Goal: Task Accomplishment & Management: Manage account settings

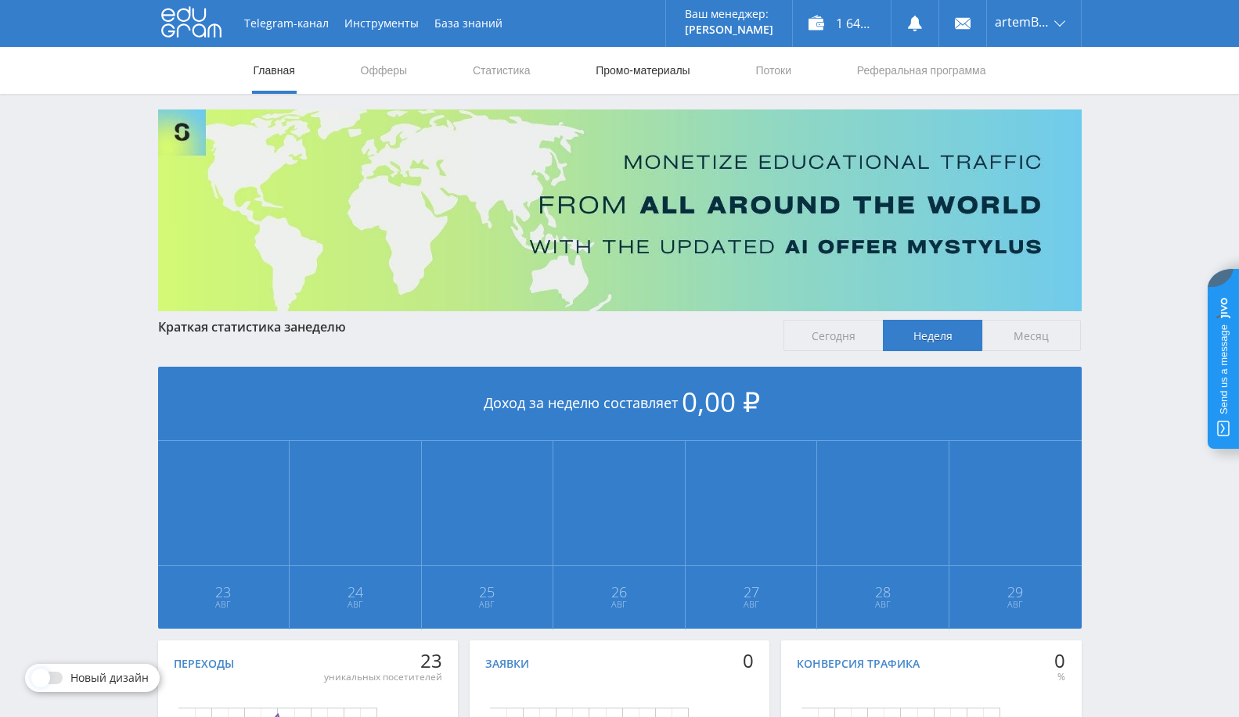
click at [681, 72] on link "Промо-материалы" at bounding box center [642, 70] width 97 height 47
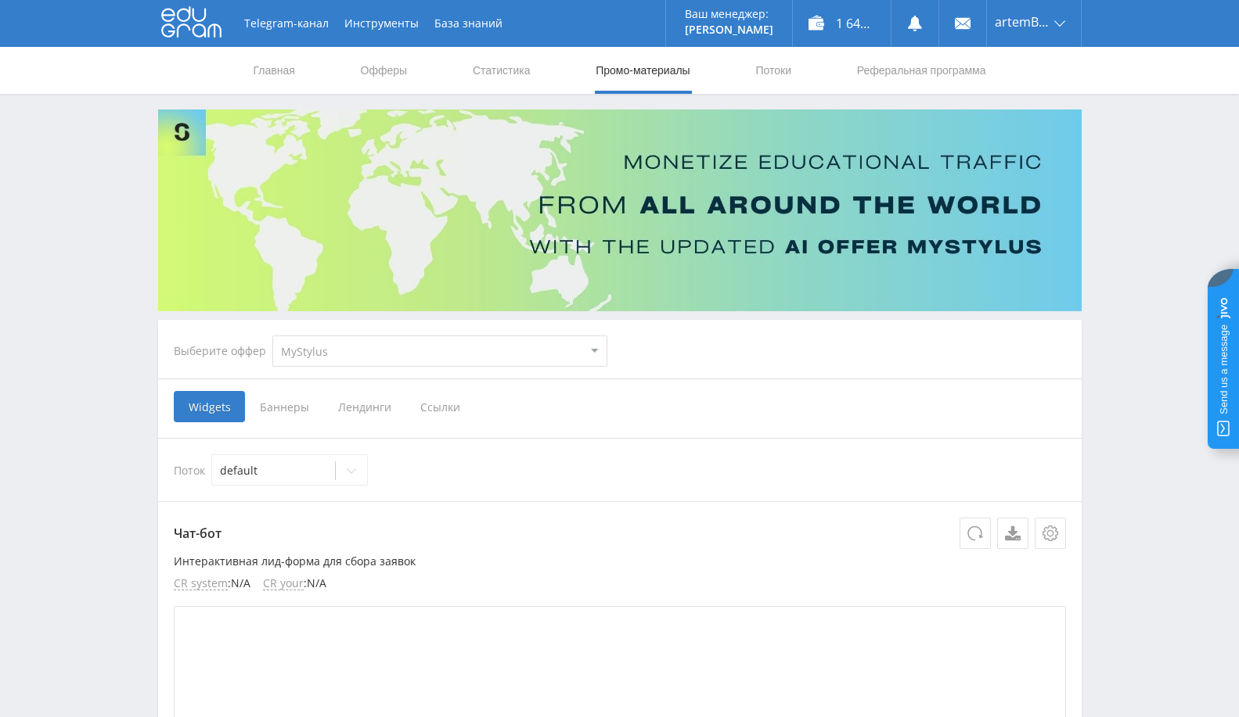
click at [461, 345] on select "MyStylus MyStylus - Revshare Кампус AI Studybay Автор24 Studybay [GEOGRAPHIC_DA…" at bounding box center [439, 351] width 335 height 31
select select "340"
click at [272, 336] on select "MyStylus MyStylus - Revshare Кампус AI Studybay Автор24 Studybay [GEOGRAPHIC_DA…" at bounding box center [439, 351] width 335 height 31
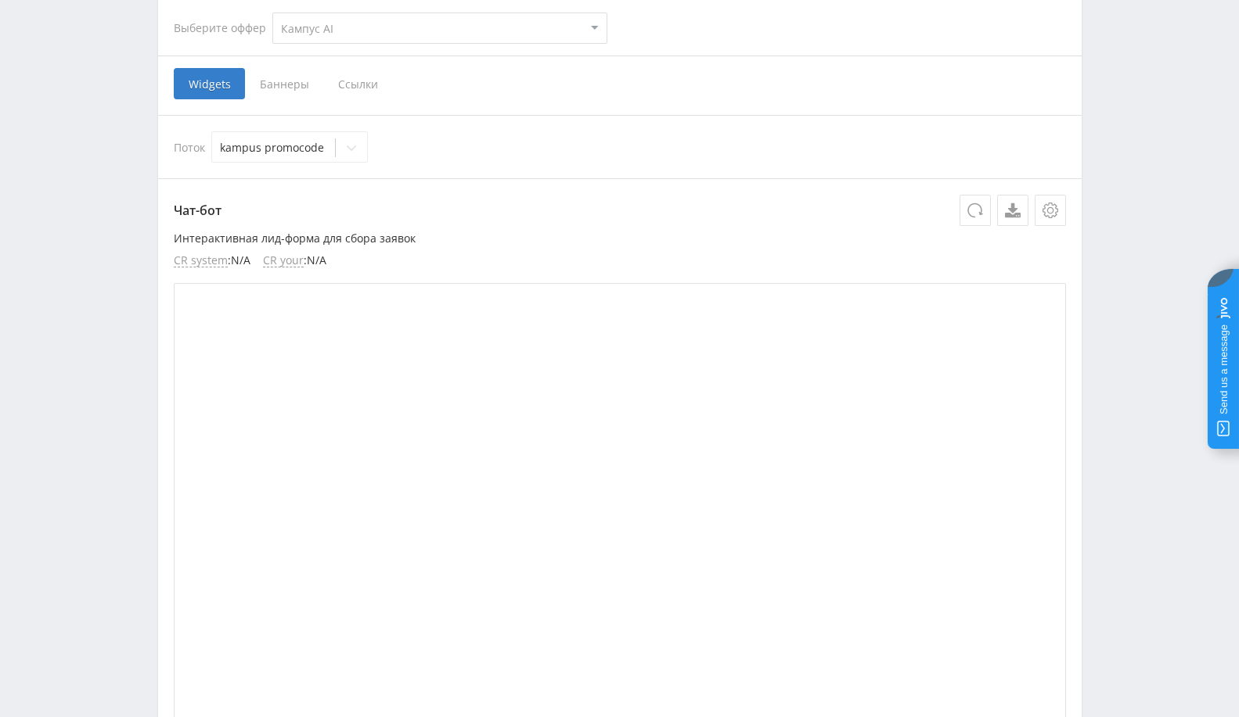
scroll to position [174, 0]
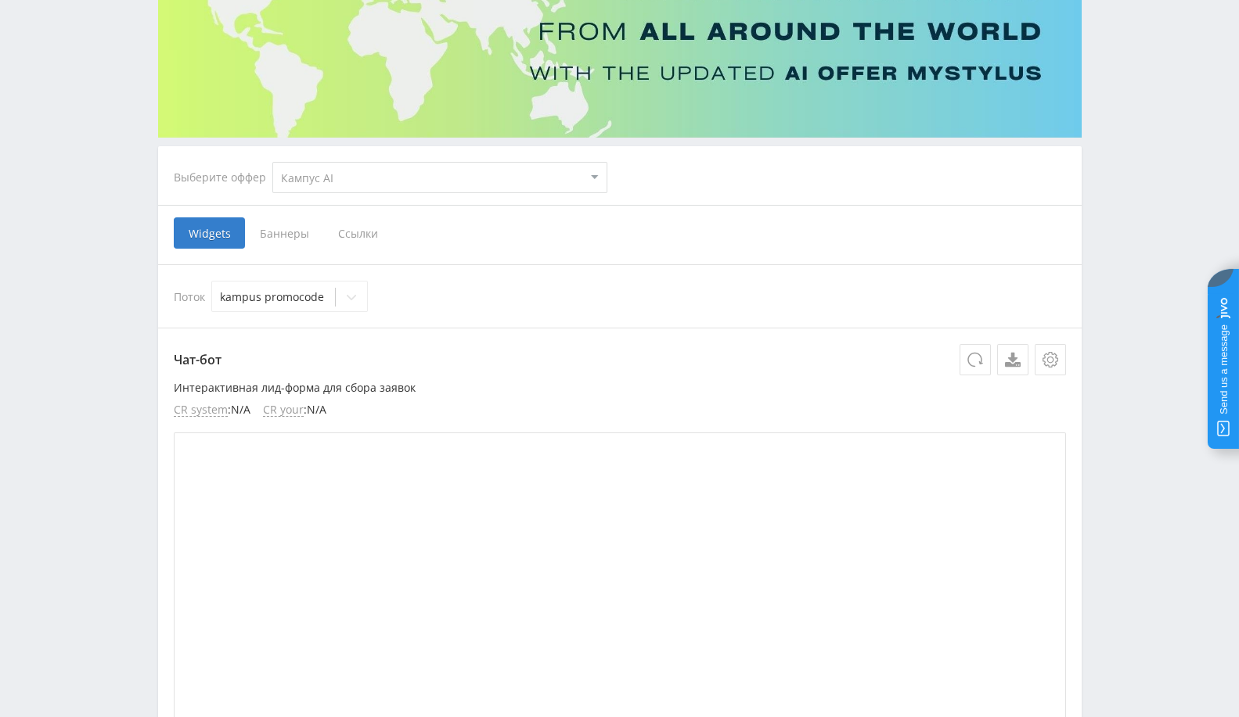
click at [280, 224] on span "Баннеры" at bounding box center [284, 233] width 78 height 31
click at [0, 0] on input "Баннеры" at bounding box center [0, 0] width 0 height 0
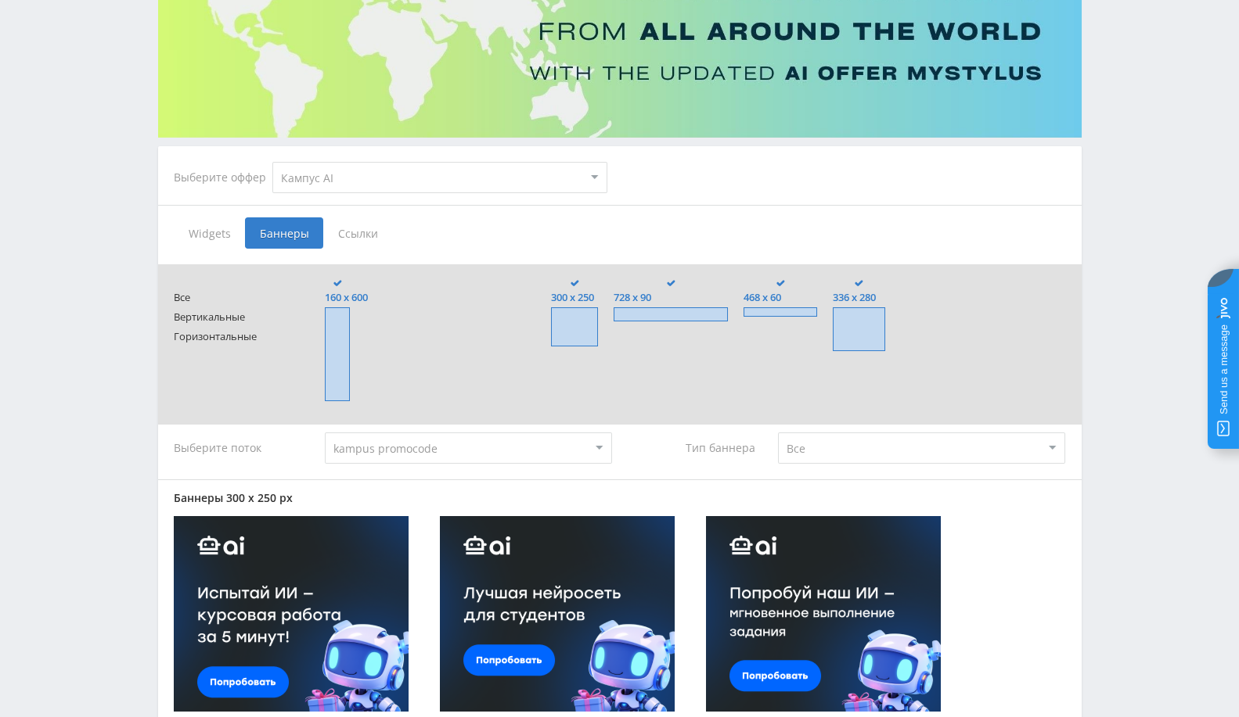
click at [365, 223] on span "Ссылки" at bounding box center [358, 233] width 70 height 31
click at [0, 0] on input "Ссылки" at bounding box center [0, 0] width 0 height 0
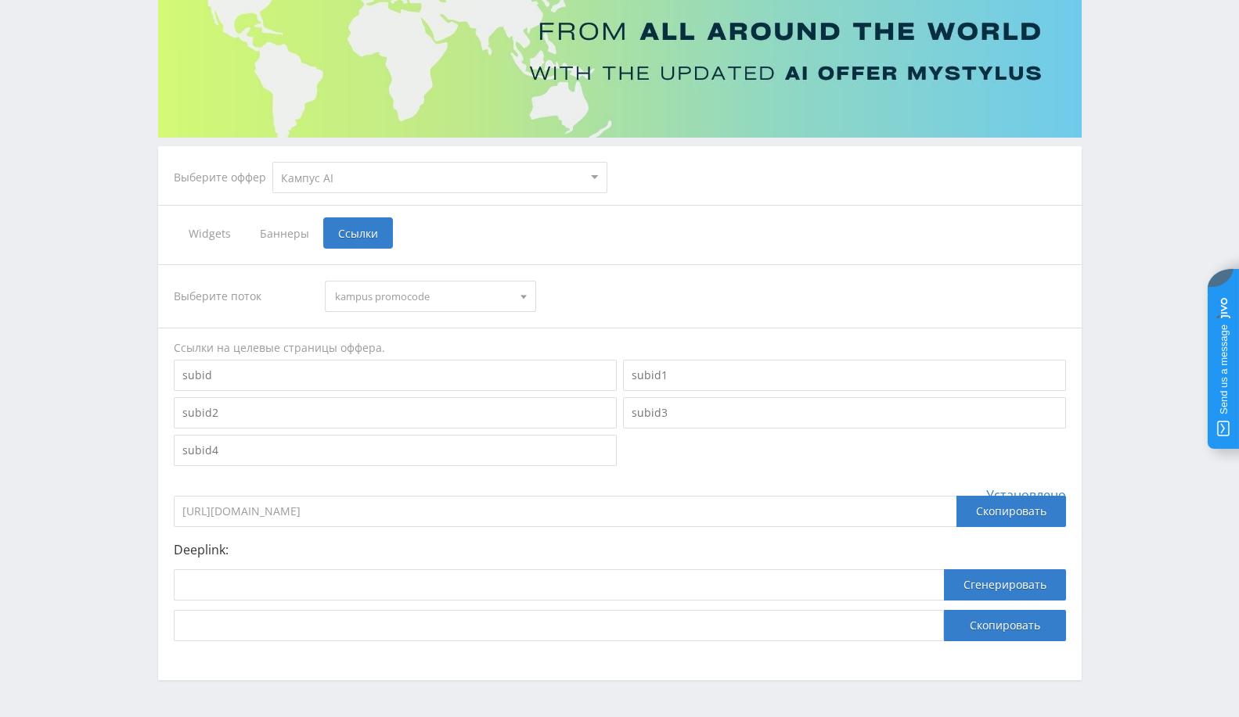
click at [285, 237] on span "Баннеры" at bounding box center [284, 233] width 78 height 31
click at [0, 0] on input "Баннеры" at bounding box center [0, 0] width 0 height 0
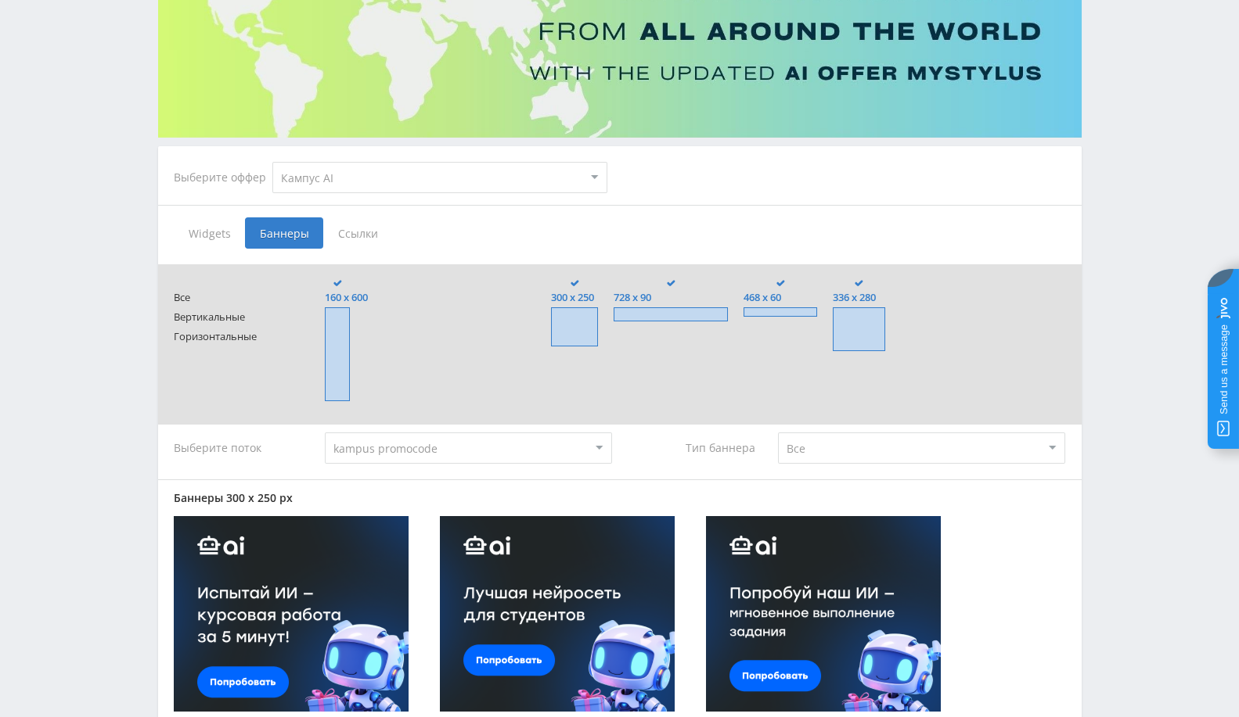
click at [201, 230] on span "Widgets" at bounding box center [209, 233] width 71 height 31
click at [0, 0] on input "Widgets" at bounding box center [0, 0] width 0 height 0
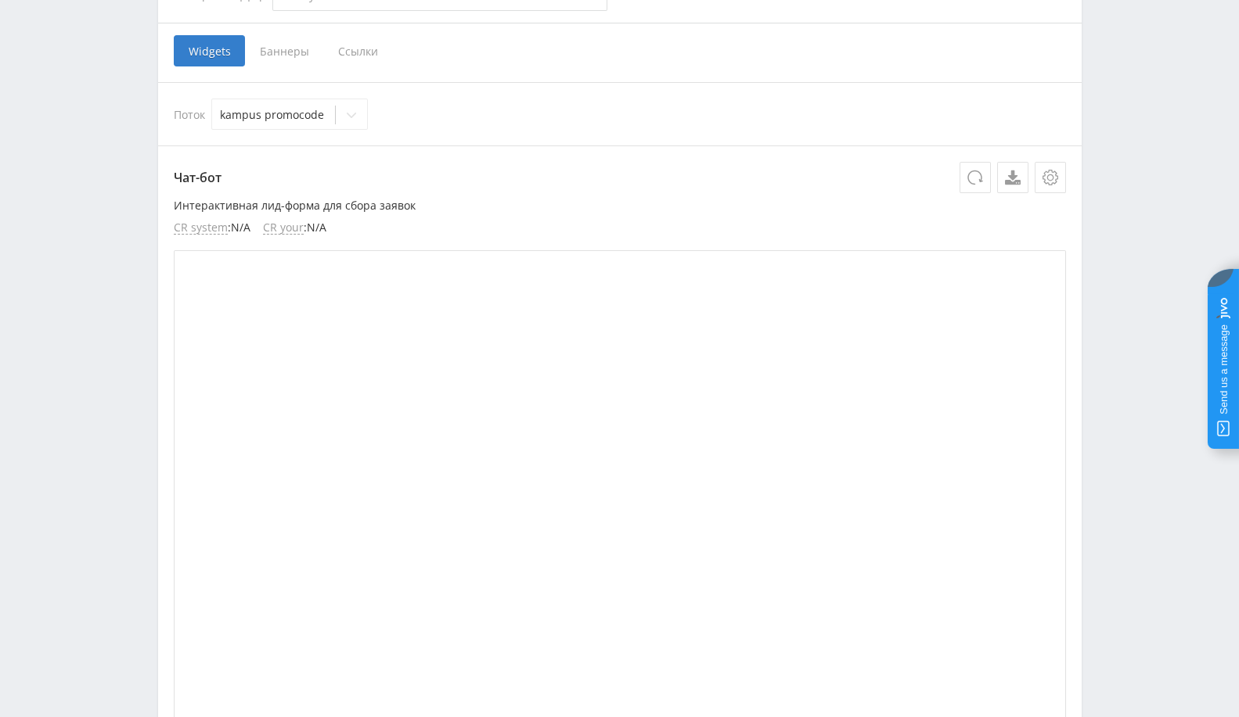
scroll to position [261, 0]
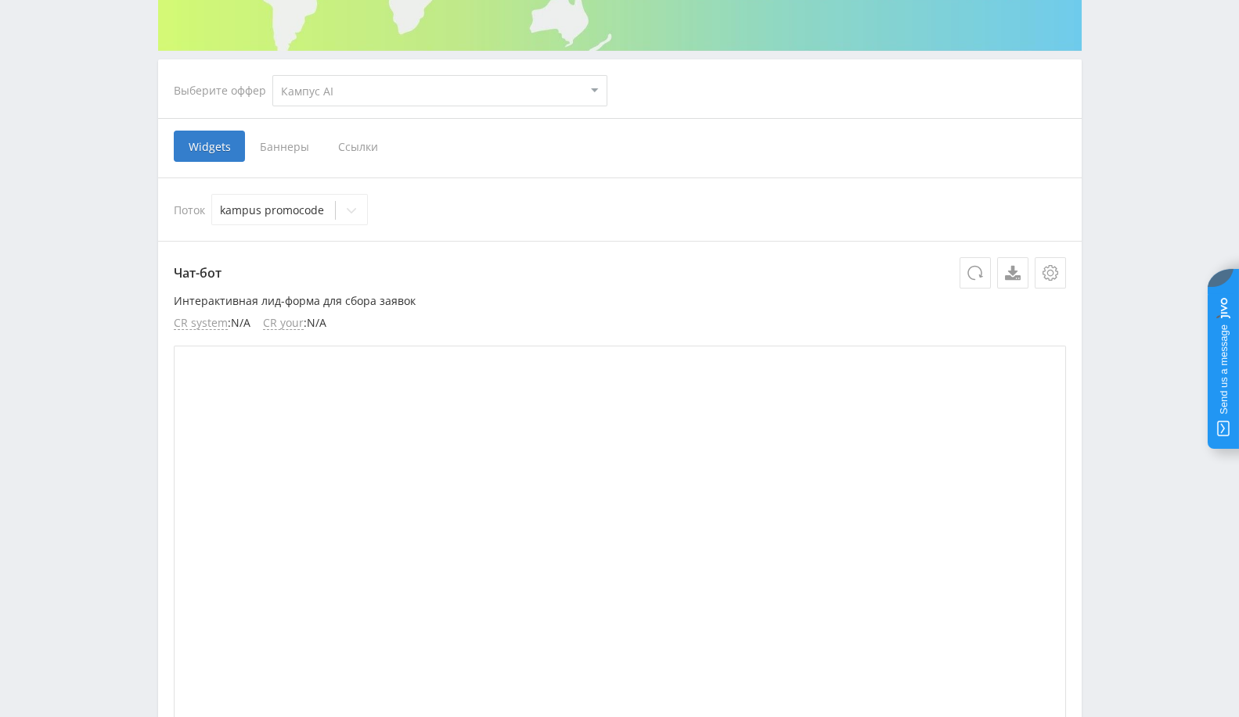
click at [351, 146] on span "Ссылки" at bounding box center [358, 146] width 70 height 31
click at [0, 0] on input "Ссылки" at bounding box center [0, 0] width 0 height 0
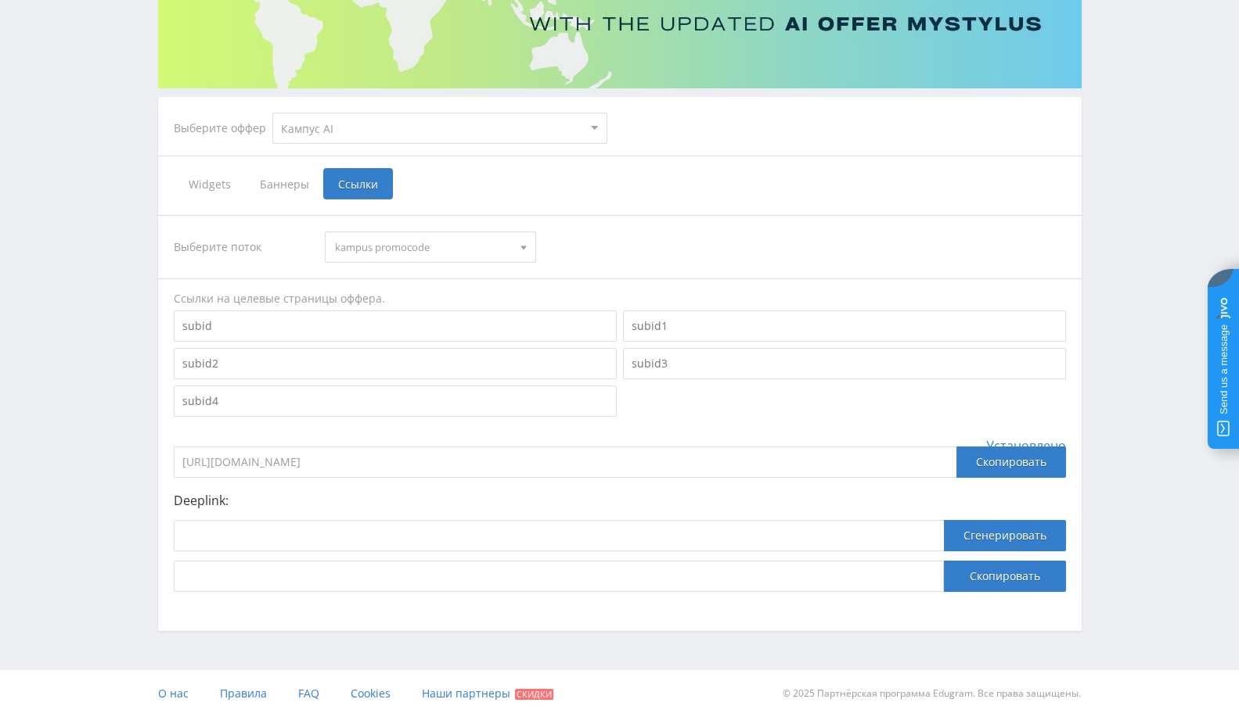
scroll to position [222, 0]
click at [485, 258] on span "kampus promocode" at bounding box center [423, 248] width 177 height 30
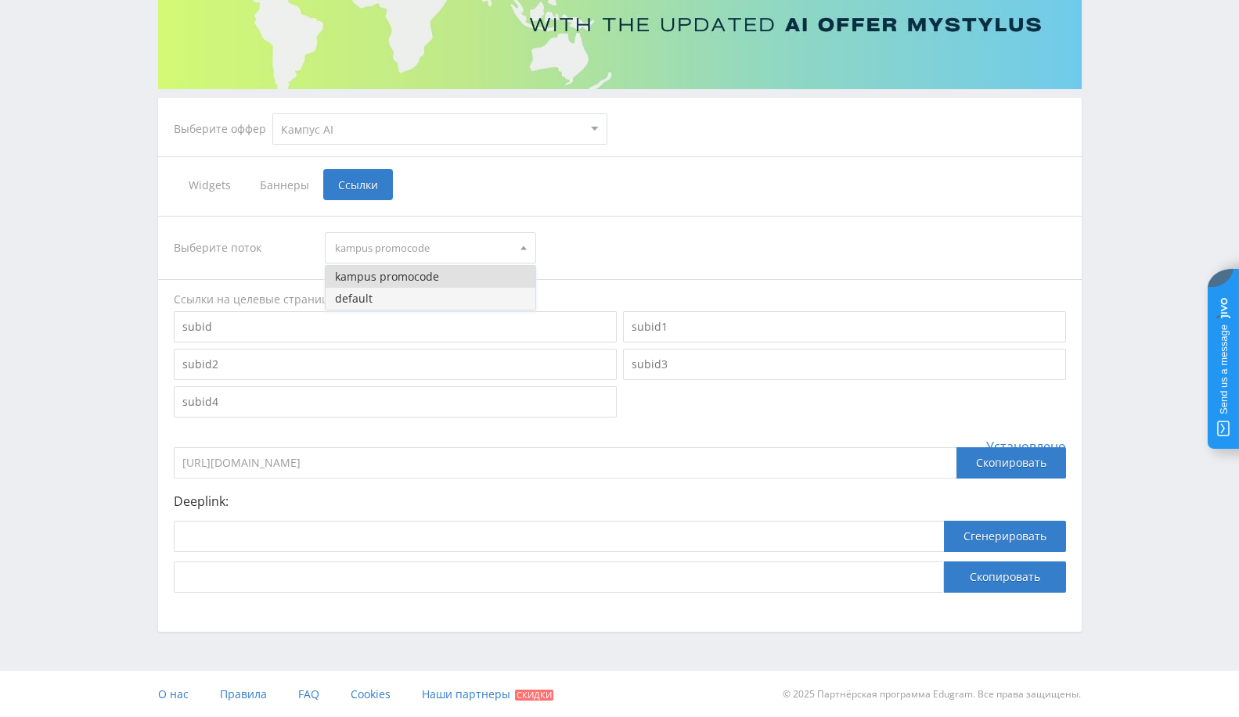
click at [449, 288] on button "default" at bounding box center [430, 299] width 210 height 22
click at [199, 192] on span "Widgets" at bounding box center [209, 184] width 71 height 31
click at [0, 0] on input "Widgets" at bounding box center [0, 0] width 0 height 0
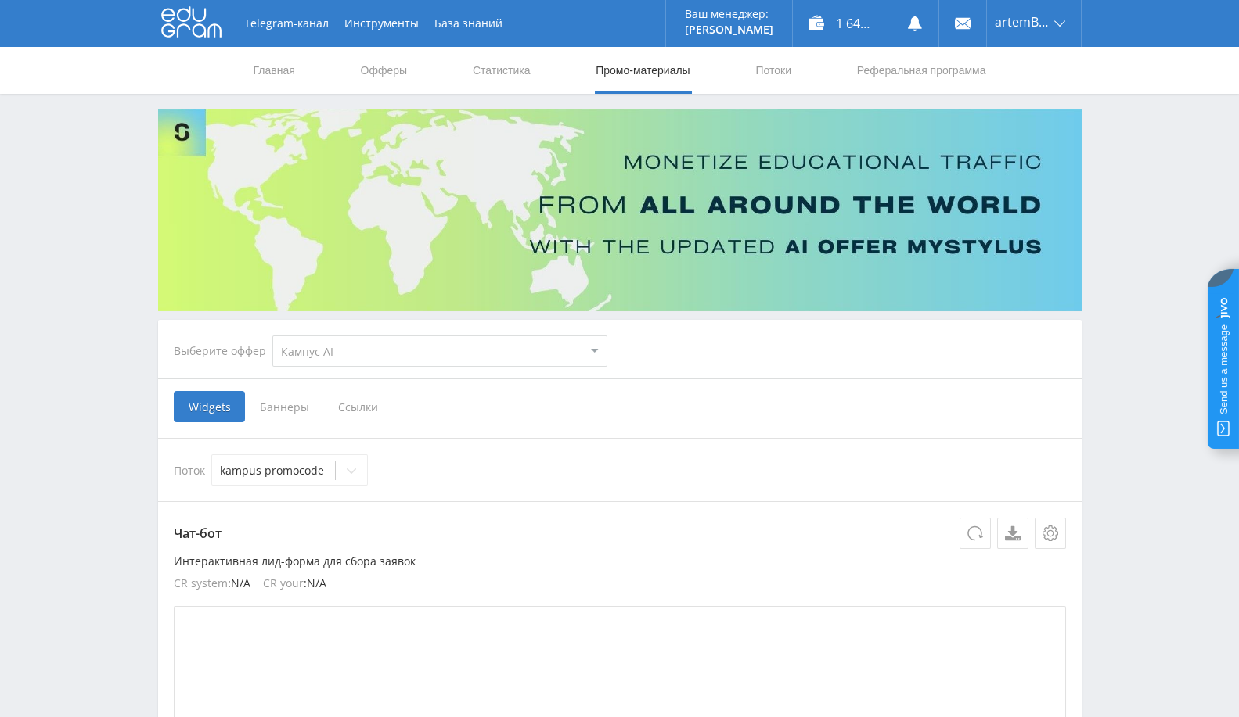
click at [292, 409] on span "Баннеры" at bounding box center [284, 406] width 78 height 31
click at [0, 0] on input "Баннеры" at bounding box center [0, 0] width 0 height 0
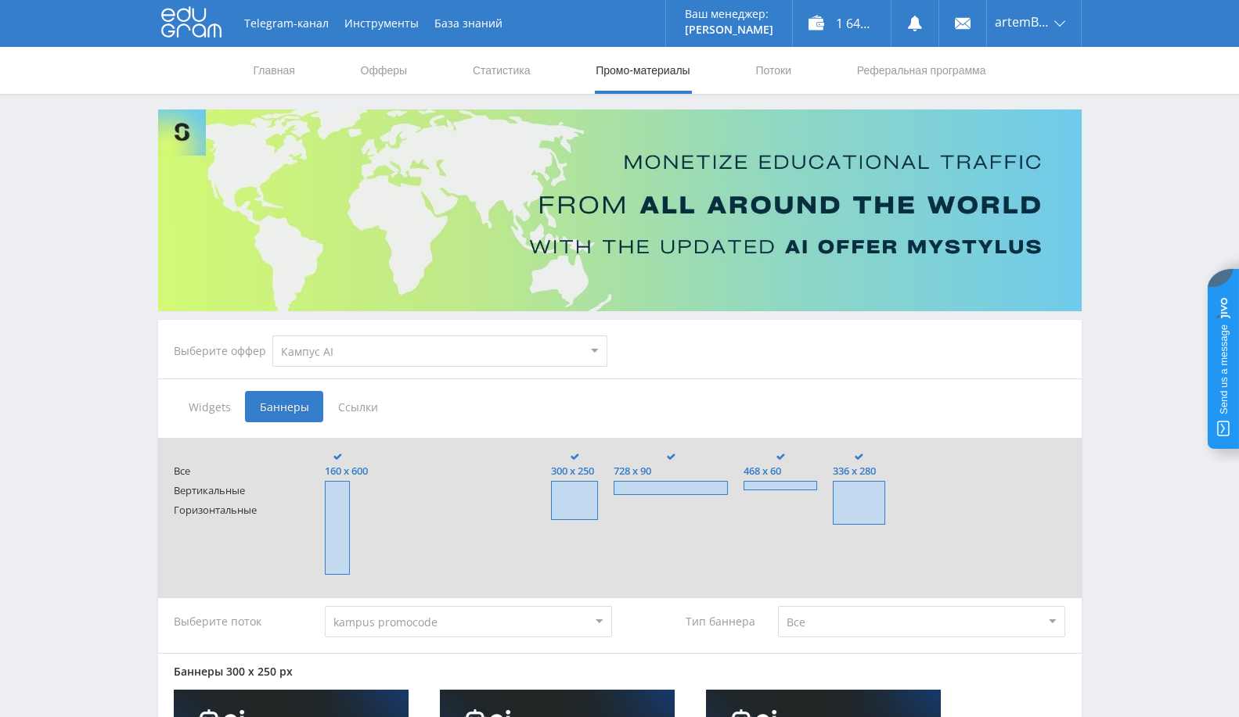
click at [368, 412] on span "Ссылки" at bounding box center [358, 406] width 70 height 31
click at [0, 0] on input "Ссылки" at bounding box center [0, 0] width 0 height 0
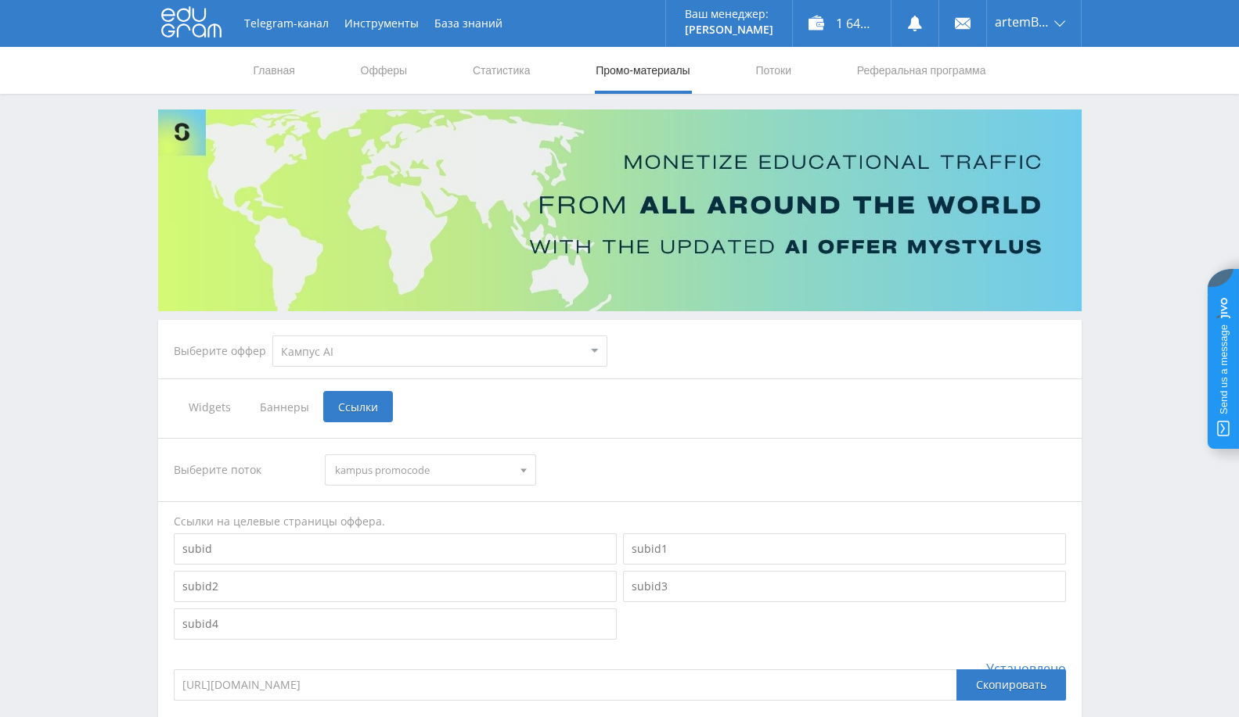
click at [397, 354] on select "MyStylus MyStylus - Revshare Кампус AI Studybay Автор24 Studybay [GEOGRAPHIC_DA…" at bounding box center [439, 351] width 335 height 31
select select "2"
click at [272, 336] on select "MyStylus MyStylus - Revshare Кампус AI Studybay Автор24 Studybay [GEOGRAPHIC_DA…" at bounding box center [439, 351] width 335 height 31
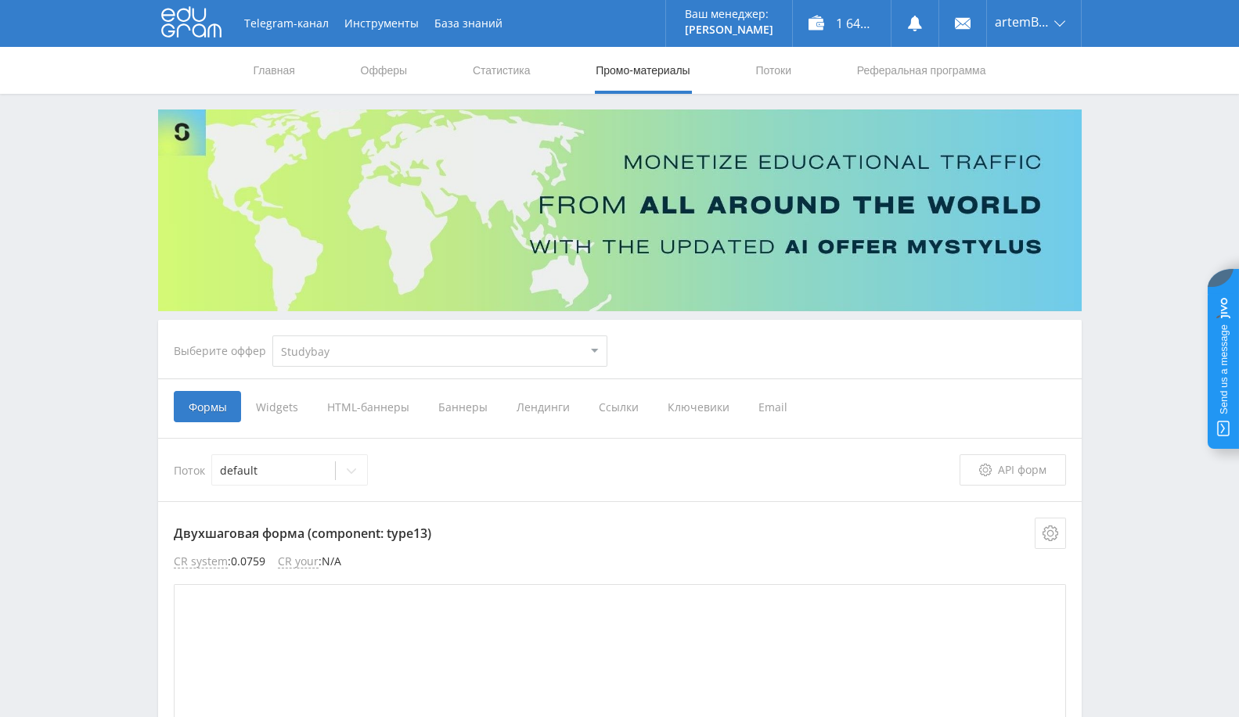
click at [431, 346] on select "MyStylus MyStylus - Revshare Кампус AI Studybay Автор24 Studybay [GEOGRAPHIC_DA…" at bounding box center [439, 351] width 335 height 31
click at [786, 347] on div "Выберите оффер MyStylus MyStylus - Revshare Кампус AI Studybay Автор24 Studybay…" at bounding box center [619, 351] width 917 height 56
click at [548, 408] on span "Лендинги" at bounding box center [543, 406] width 82 height 31
click at [0, 0] on input "Лендинги" at bounding box center [0, 0] width 0 height 0
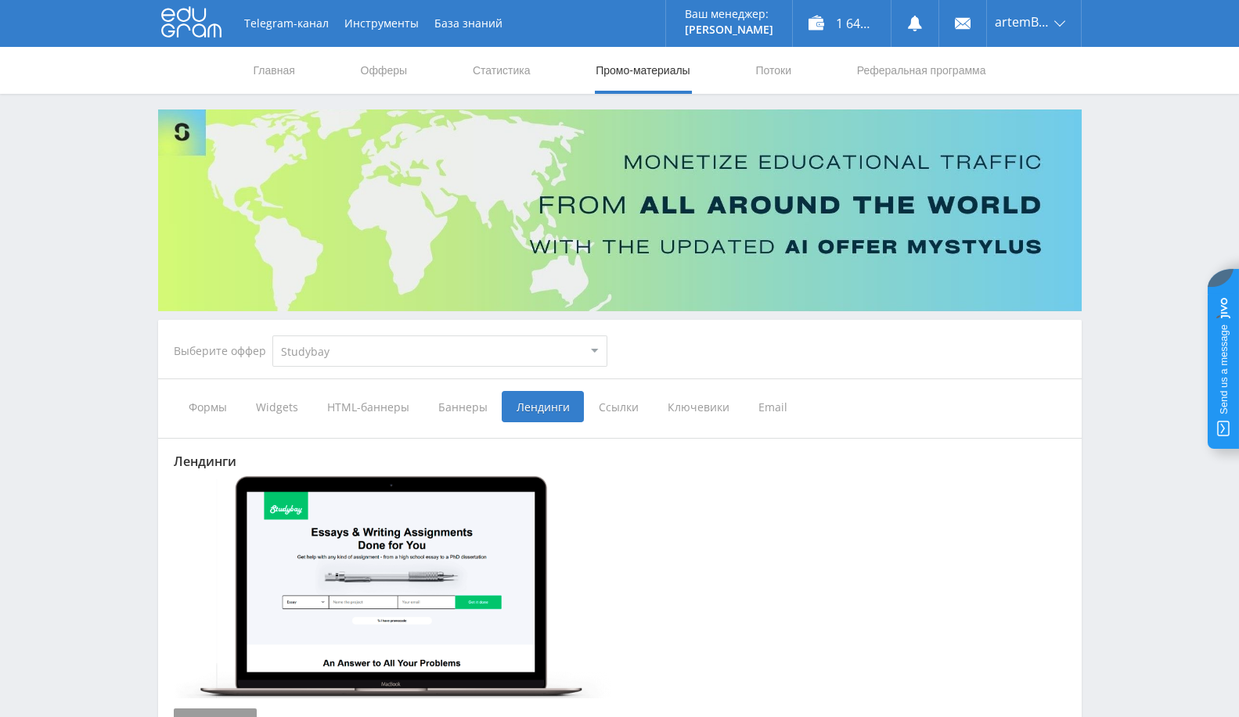
click at [504, 352] on select "MyStylus MyStylus - Revshare Кампус AI Studybay Автор24 Studybay [GEOGRAPHIC_DA…" at bounding box center [439, 351] width 335 height 31
select select "340"
click at [272, 336] on select "MyStylus MyStylus - Revshare Кампус AI Studybay Автор24 Studybay [GEOGRAPHIC_DA…" at bounding box center [439, 351] width 335 height 31
type input "https://eduforms.org/order/?rid=935b2554e28ea8ed"
type input "https://eduforms.org/order-math/?rid=935b2554e28ea8ed"
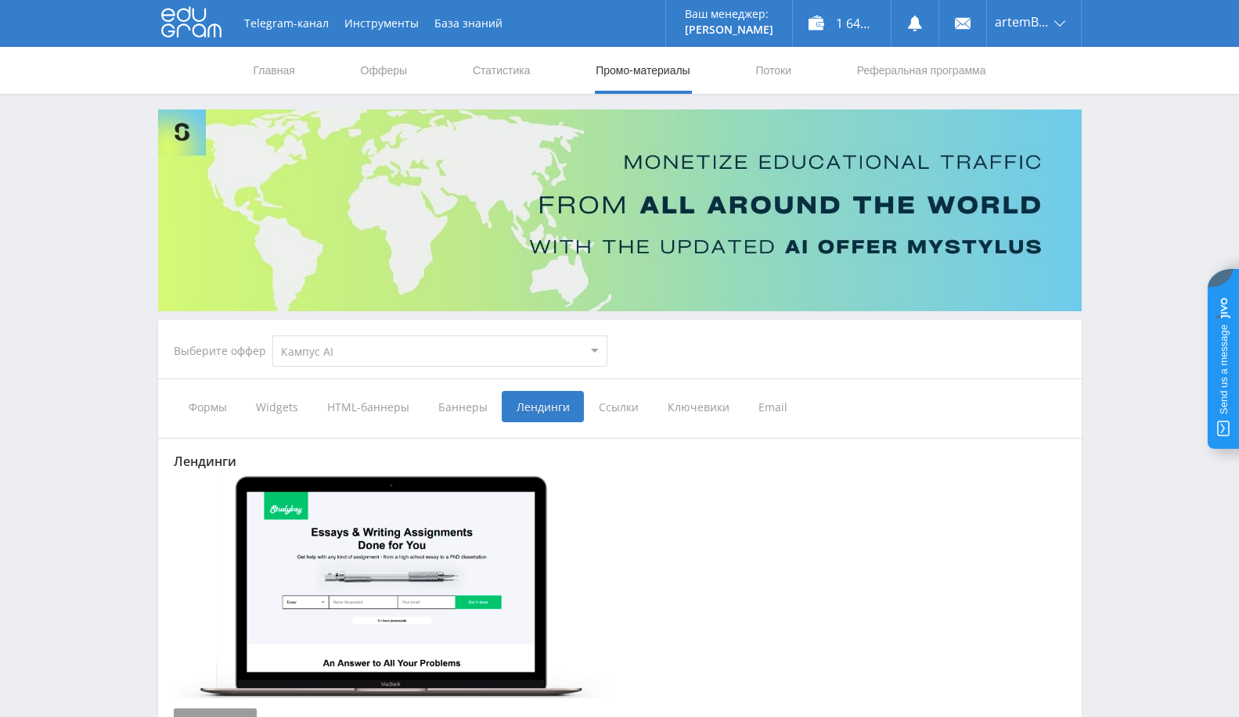
type input "https://eduforms.org/buy-accounting-term-paper/?rid=935b2554e28ea8ed"
type input "https://eduforms.org/buy-action-term-paper/?rid=935b2554e28ea8ed"
type input "https://eduforms.org/buy-anthropology-essay/?rid=935b2554e28ea8ed"
type input "https://eduforms.org/buy-anthropology-term-paper/?rid=935b2554e28ea8ed"
type input "https://eduforms.org/buy-business-term-paper/?rid=935b2554e28ea8ed"
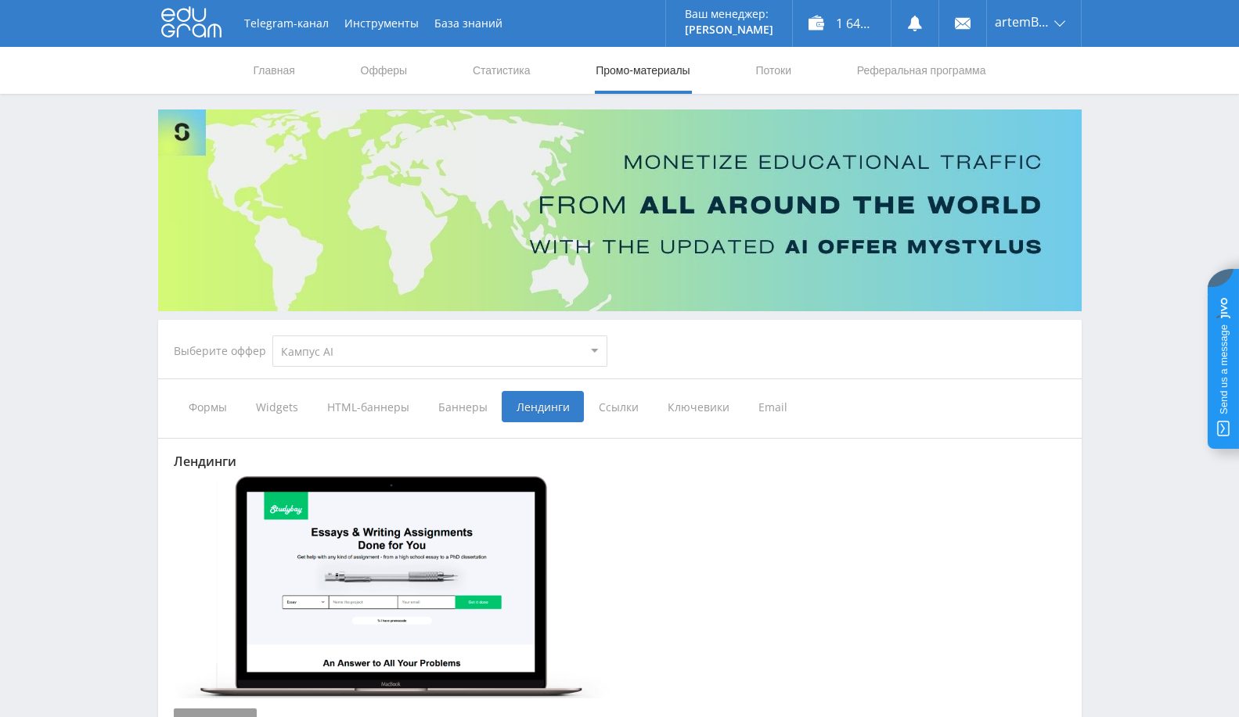
type input "https://eduforms.org/buy-chemistry-essay/?rid=935b2554e28ea8ed"
type input "https://eduforms.org/buy-chemistry-term-paper/?rid=935b2554e28ea8ed"
type input "https://eduforms.org/buy-english-essay/?rid=935b2554e28ea8ed"
type input "https://eduforms.org/buy-english-term-paper/?rid=935b2554e28ea8ed"
type input "https://eduforms.org/buy-finance-essay/?rid=935b2554e28ea8ed"
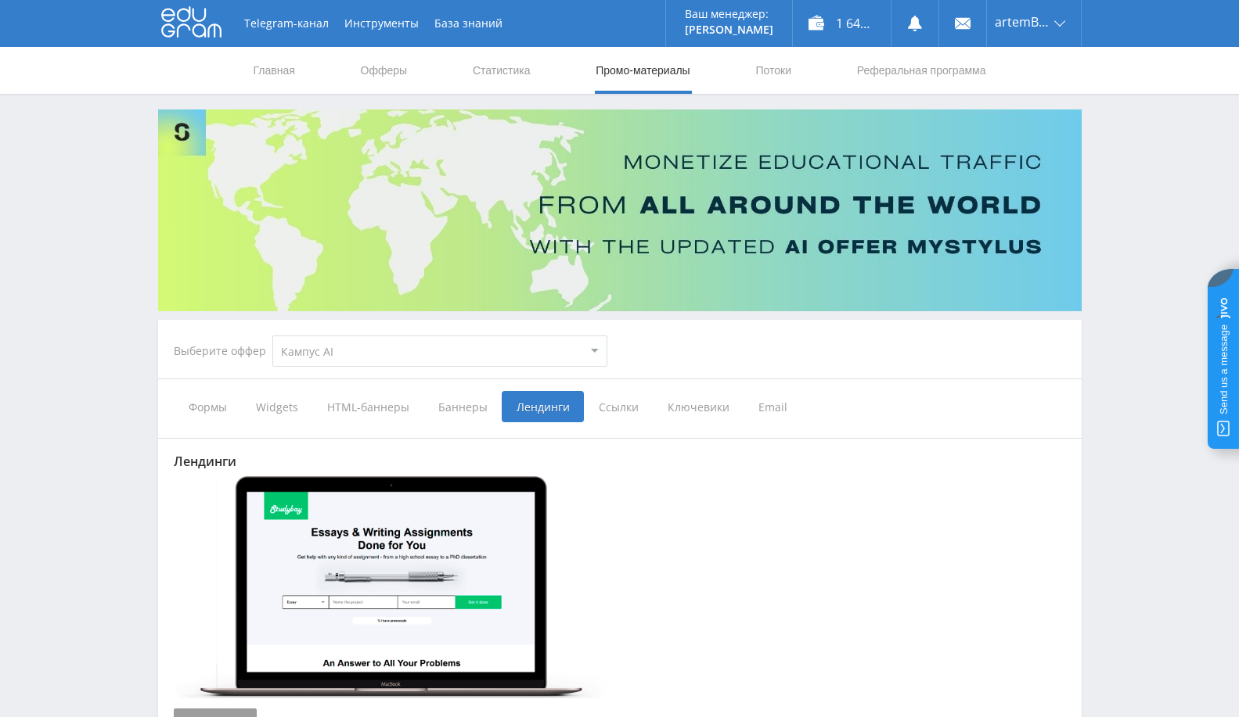
type input "https://eduforms.org/buy-finance-term-paper/?rid=935b2554e28ea8ed"
type input "https://eduforms.org/buy-history-essay/?rid=935b2554e28ea8ed"
type input "https://eduforms.org/buy-history-term-paper/?rid=935b2554e28ea8ed"
type input "https://eduforms.org/buy-law-essay/?rid=935b2554e28ea8ed"
type input "https://eduforms.org/buy-law-term-paper/?rid=935b2554e28ea8ed"
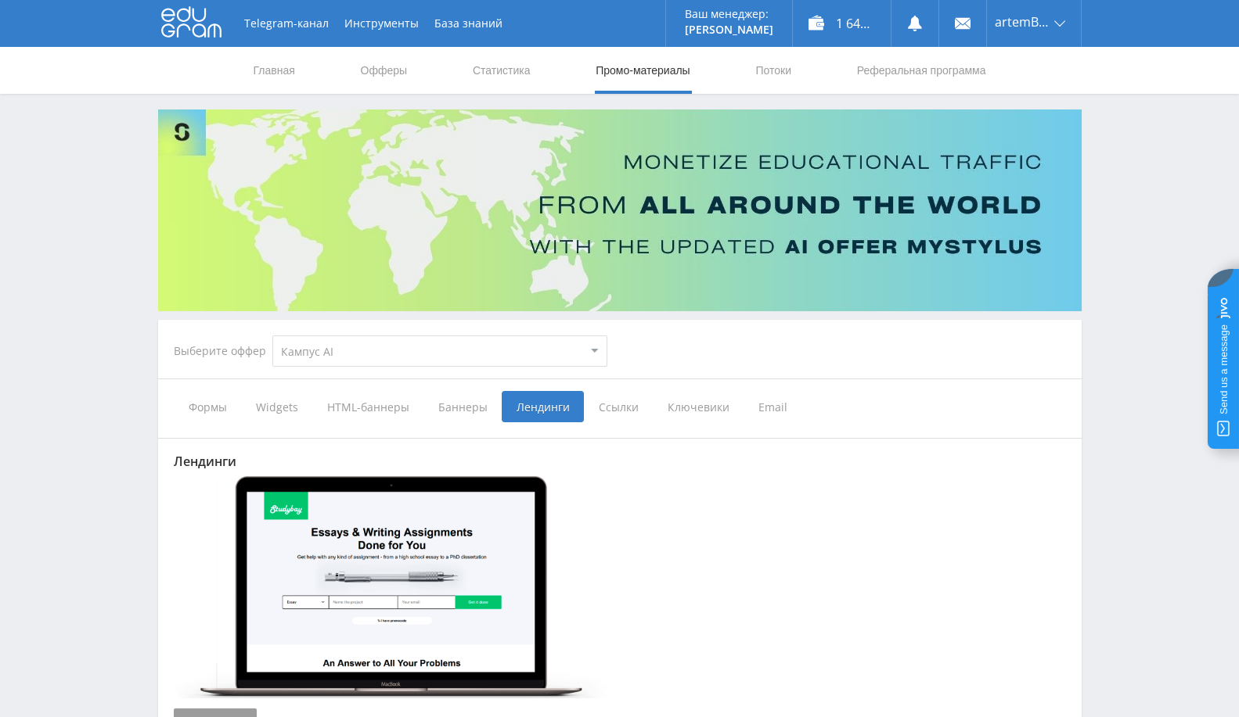
type input "https://eduforms.org/buy-literary-essay/?rid=935b2554e28ea8ed"
type input "https://eduforms.org/buy-management-essay/?rid=935b2554e28ea8ed"
type input "https://eduforms.org/buy-marketing-essay/?rid=935b2554e28ea8ed"
type input "https://eduforms.org/buy-marketing-term-paper/?rid=935b2554e28ea8ed"
type input "https://eduforms.org/buy-nurisng-essay/?rid=935b2554e28ea8ed"
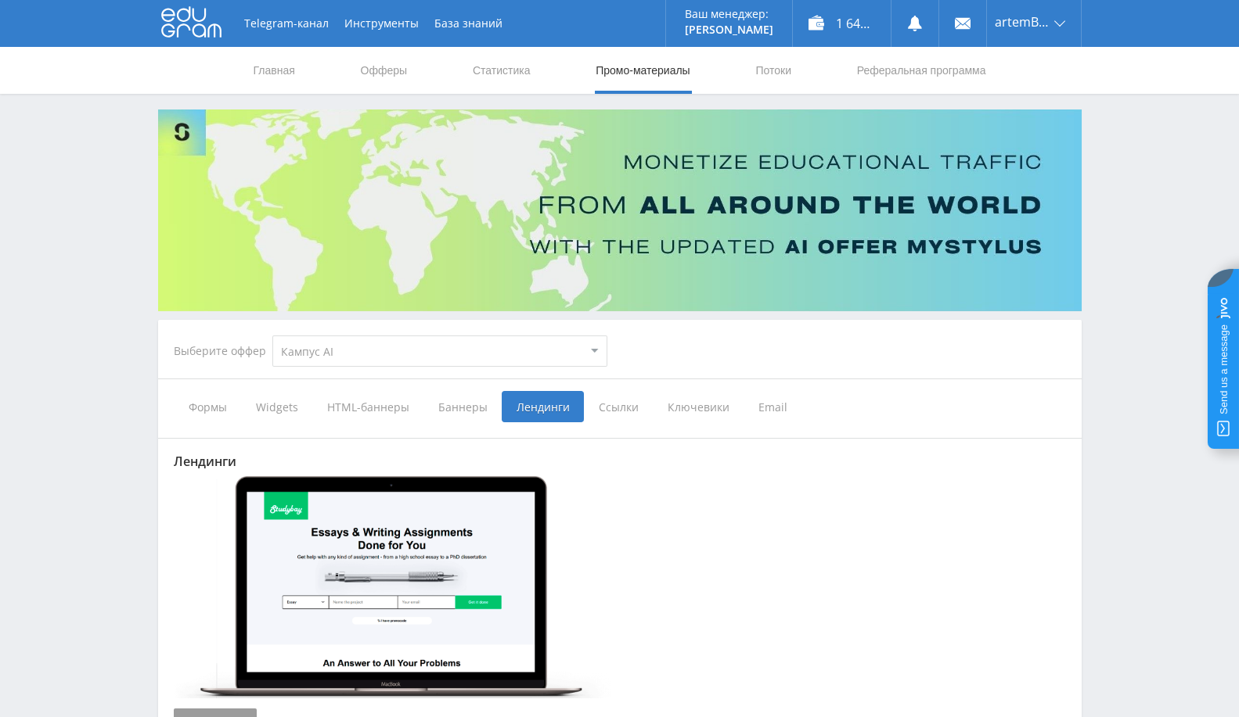
type input "https://eduforms.org/buy-nursing-term-paper/?rid=935b2554e28ea8ed"
type input "https://eduforms.org/buy-physics-essay/?rid=935b2554e28ea8ed"
type input "https://eduforms.org/buy-physics-term-paper/?rid=935b2554e28ea8ed"
type input "https://eduforms.org/buy-sociology-essay/?rid=935b2554e28ea8ed"
type input "https://eduforms.org/buy-thesis-proposal/?rid=935b2554e28ea8ed"
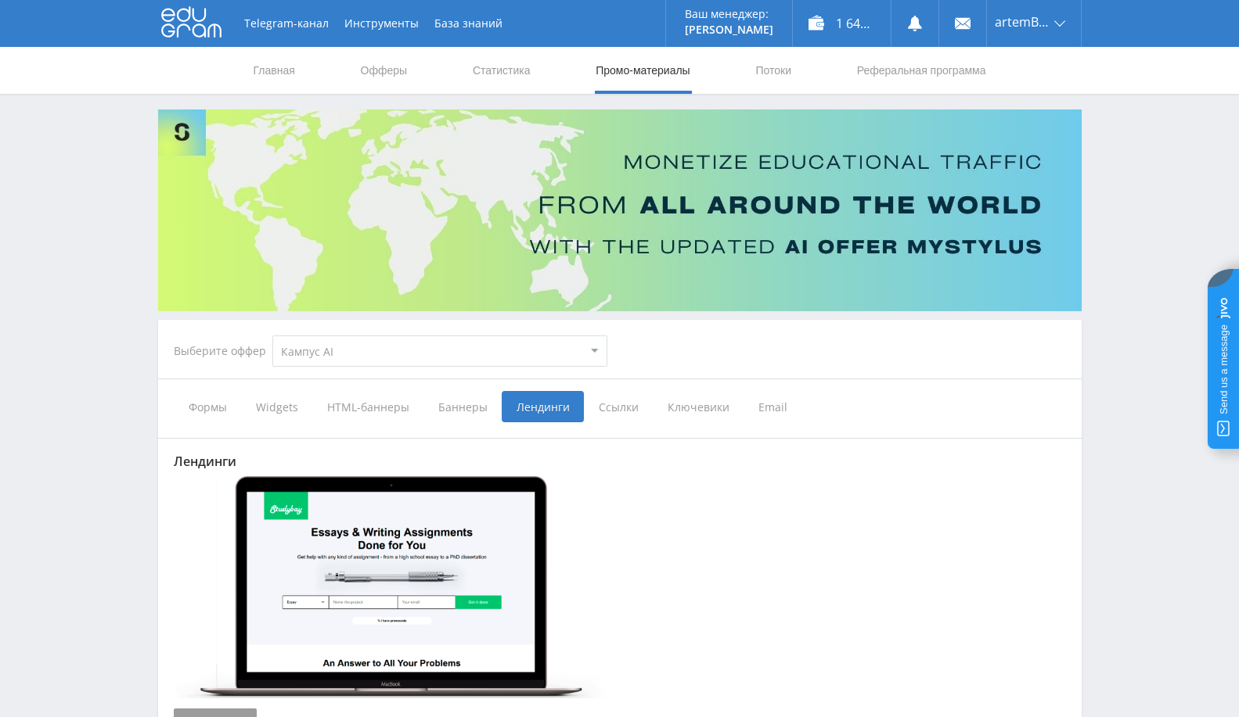
type input "https://eduforms.org/academic-paper-editing-service/?rid=935b2554e28ea8ed"
type input "https://eduforms.org/buy-thesis/?rid=935b2554e28ea8ed"
type input "https://eduforms.org/buy-thesis-abstract/?rid=935b2554e28ea8ed"
type input "https://eduforms.org/buy-thesis-conclusion/?rid=935b2554e28ea8ed"
type input "https://eduforms.org/buy-thesis-discussion/?rid=935b2554e28ea8ed"
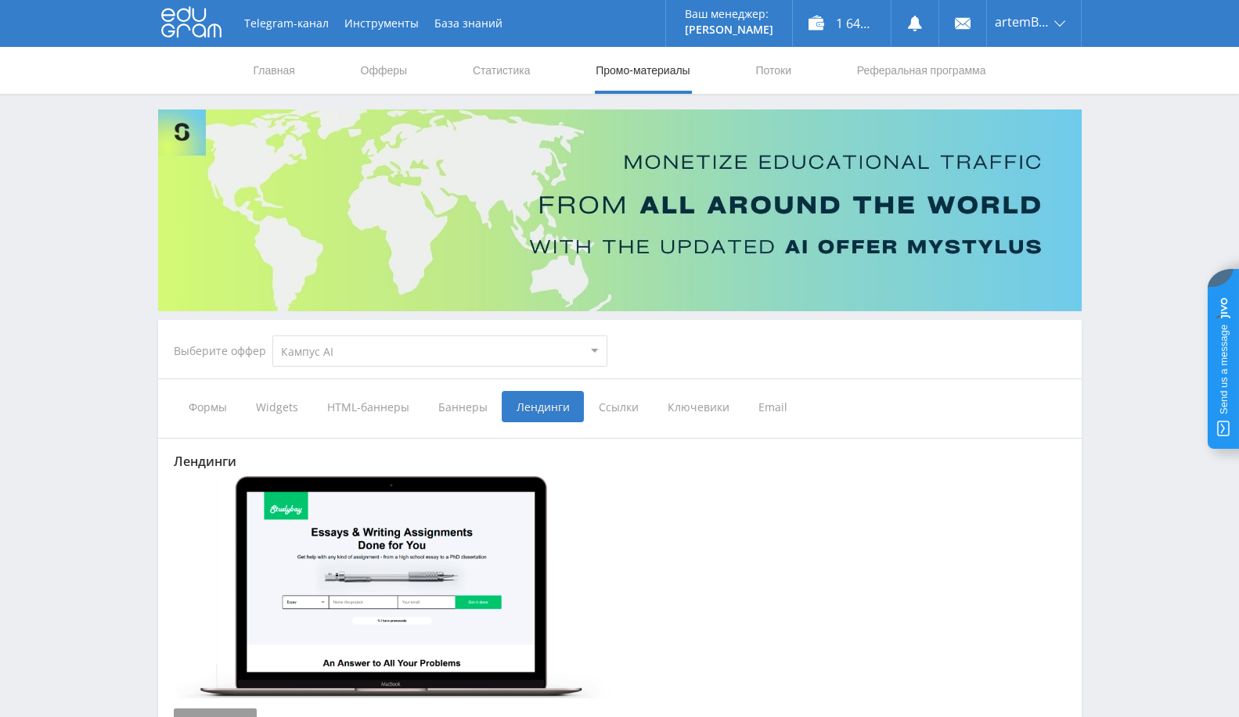
type input "https://eduforms.org/buy-thesis-introduction/?rid=935b2554e28ea8ed"
type input "https://eduforms.org/buy-thesis-methodology/?rid=935b2554e28ea8ed"
type input "https://eduforms.org/buy-dissertation-abstract/?rid=935b2554e28ea8ed"
type input "https://eduforms.org/buy-dissertation/?rid=935b2554e28ea8ed"
type input "https://eduforms.org/buy-admission-essay/?rid=935b2554e28ea8ed"
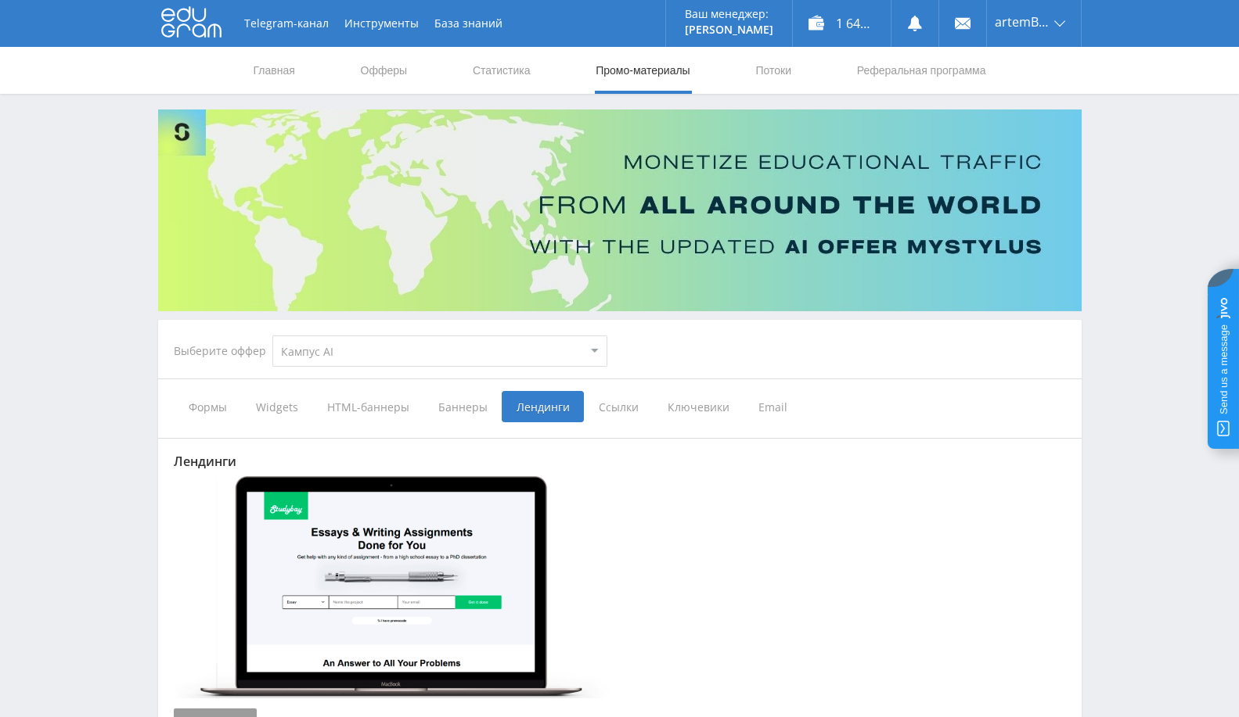
type input "https://eduforms.org/buy-dissertation-introduction/?rid=935b2554e28ea8ed"
type input "https://eduforms.org/buy-dissertation-literature-review/?rid=935b2554e28ea8ed"
type input "https://eduforms.org/buy-dissertation-methodology/?rid=935b2554e28ea8ed"
type input "https://eduforms.org/buy-dissertation-results/?rid=935b2554e28ea8ed"
type input "https://eduforms.org/buy-dissertation-discussions/?rid=935b2554e28ea8ed"
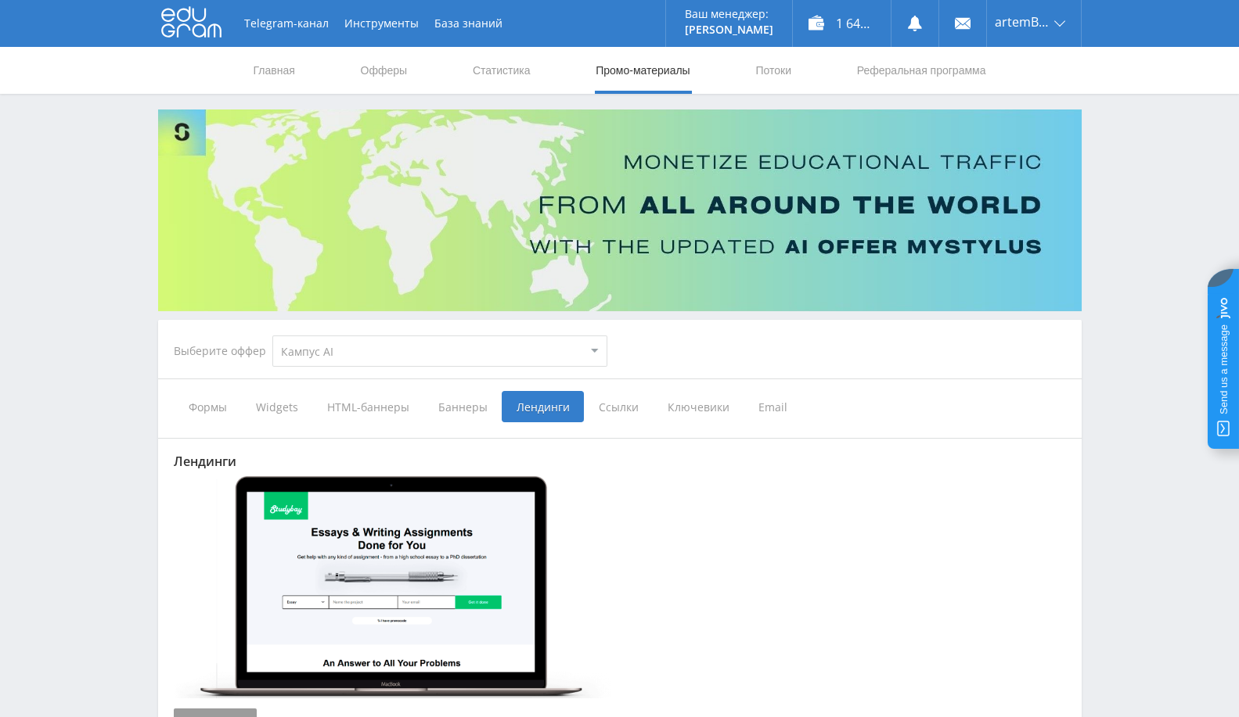
type input "https://eduforms.org/buy-dissertation-conclusion/?rid=935b2554e28ea8ed"
type input "https://eduforms.org/buy-narrative-essay/?rid=935b2554e28ea8ed"
type input "https://eduforms.org/buy-college-essay/?rid=935b2554e28ea8ed"
type input "https://eduforms.org/buy-political-science-essay/?rid=935b2554e28ea8ed"
type input "https://eduforms.org/buy-political-science-term-paper/?rid=935b2554e28ea8ed"
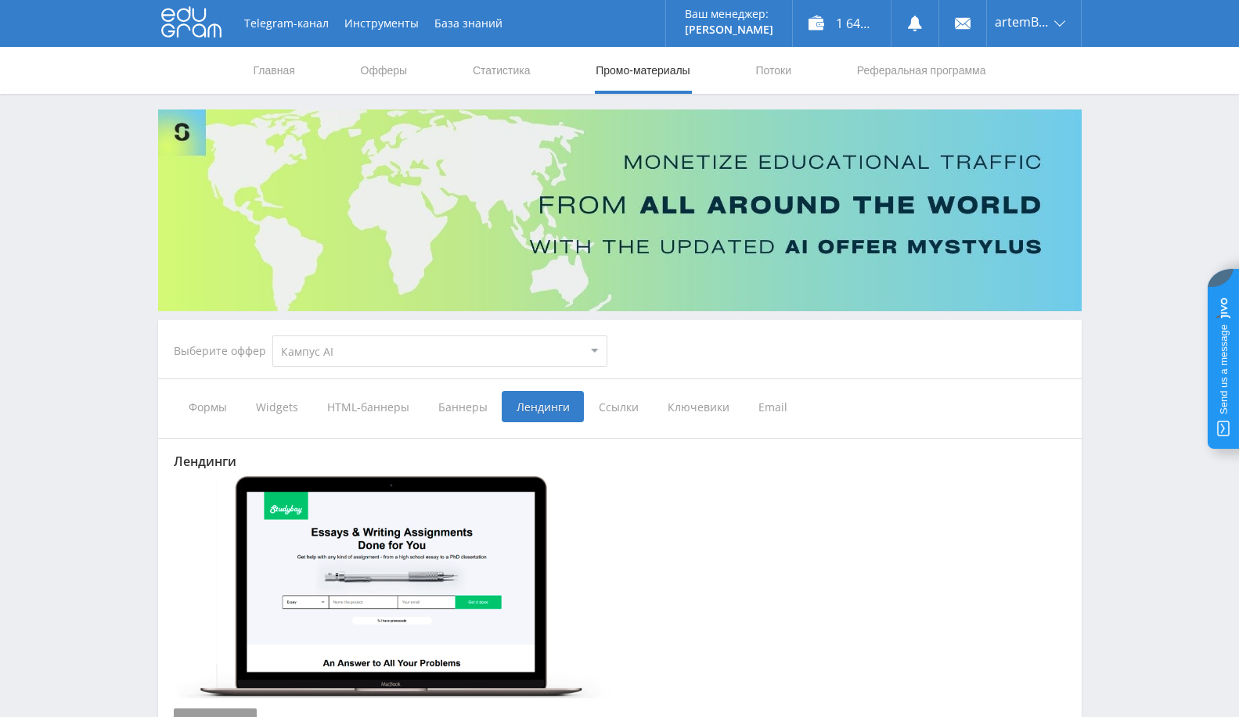
type input "https://eduforms.org/buy-psychology-essay/?rid=935b2554e28ea8ed"
type input "https://eduforms.org/buy-psychology-term-paper/?rid=935b2554e28ea8ed"
type input "https://eduforms.org/buy-sociology-term-paper/?rid=935b2554e28ea8ed"
type input "https://eduforms.org/buy-research-proposal/?rid=935b2554e28ea8ed"
type input "https://eduforms.org/buy-research-summary/?rid=935b2554e28ea8ed"
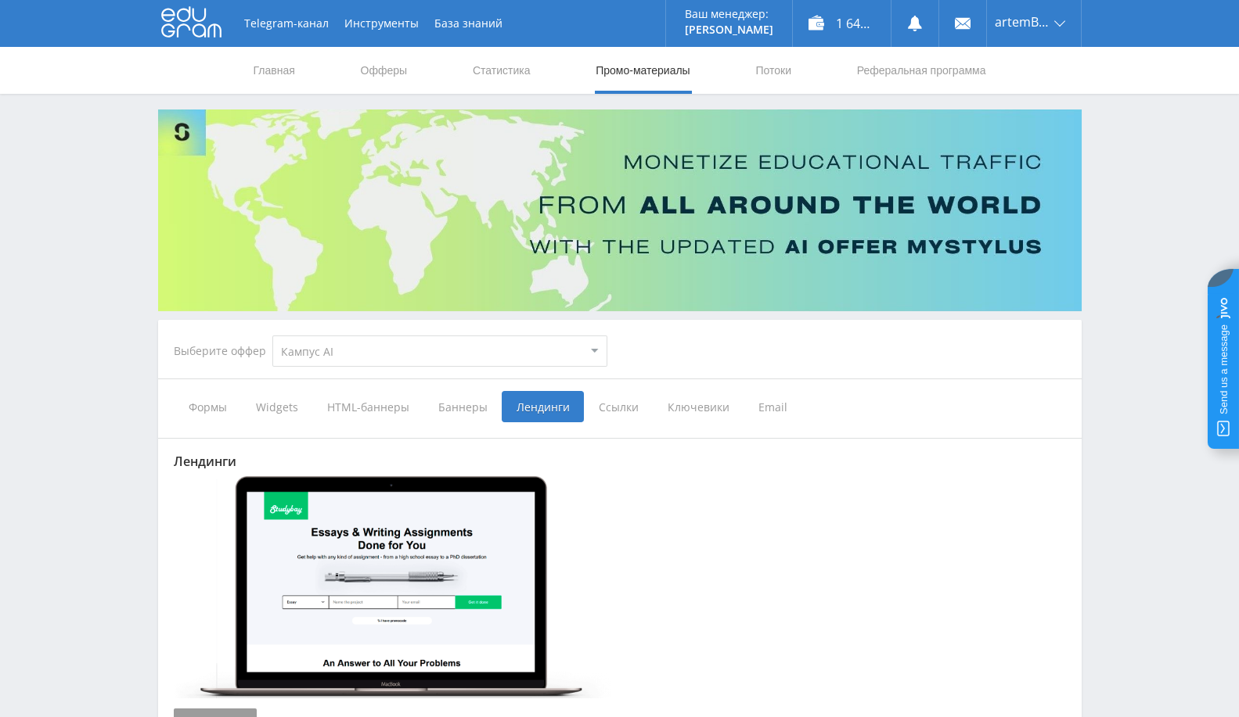
type input "https://eduforms.org/dissertation-writing-help/?rid=935b2554e28ea8ed"
type input "https://eduforms.org/buy-research-paper/?rid=935b2554e28ea8ed"
type input "https://eduforms.org/buy-dissertation-hypothesis/?rid=935b2554e28ea8ed"
type input "https://eduforms.org/buy-application-essay/?rid=935b2554e28ea8ed"
type input "https://eduforms.org/buy-argumentative-essay/?rid=935b2554e28ea8ed"
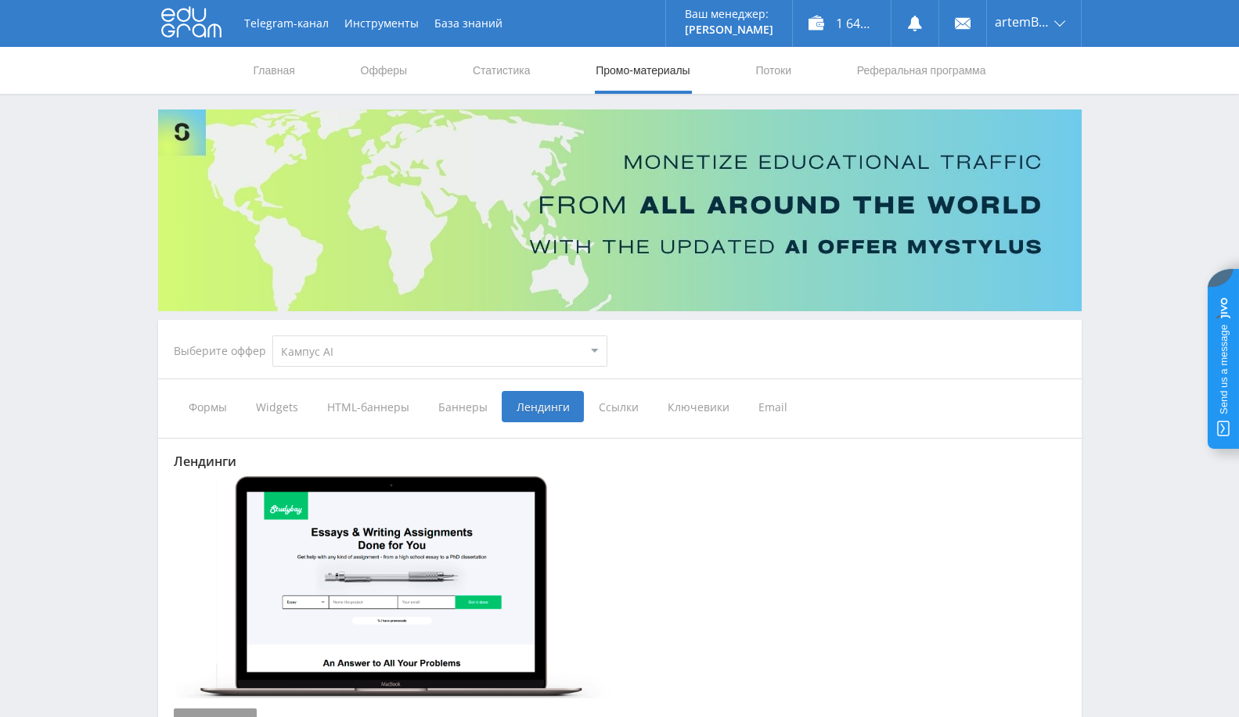
type input "https://eduforms.org/buy-comparative-essay/?rid=935b2554e28ea8ed"
type input "https://eduforms.org/buy-analytical-essay/?rid=935b2554e28ea8ed"
type input "https://eduforms.org/buy-creative-essay/?rid=935b2554e28ea8ed"
type input "https://eduforms.org/buy-persuasive-essay/?rid=935b2554e28ea8ed"
type input "https://eduforms.org/buy-informal-essay/?rid=935b2554e28ea8ed"
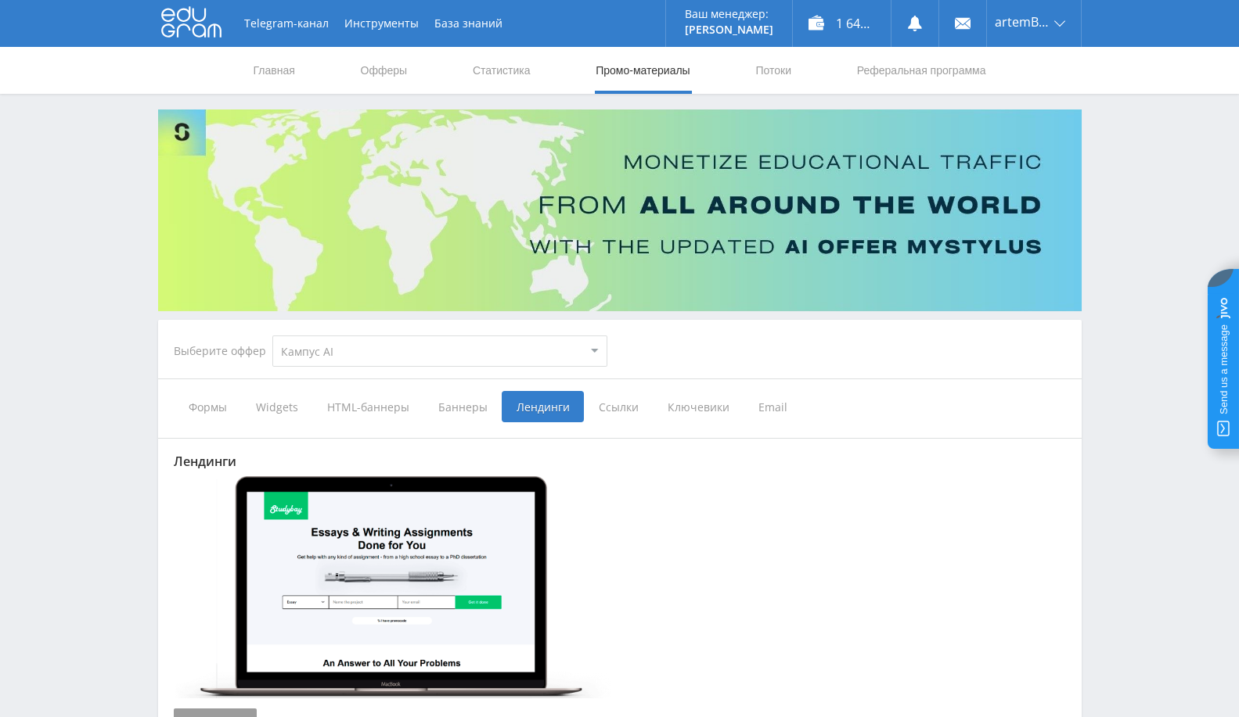
type input "https://eduforms.org/buy-generic-essay/?rid=935b2554e28ea8ed"
type input "https://eduforms.org/buy-research-outline/?rid=935b2554e28ea8ed"
type input "https://eduforms.org/custom-essay-service/?rid=935b2554e28ea8ed"
type input "https://eduforms.org/buy-short-essay/?rid=935b2554e28ea8ed"
type input "https://eduforms.org/buy-scholarship-essay/?rid=935b2554e28ea8ed"
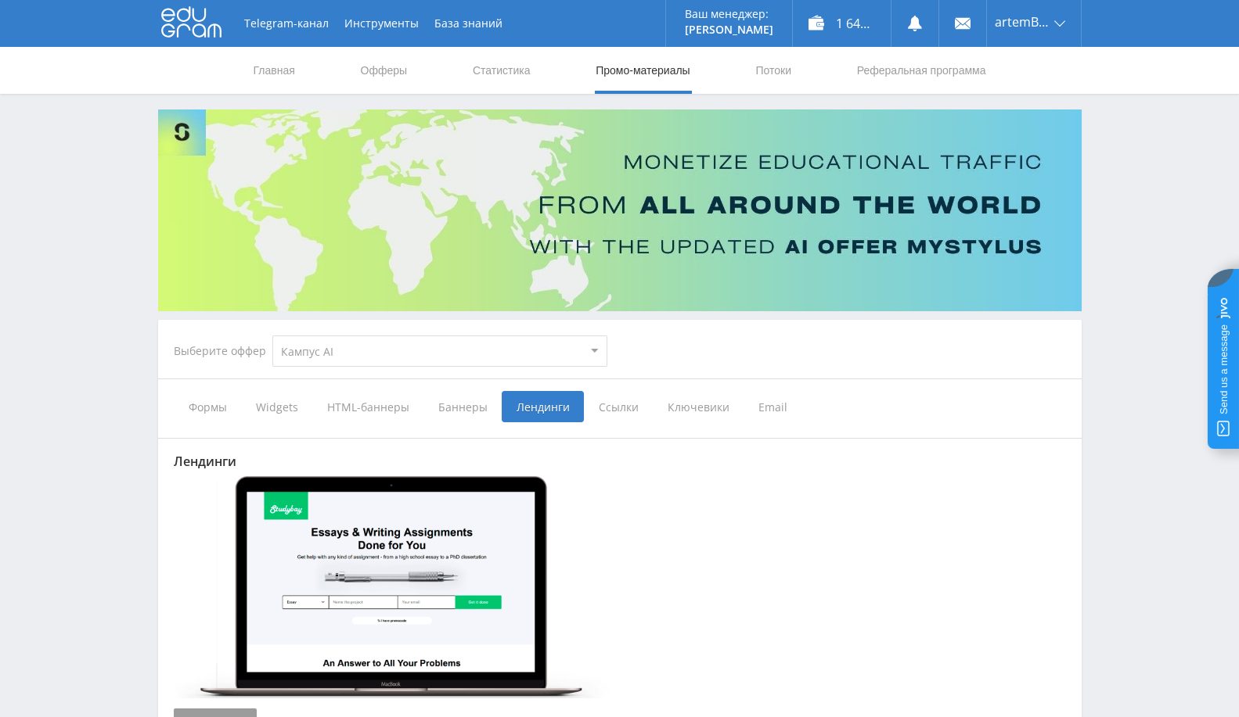
type input "https://eduforms.org/buy-reflective-essay/?rid=935b2554e28ea8ed"
type input "https://eduforms.org/buy-critical-essay/?rid=935b2554e28ea8ed"
type input "https://eduforms.org/buy-descriptive-essay/?rid=935b2554e28ea8ed"
type input "https://eduforms.org/buy-term-paper/?rid=935b2554e28ea8ed"
type input "https://eduforms.org/buy-academic-term-paper/?rid=935b2554e28ea8ed"
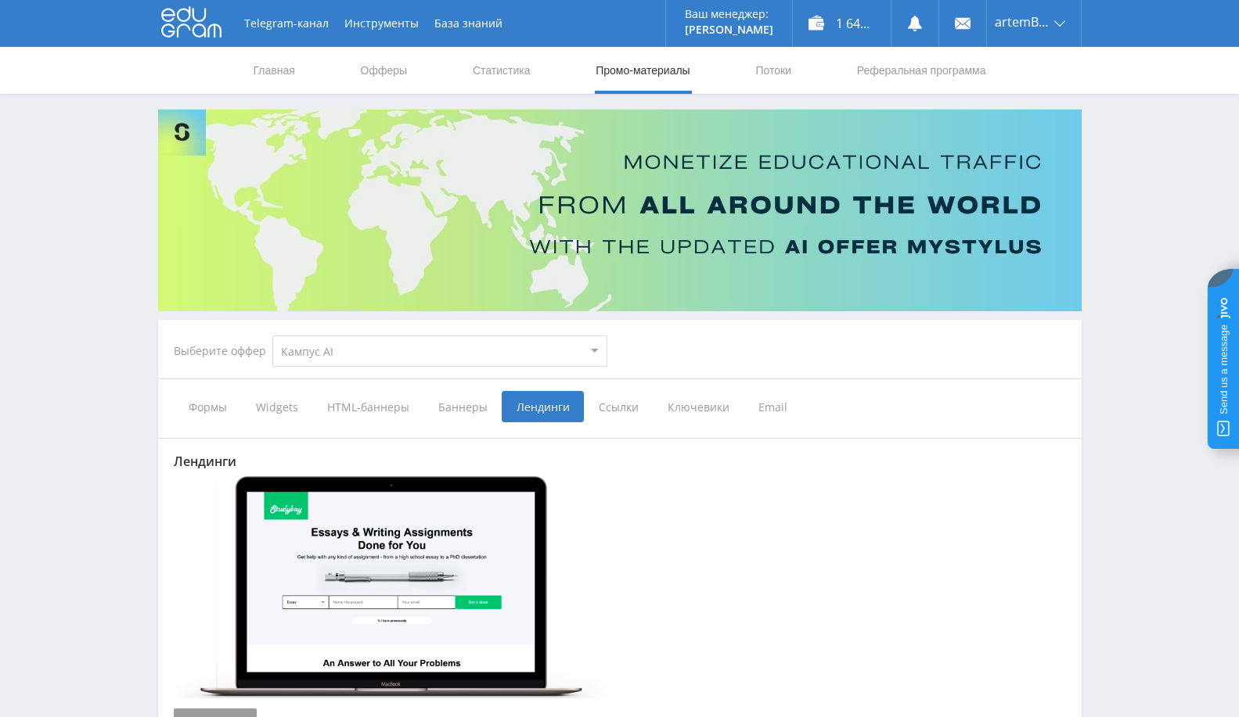
type input "https://eduforms.org/editing-and-proofreading/?rid=935b2554e28ea8ed"
type input "https://eduforms.org/buy-essay-now/?rid=935b2554e28ea8ed"
type input "https://eduforms.org/buy-coursework/?rid=935b2554e28ea8ed"
type input "https://eduforms.org/article-work/?rid=935b2554e28ea8ed"
type input "https://eduforms.org/other-types/?rid=935b2554e28ea8ed"
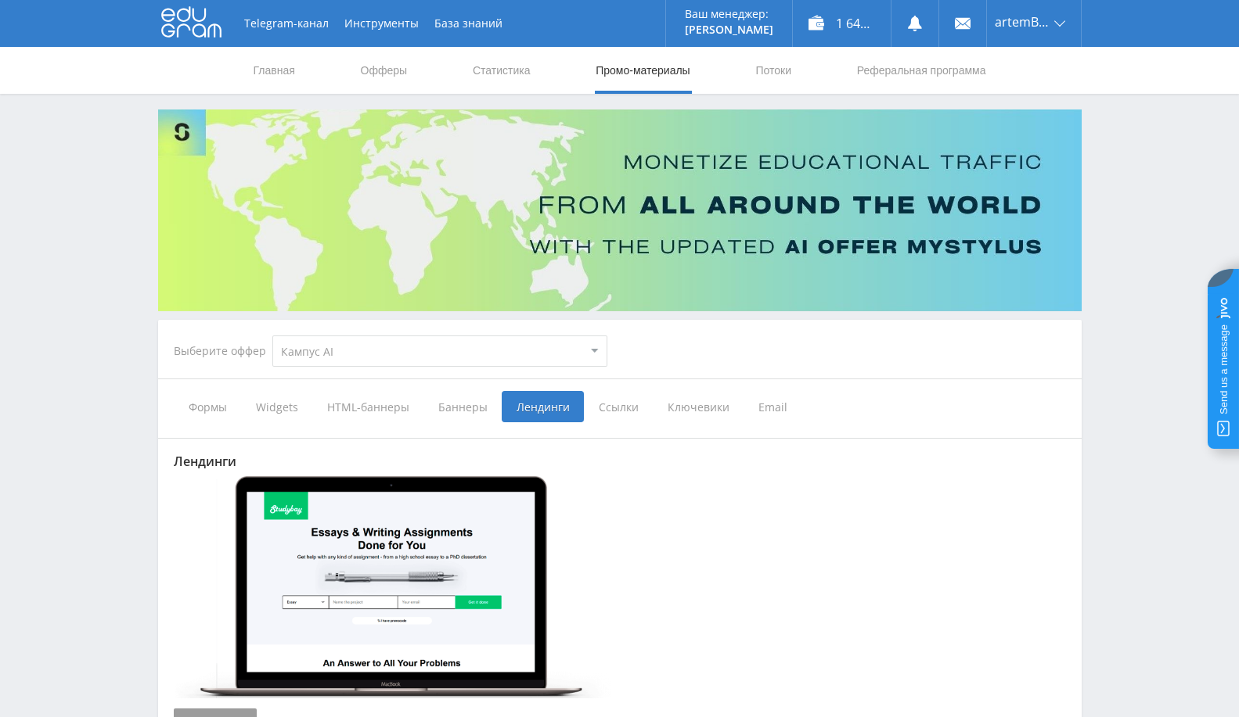
type input "https://eduforms.org/buy-management-term-paper/?rid=935b2554e28ea8ed"
type input "https://eduforms.org/buy-expository-essay/?rid=935b2554e28ea8ed"
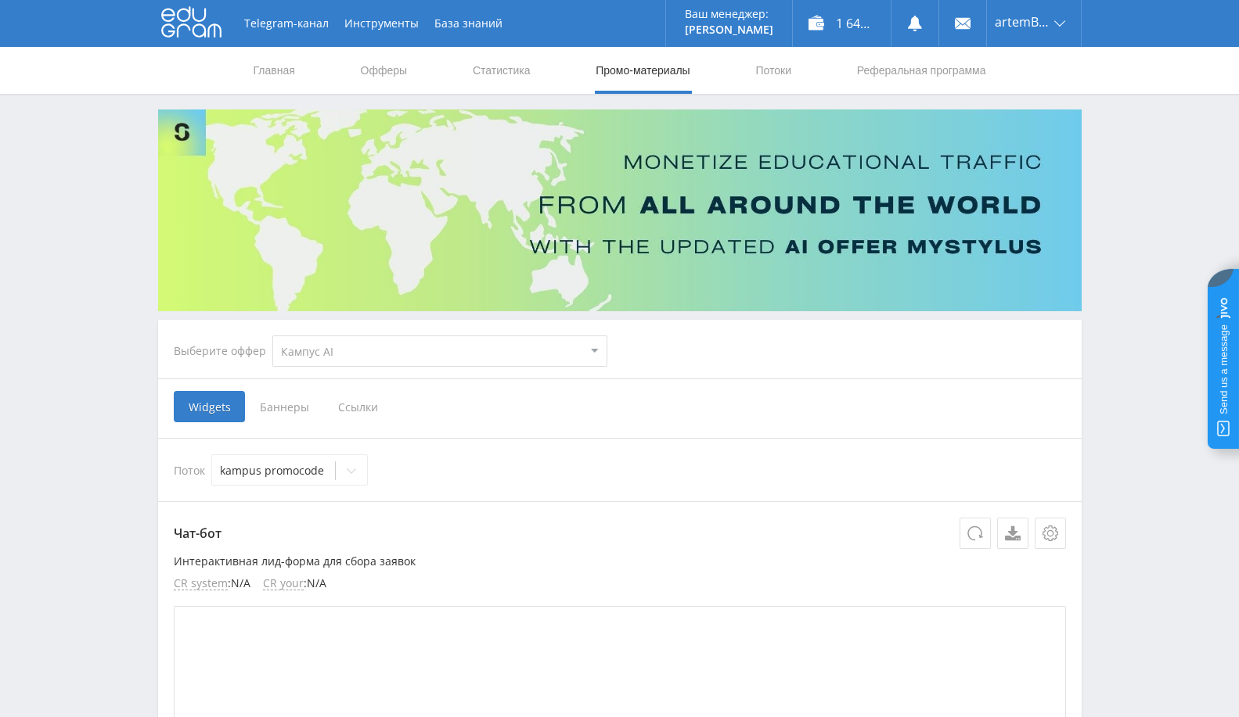
click at [430, 356] on select "MyStylus MyStylus - Revshare Кампус AI Studybay Автор24 Studybay [GEOGRAPHIC_DA…" at bounding box center [439, 351] width 335 height 31
select select "376"
click at [272, 336] on select "MyStylus MyStylus - Revshare Кампус AI Studybay Автор24 Studybay [GEOGRAPHIC_DA…" at bounding box center [439, 351] width 335 height 31
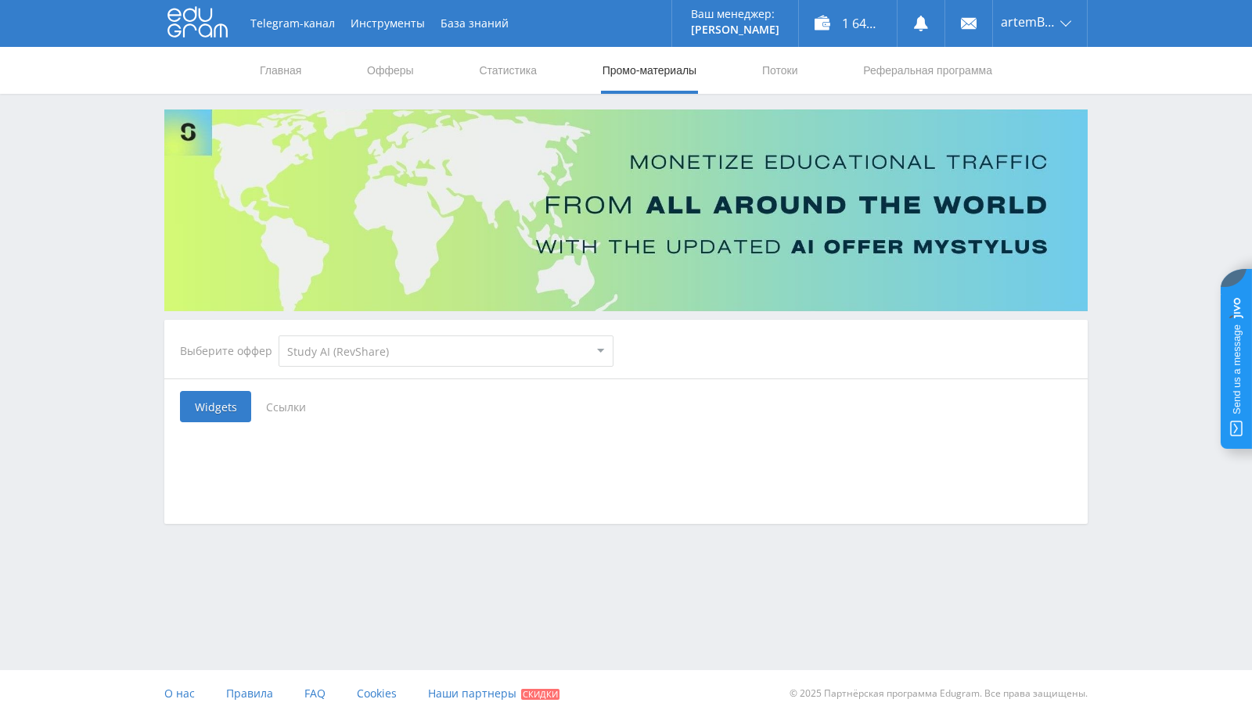
click at [279, 414] on span "Ссылки" at bounding box center [286, 406] width 70 height 31
click at [0, 0] on input "Ссылки" at bounding box center [0, 0] width 0 height 0
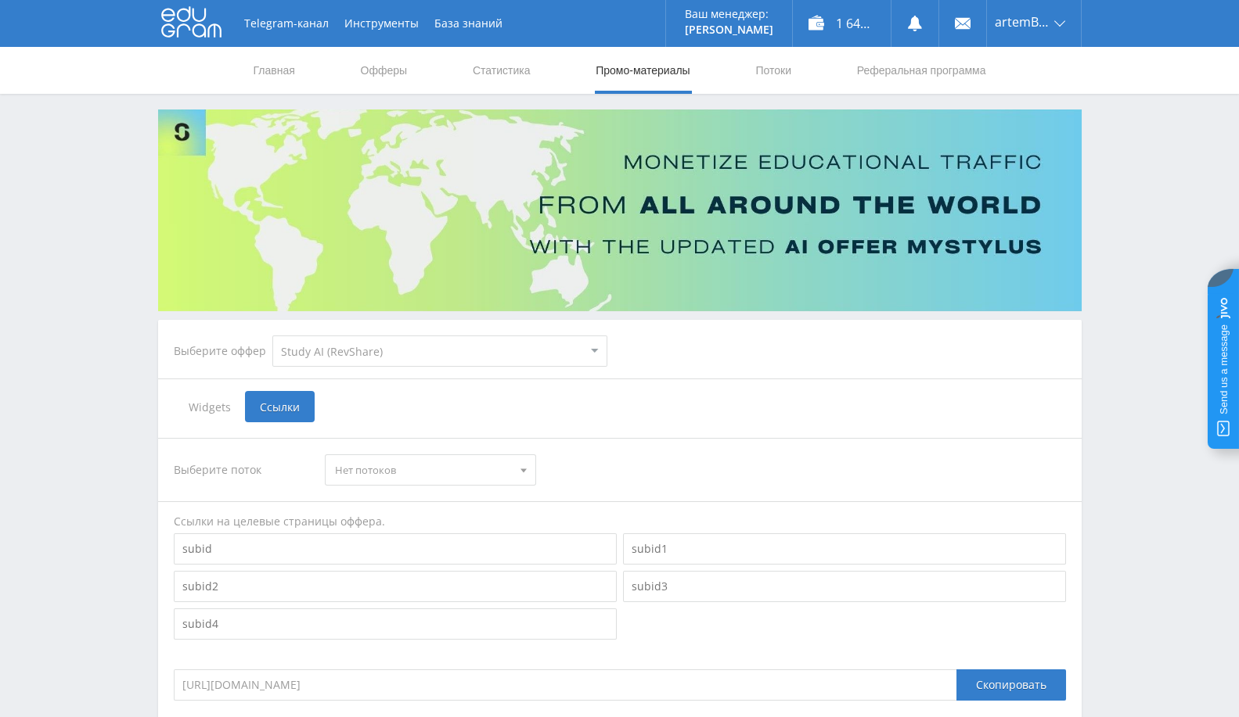
click at [208, 415] on span "Widgets" at bounding box center [209, 406] width 71 height 31
click at [0, 0] on input "Widgets" at bounding box center [0, 0] width 0 height 0
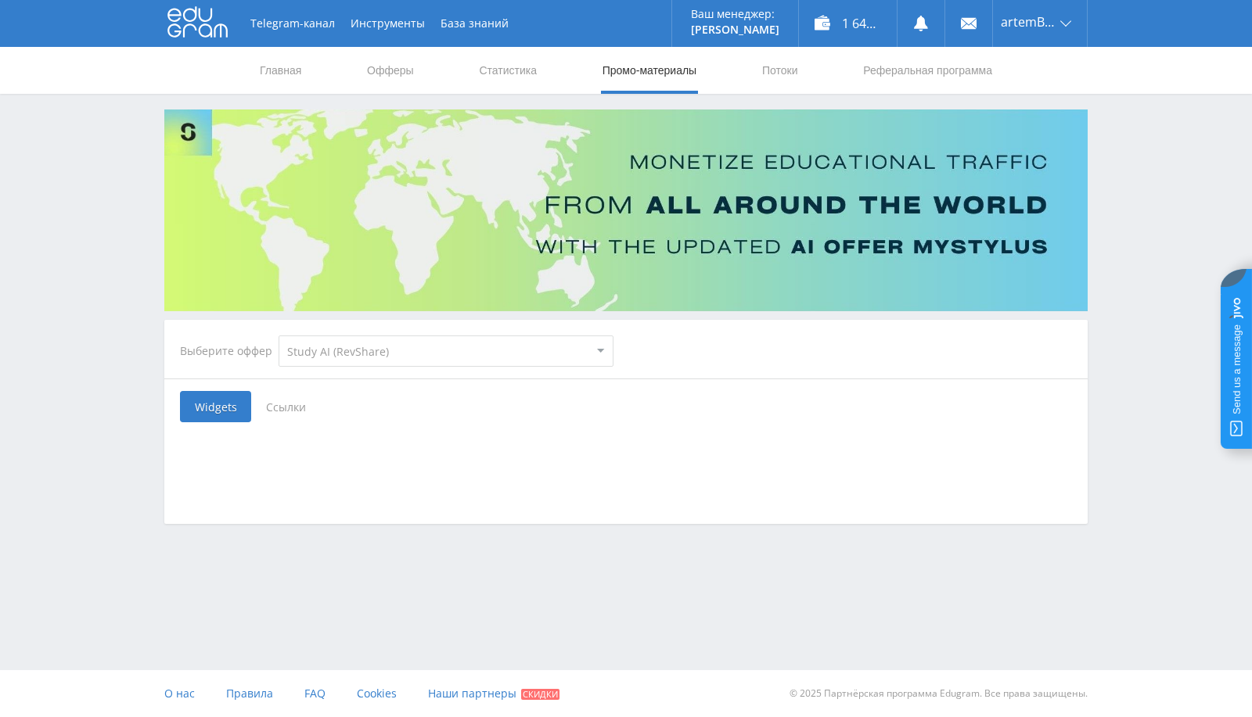
click at [382, 342] on select "MyStylus MyStylus - Revshare Кампус AI Studybay Автор24 Studybay [GEOGRAPHIC_DA…" at bounding box center [446, 351] width 335 height 31
select select "341"
click at [279, 336] on select "MyStylus MyStylus - Revshare Кампус AI Studybay Автор24 Studybay [GEOGRAPHIC_DA…" at bounding box center [446, 351] width 335 height 31
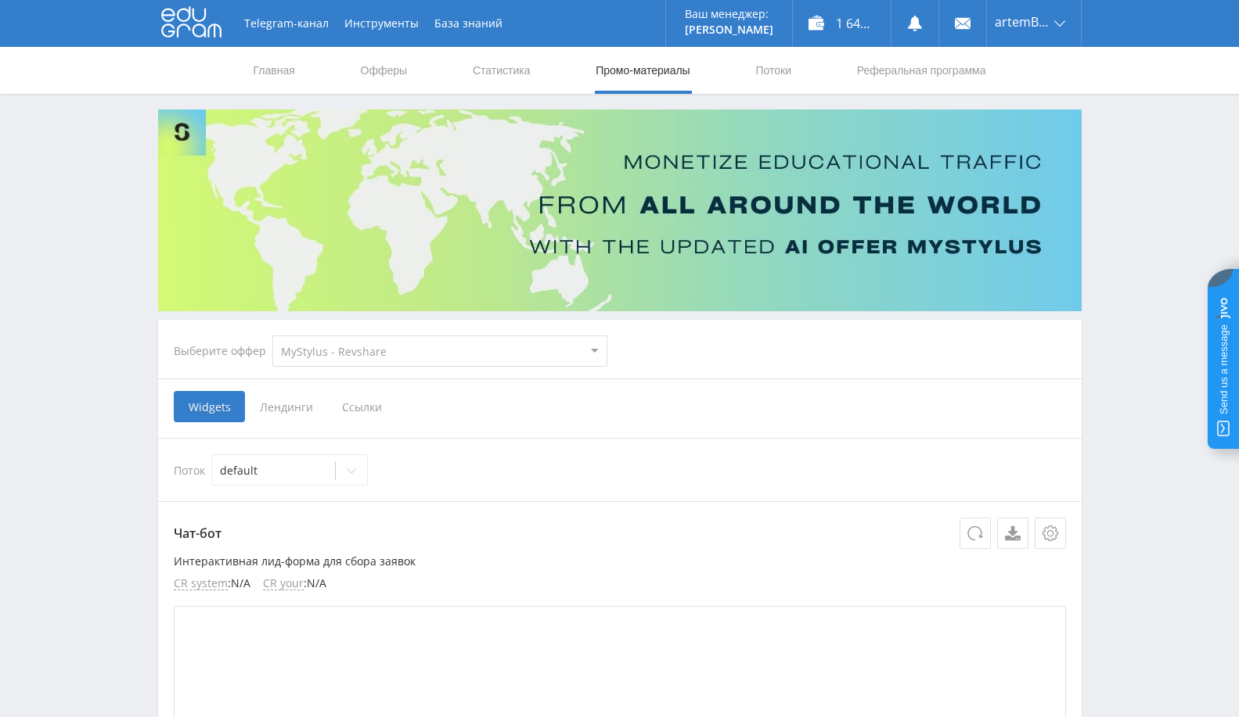
click at [509, 353] on select "MyStylus MyStylus - Revshare Кампус AI Studybay Автор24 Studybay [GEOGRAPHIC_DA…" at bounding box center [439, 351] width 335 height 31
select select "339"
click at [272, 336] on select "MyStylus MyStylus - Revshare Кампус AI Studybay Автор24 Studybay [GEOGRAPHIC_DA…" at bounding box center [439, 351] width 335 height 31
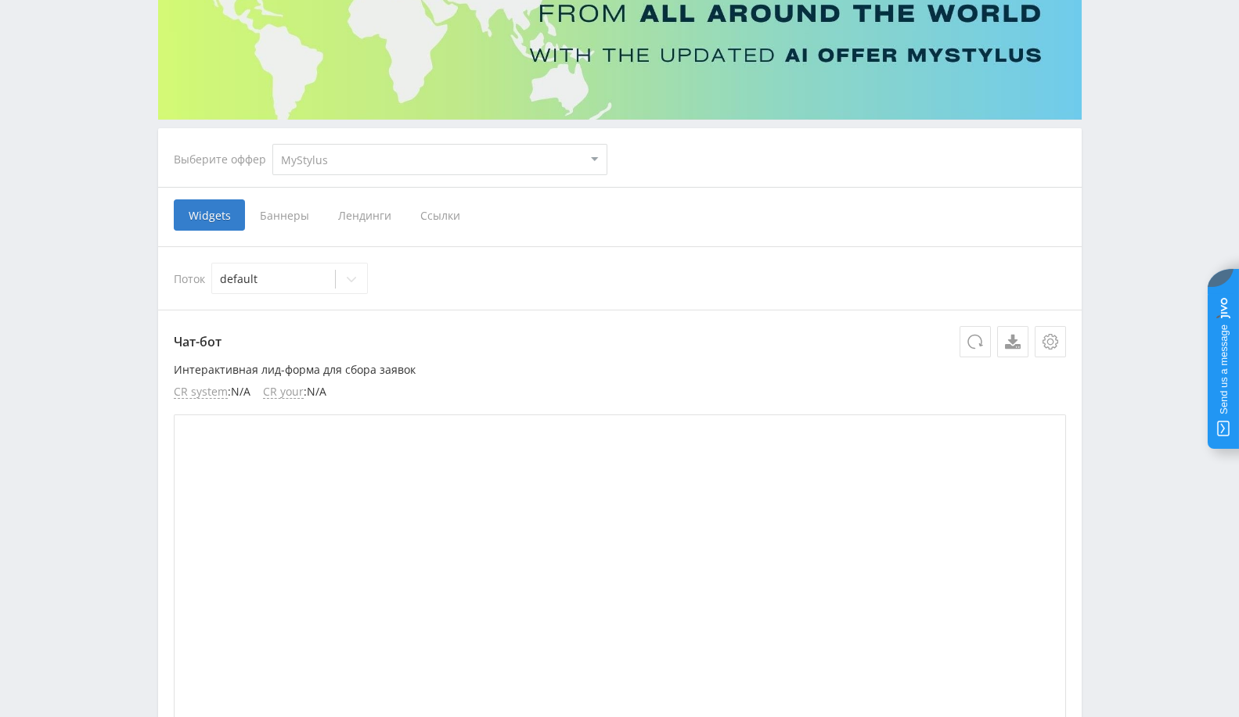
scroll to position [174, 0]
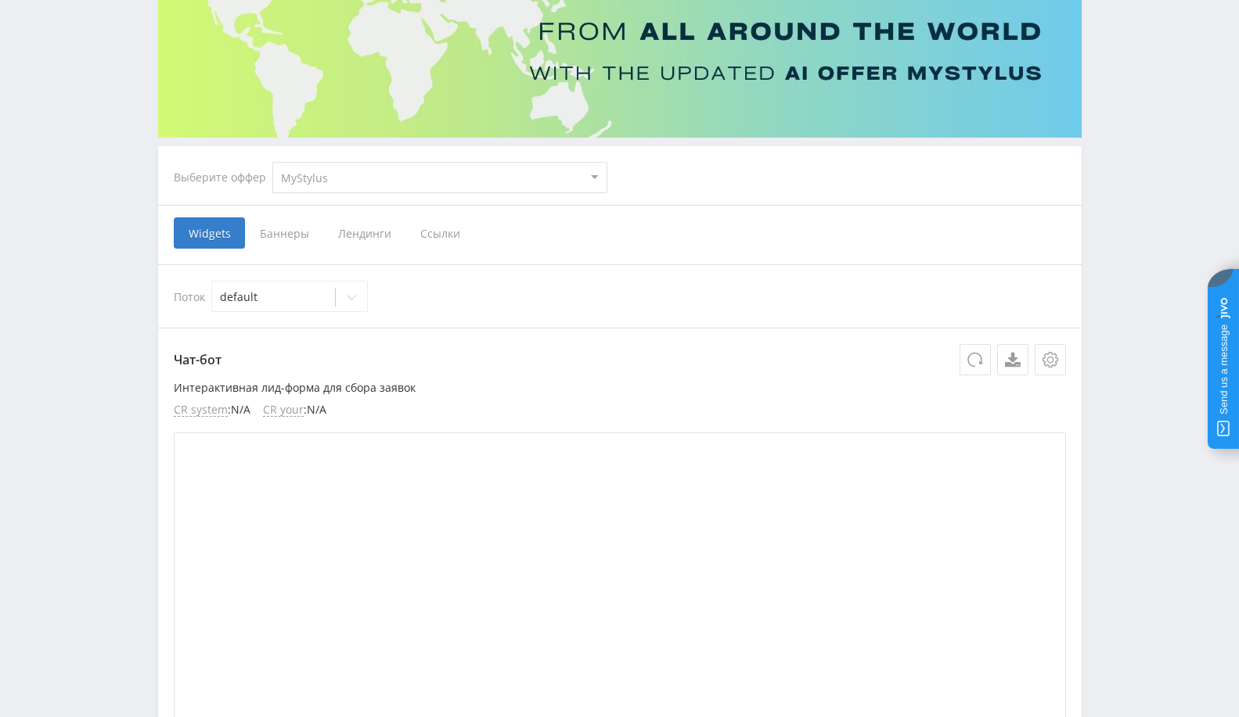
click at [448, 179] on select "MyStylus MyStylus - Revshare Кампус AI Studybay Автор24 Studybay [GEOGRAPHIC_DA…" at bounding box center [439, 177] width 335 height 31
select select "340"
click at [272, 162] on select "MyStylus MyStylus - Revshare Кампус AI Studybay Автор24 Studybay [GEOGRAPHIC_DA…" at bounding box center [439, 177] width 335 height 31
select select "340"
click at [264, 238] on span "Баннеры" at bounding box center [284, 233] width 78 height 31
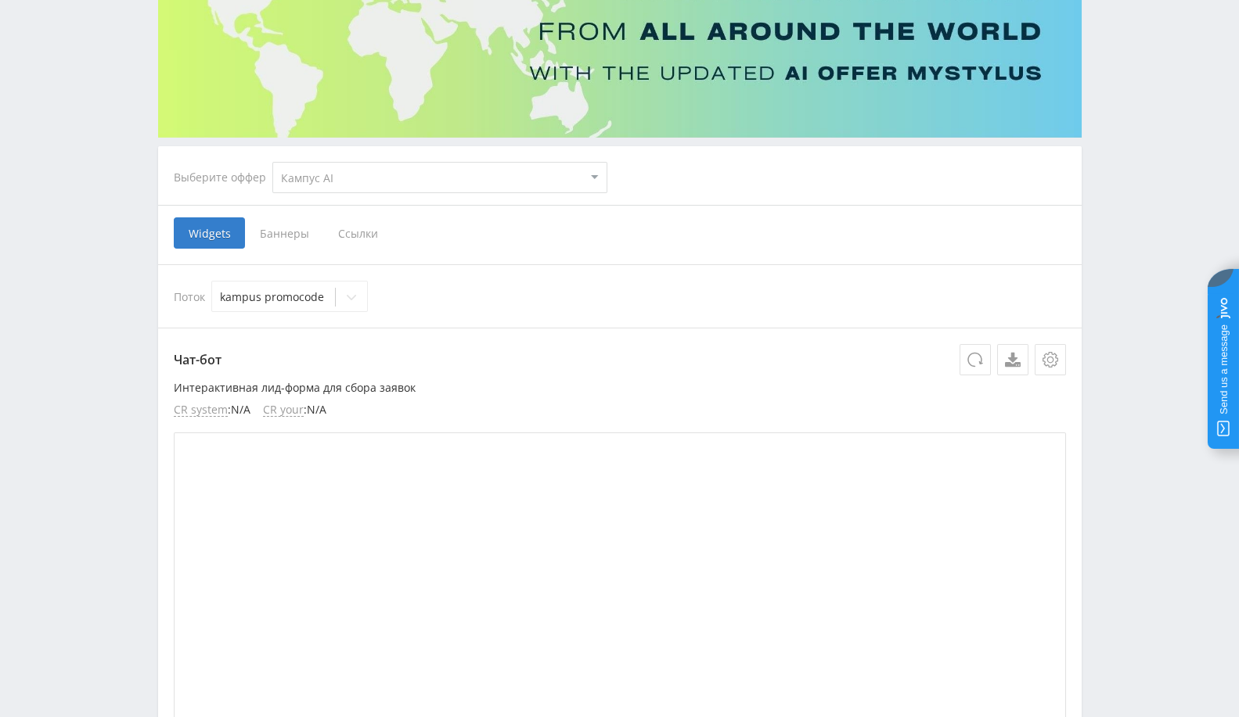
click at [0, 0] on input "Баннеры" at bounding box center [0, 0] width 0 height 0
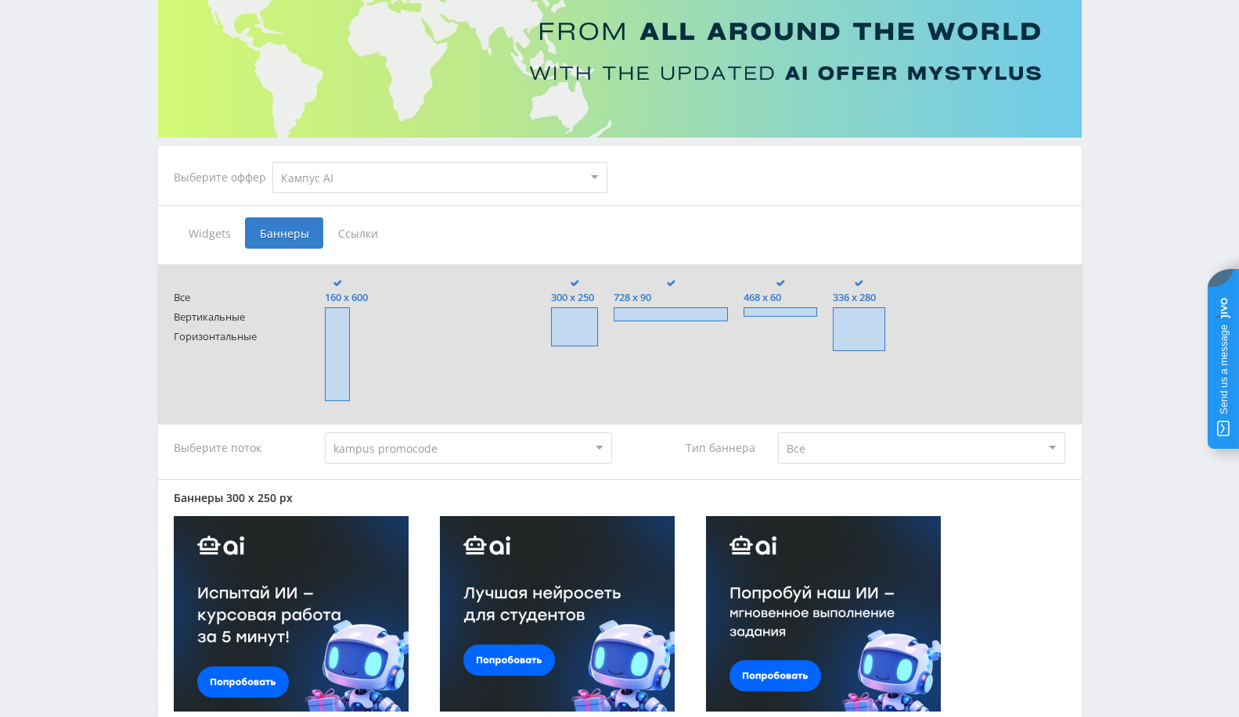
click at [343, 233] on span "Ссылки" at bounding box center [358, 233] width 70 height 31
click at [0, 0] on input "Ссылки" at bounding box center [0, 0] width 0 height 0
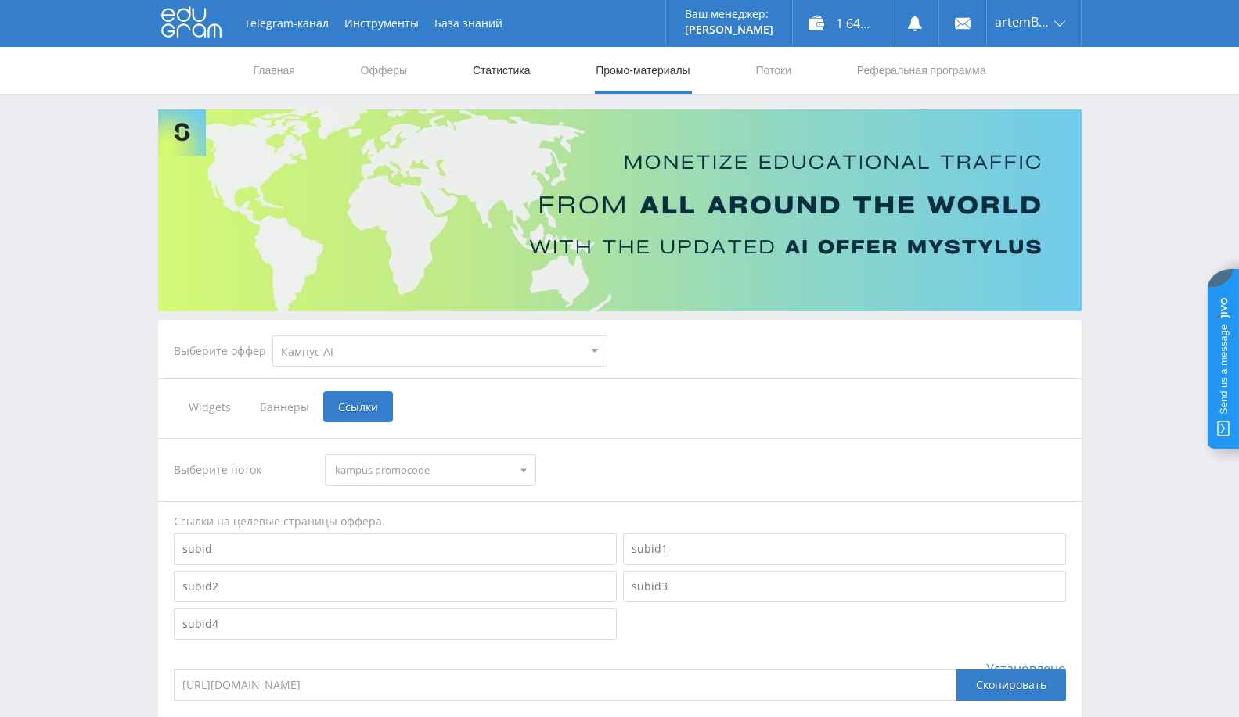
click at [494, 72] on link "Статистика" at bounding box center [501, 70] width 61 height 47
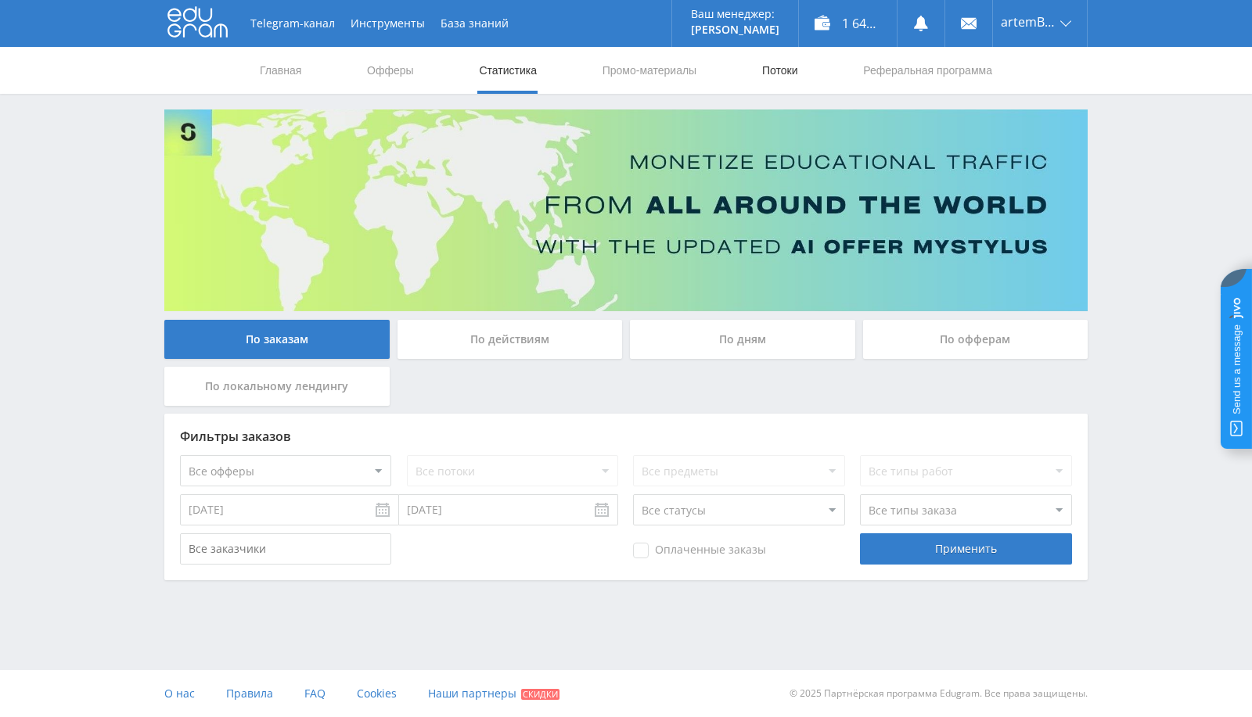
click at [764, 64] on link "Потоки" at bounding box center [780, 70] width 39 height 47
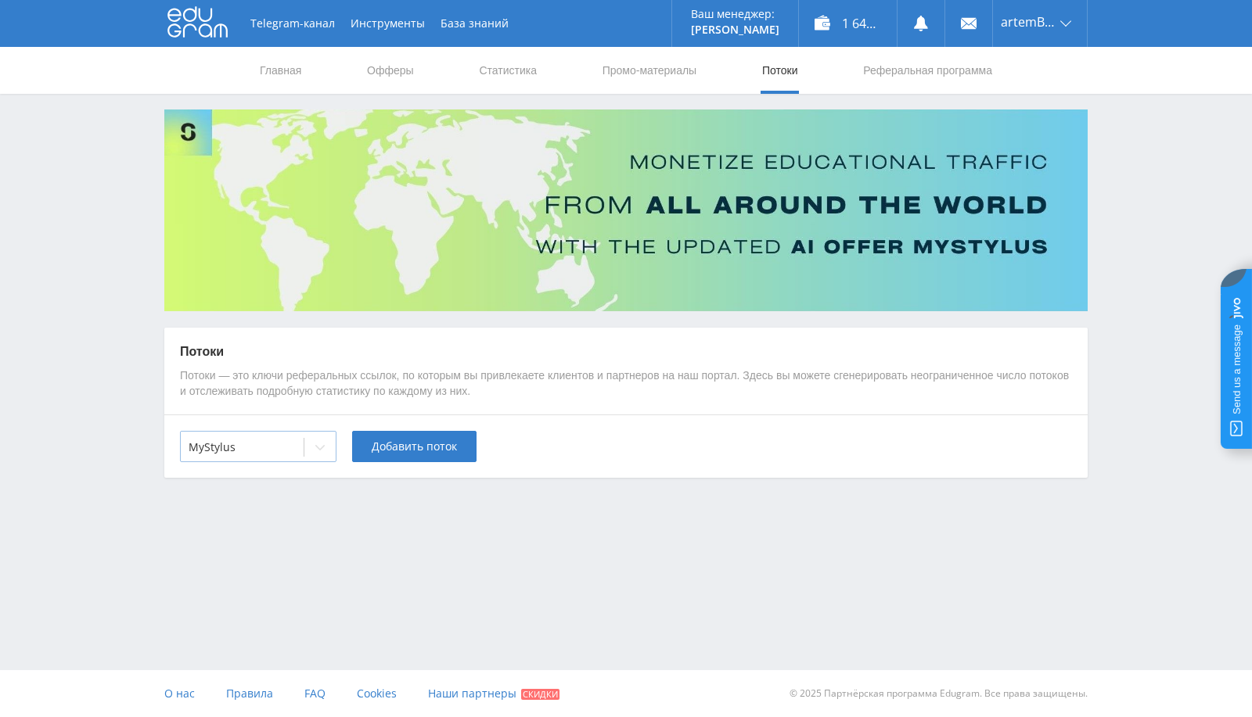
click at [277, 437] on div "MyStylus" at bounding box center [242, 448] width 123 height 22
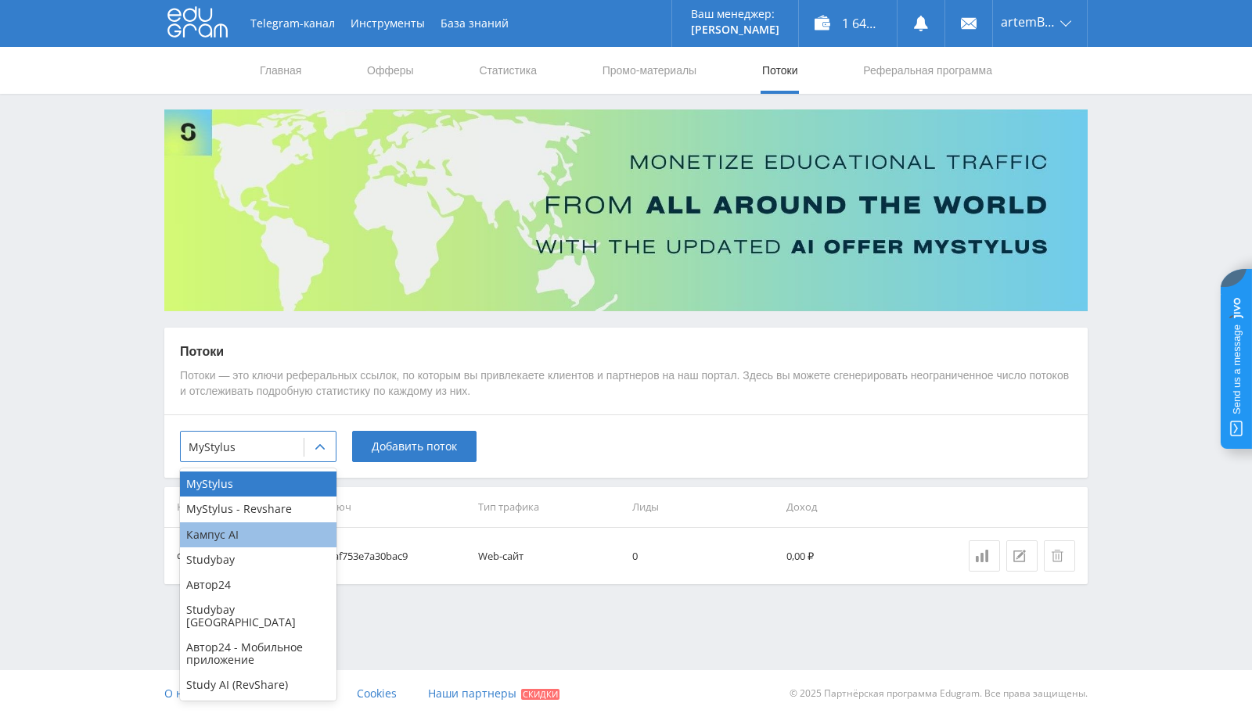
click at [255, 544] on div "Кампус AI" at bounding box center [258, 535] width 156 height 25
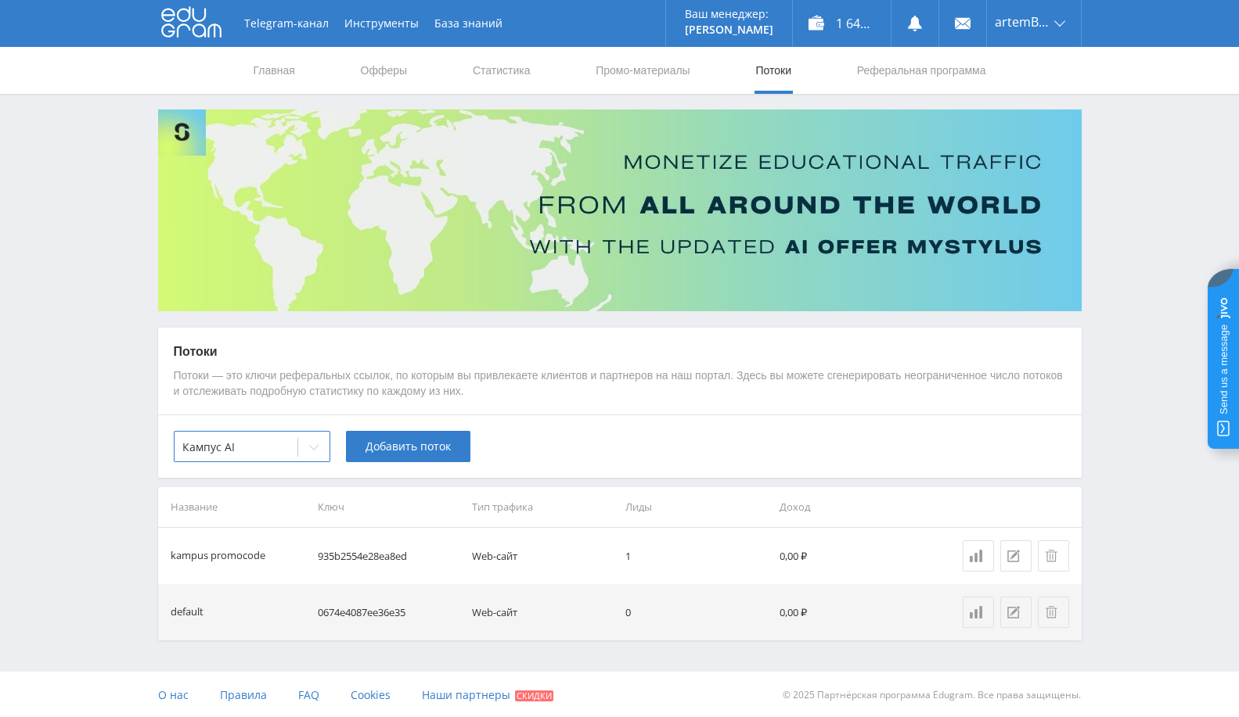
scroll to position [1, 0]
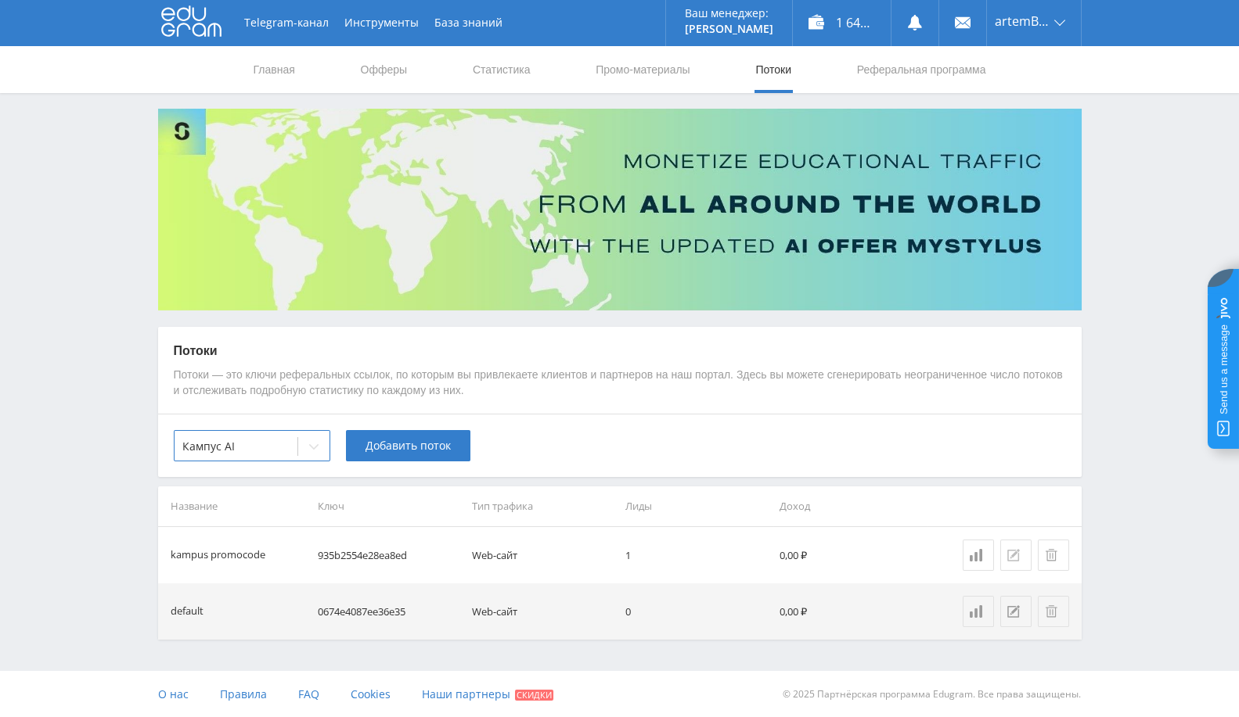
click at [1012, 560] on icon at bounding box center [1013, 555] width 13 height 13
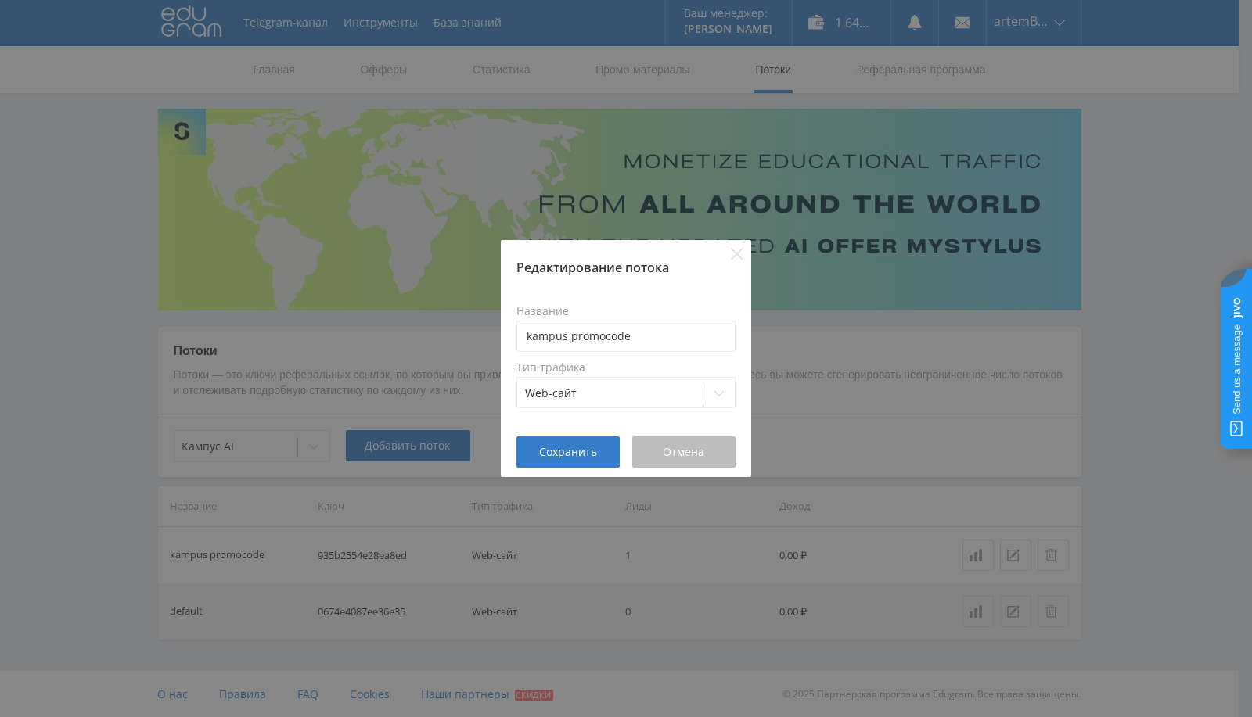
click at [710, 462] on button "Отмена" at bounding box center [683, 452] width 103 height 31
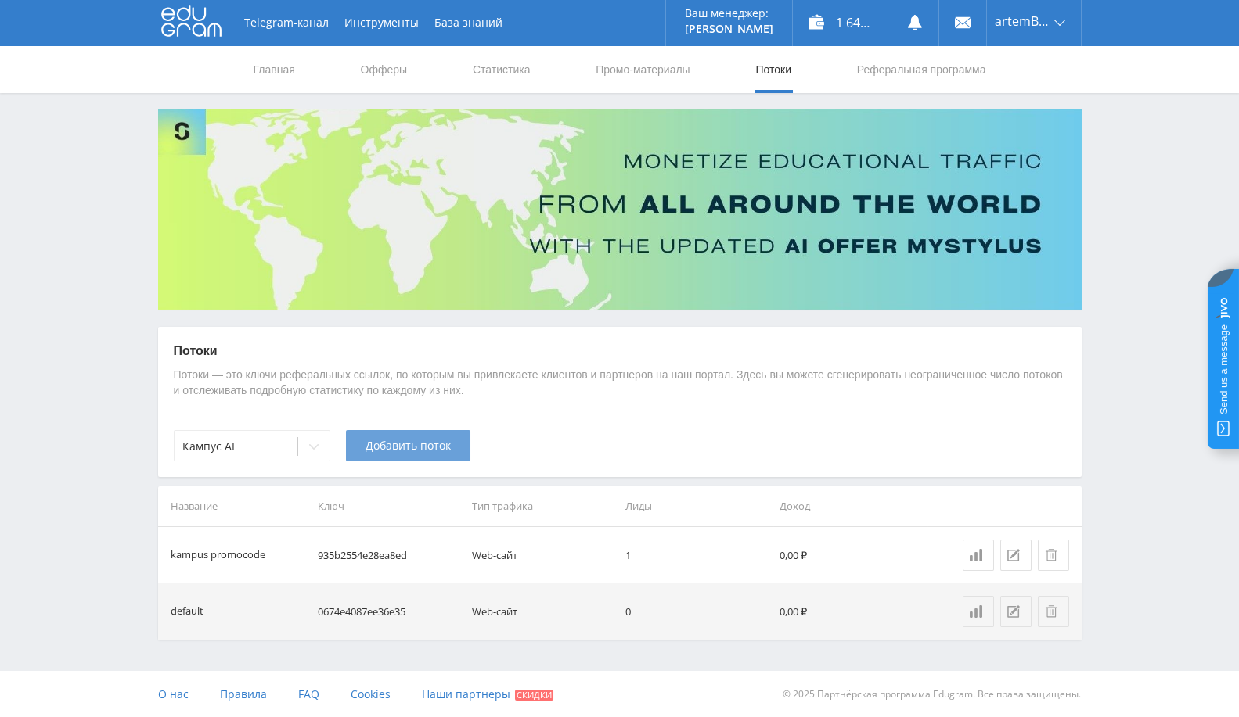
click at [404, 458] on button "Добавить поток" at bounding box center [408, 445] width 124 height 31
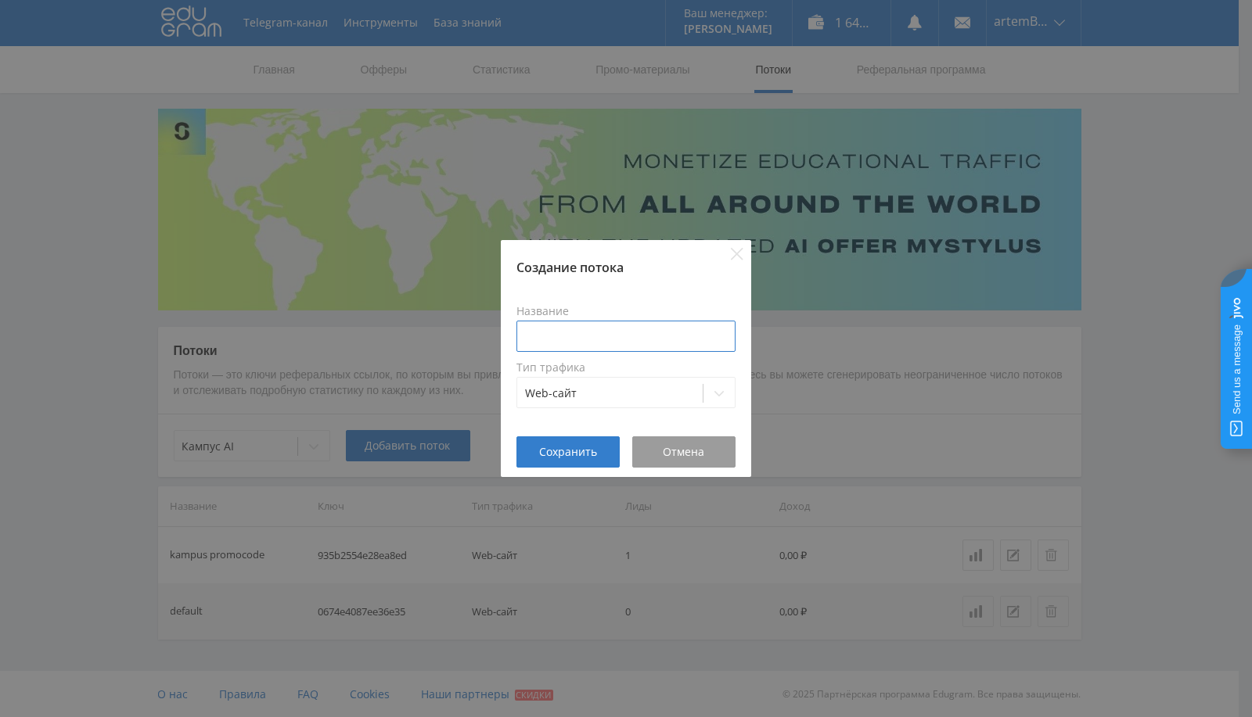
click at [601, 325] on input at bounding box center [625, 336] width 219 height 31
type input "WL ленды"
click at [576, 448] on span "Сохранить" at bounding box center [568, 452] width 58 height 13
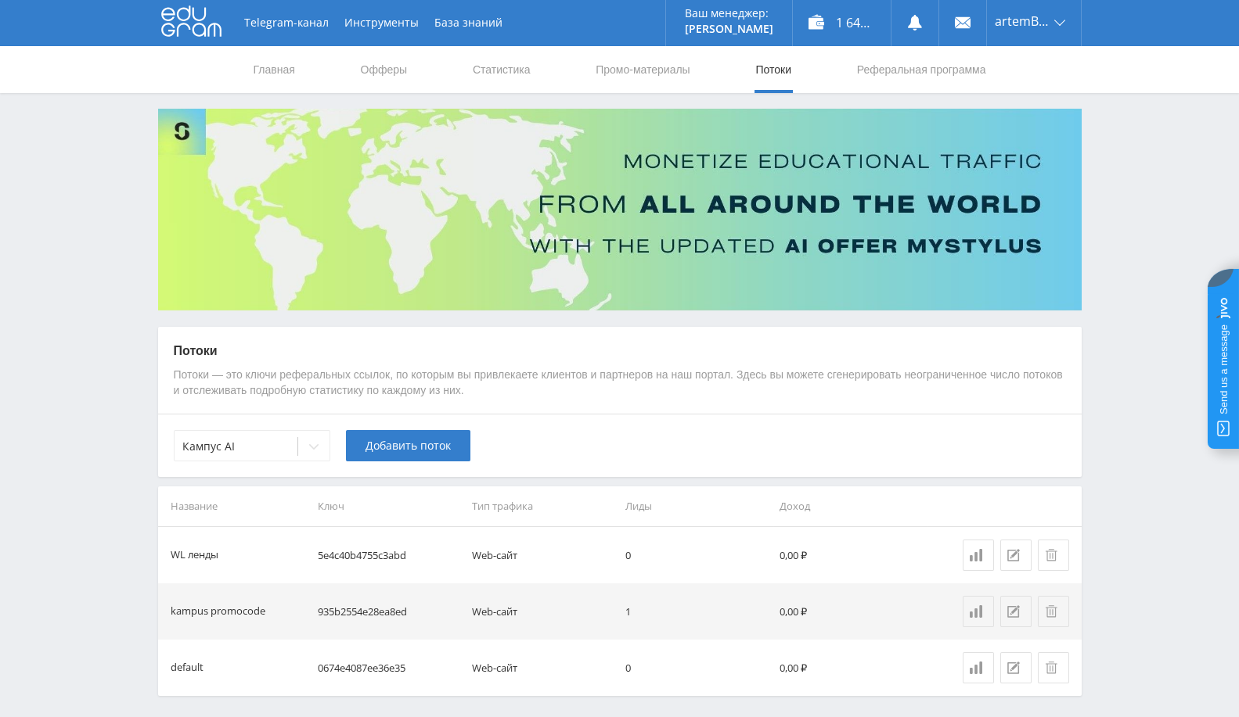
click at [379, 555] on td "5e4c40b4755c3abd" at bounding box center [388, 555] width 154 height 56
copy td "5e4c40b4755c3abd"
click at [656, 67] on link "Промо-материалы" at bounding box center [642, 69] width 97 height 47
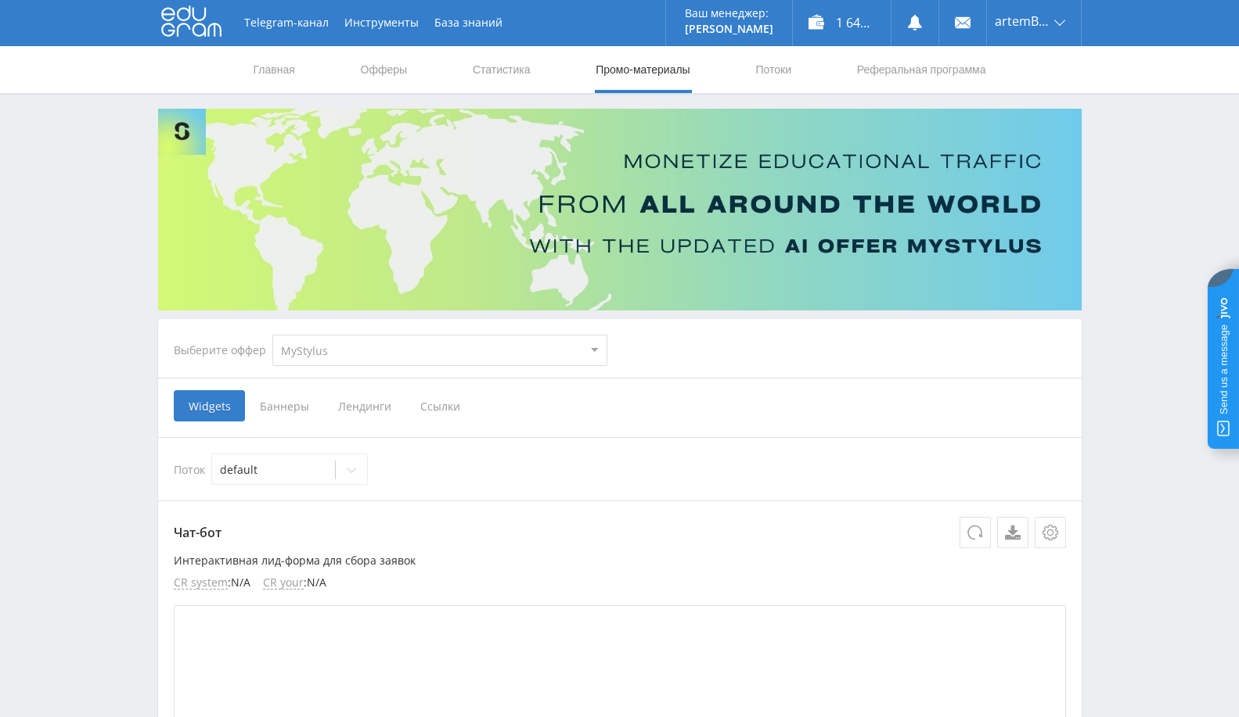
click at [483, 349] on select "MyStylus MyStylus - Revshare Кампус AI Studybay Автор24 Studybay [GEOGRAPHIC_DA…" at bounding box center [439, 350] width 335 height 31
select select "340"
click at [272, 335] on select "MyStylus MyStylus - Revshare Кампус AI Studybay Автор24 Studybay [GEOGRAPHIC_DA…" at bounding box center [439, 350] width 335 height 31
select select "340"
click at [423, 398] on div "Widgets Баннеры Ссылки" at bounding box center [620, 405] width 892 height 31
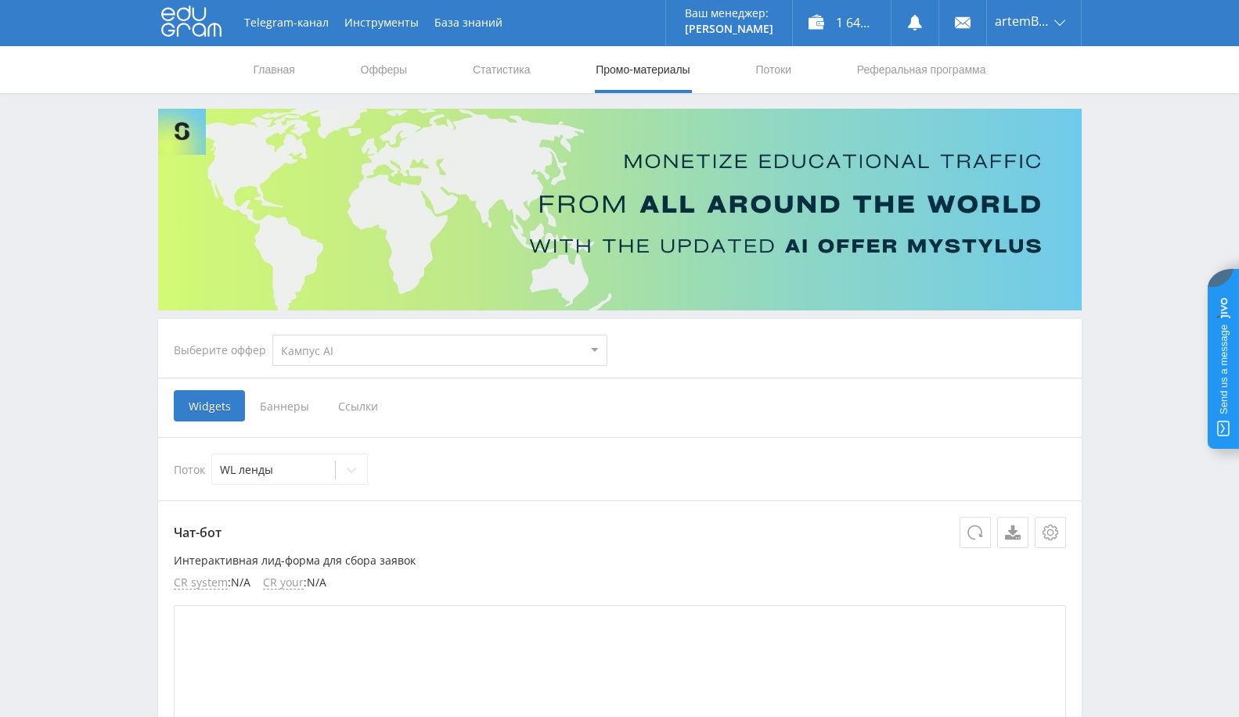
click at [346, 407] on span "Ссылки" at bounding box center [358, 405] width 70 height 31
click at [0, 0] on input "Ссылки" at bounding box center [0, 0] width 0 height 0
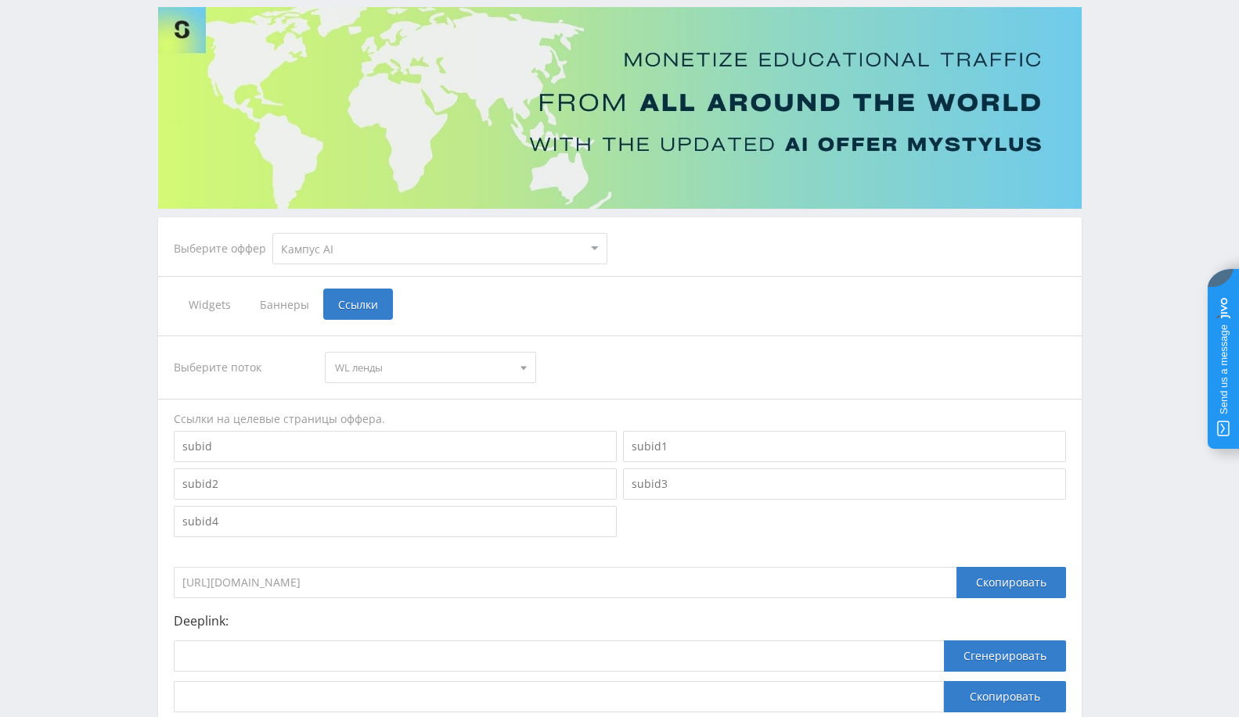
scroll to position [222, 0]
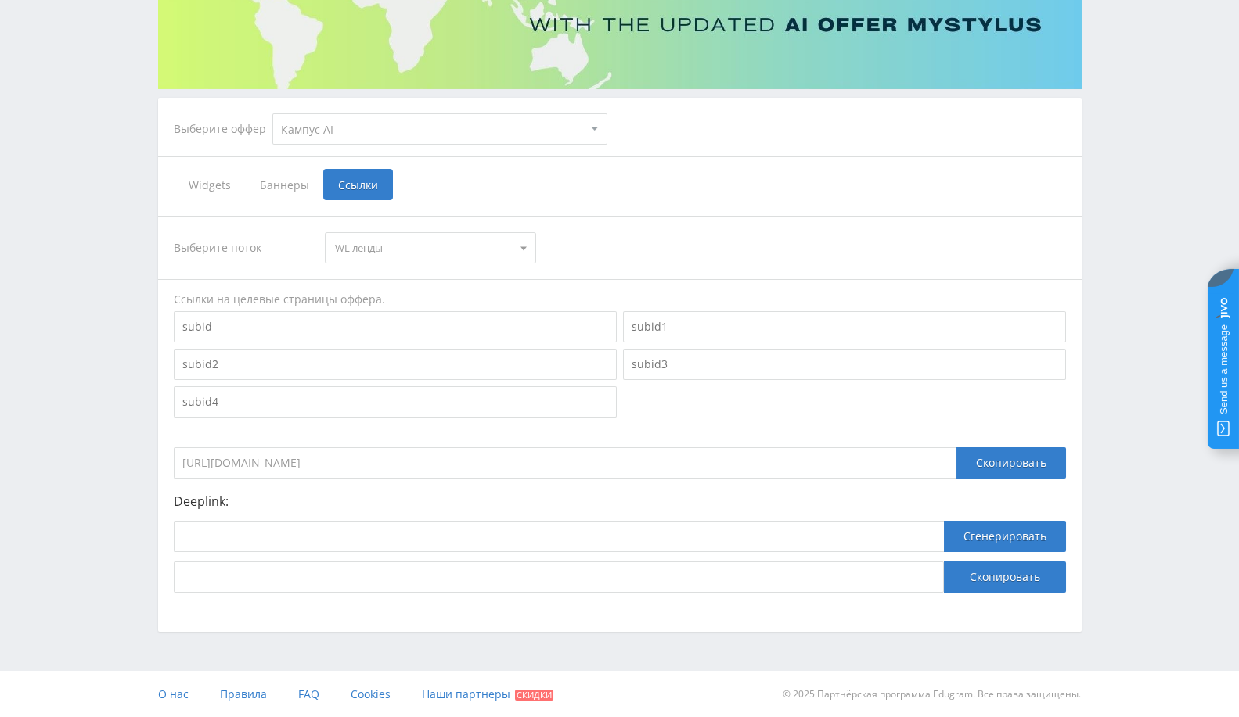
click at [608, 466] on input "https://eduforms.org?rid=5e4c40b4755c3abd" at bounding box center [565, 463] width 782 height 31
click at [581, 530] on input at bounding box center [559, 536] width 770 height 31
paste input "https://eduforms.org?rid=5e4c40b4755c3abd"
type input "https://eduforms.org?rid=5e4c40b4755c3abd"
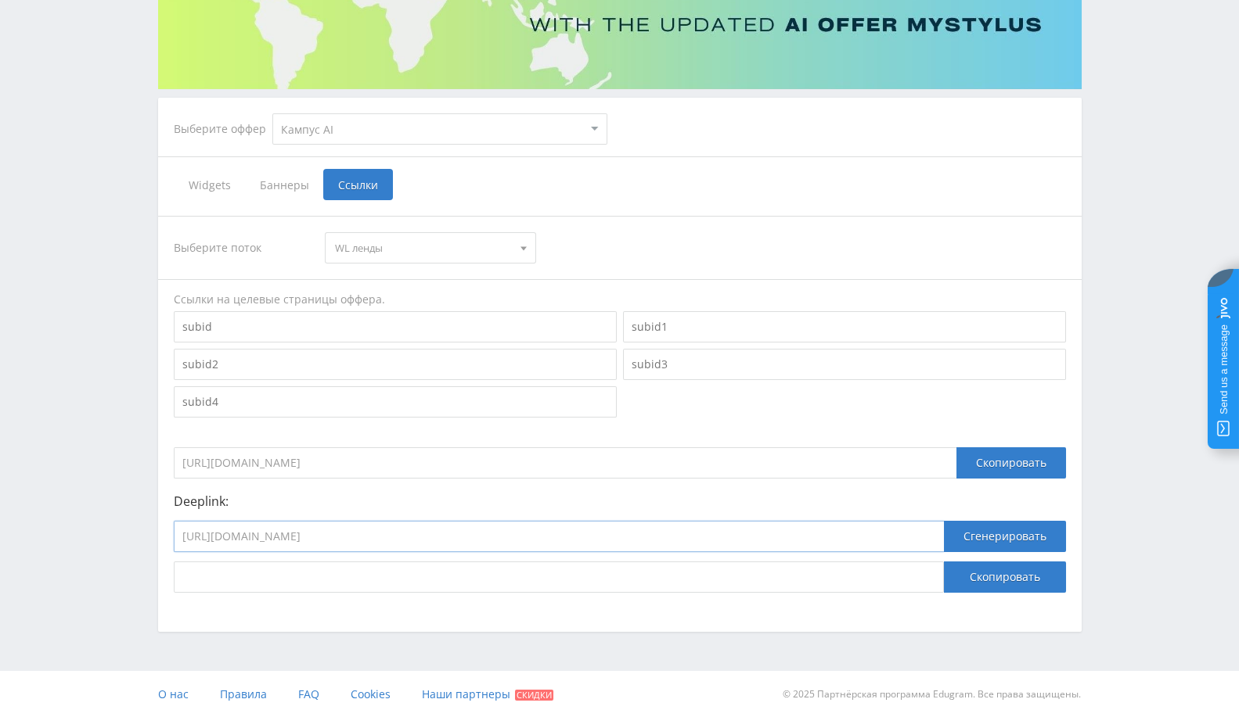
drag, startPoint x: 469, startPoint y: 541, endPoint x: 76, endPoint y: 510, distance: 394.7
click at [76, 510] on div "Telegram-канал Инструменты База знаний Ваш менеджер: Alex Alex Online @edugram_…" at bounding box center [619, 248] width 1239 height 940
click at [1018, 473] on div "Скопировать" at bounding box center [1011, 463] width 110 height 31
click at [1021, 469] on div "Скопировать" at bounding box center [1011, 463] width 110 height 31
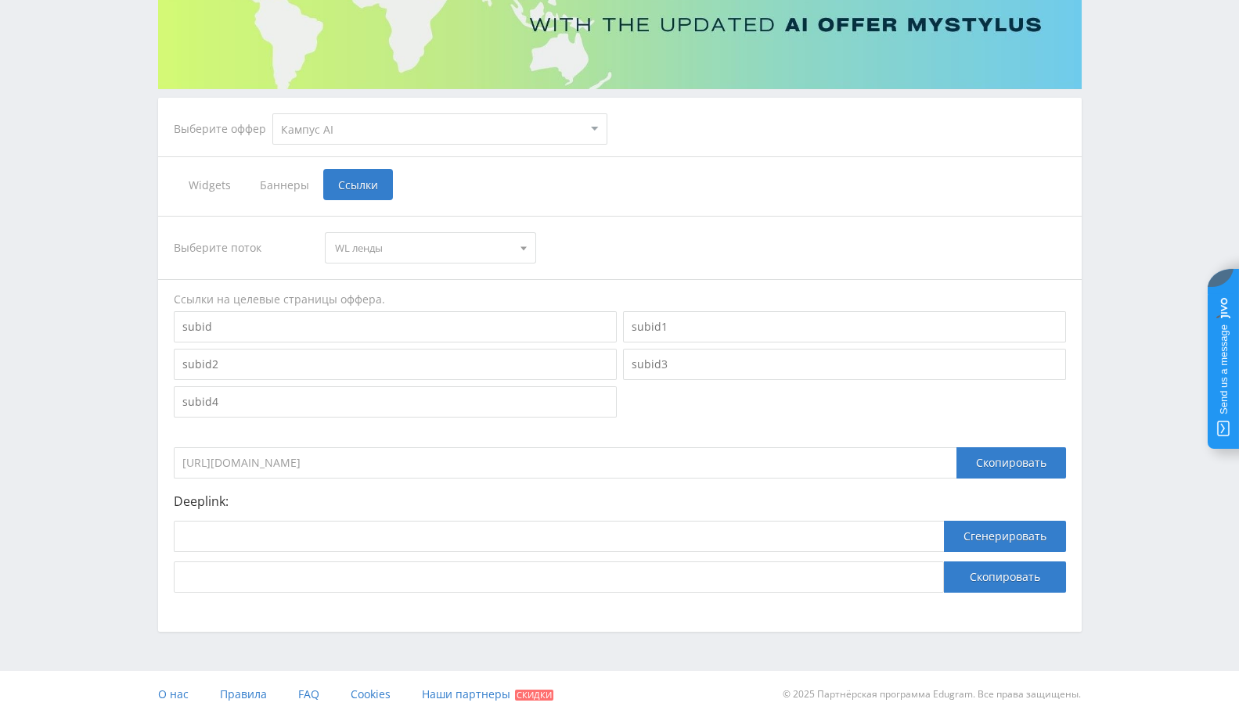
click at [424, 260] on span "WL ленды" at bounding box center [423, 248] width 177 height 30
click at [470, 280] on button "WL ленды" at bounding box center [430, 277] width 210 height 22
click at [1029, 470] on div "Скопировать" at bounding box center [1011, 463] width 110 height 31
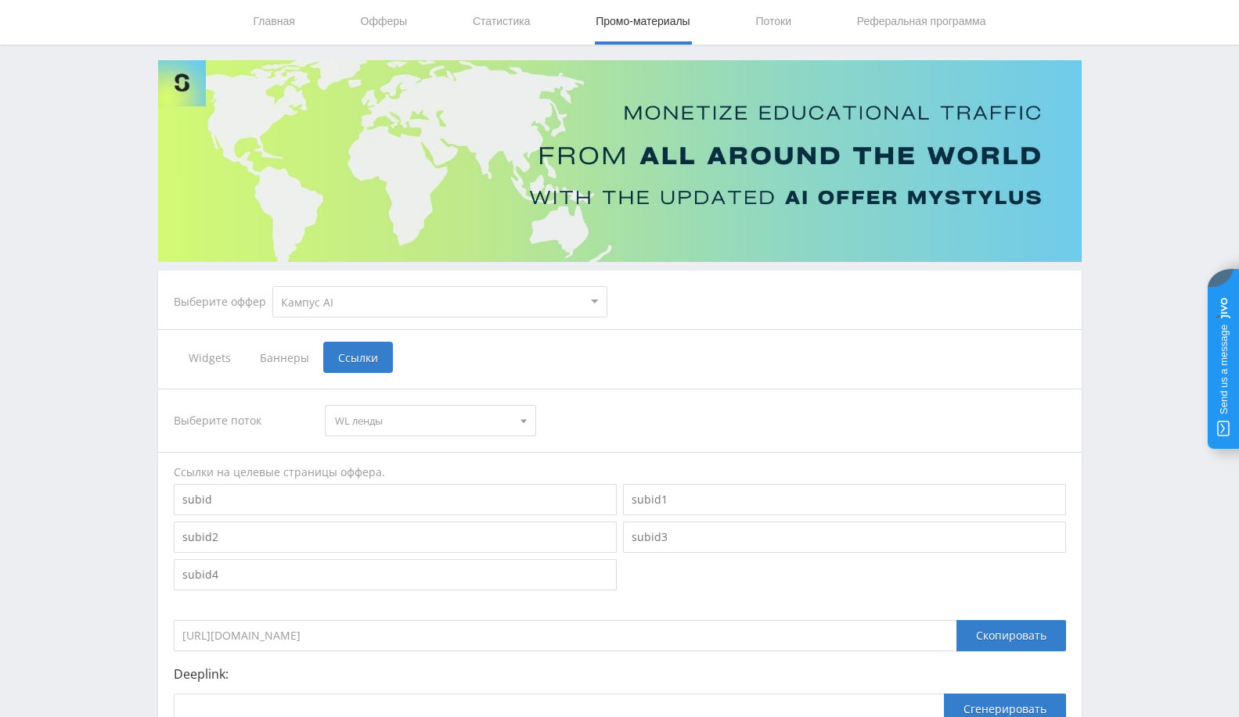
scroll to position [0, 0]
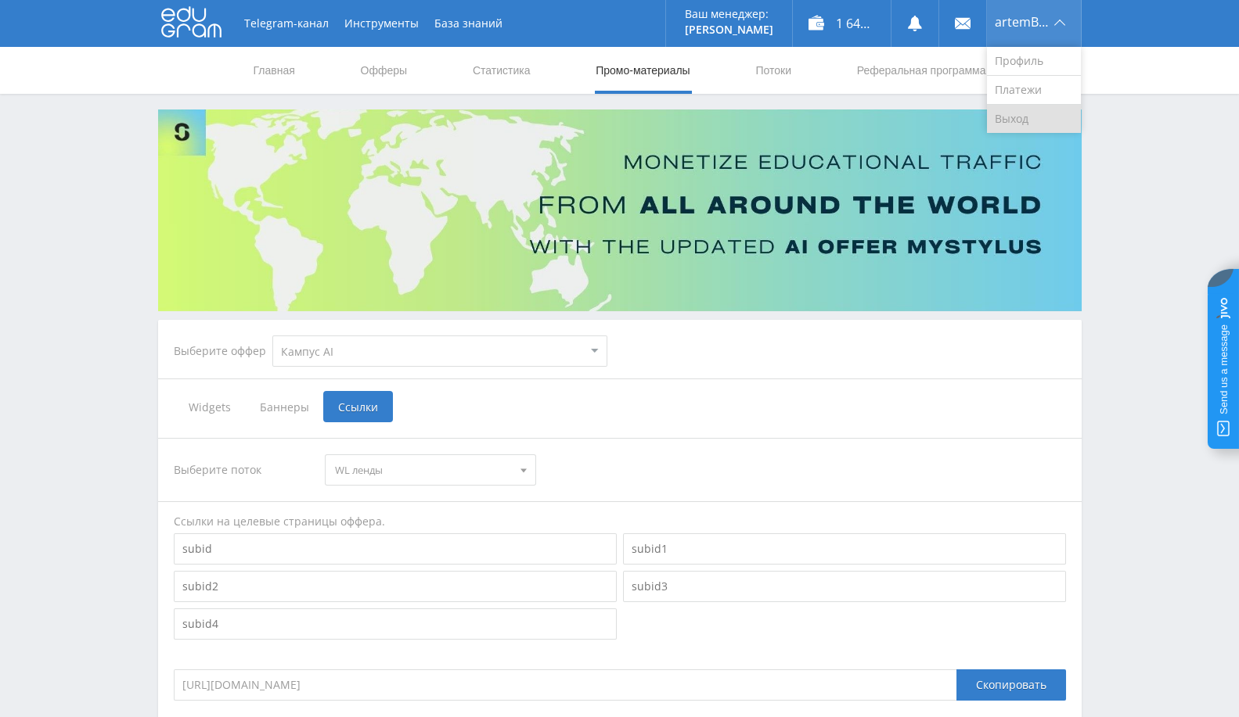
click at [1023, 110] on link "Выход" at bounding box center [1034, 119] width 94 height 28
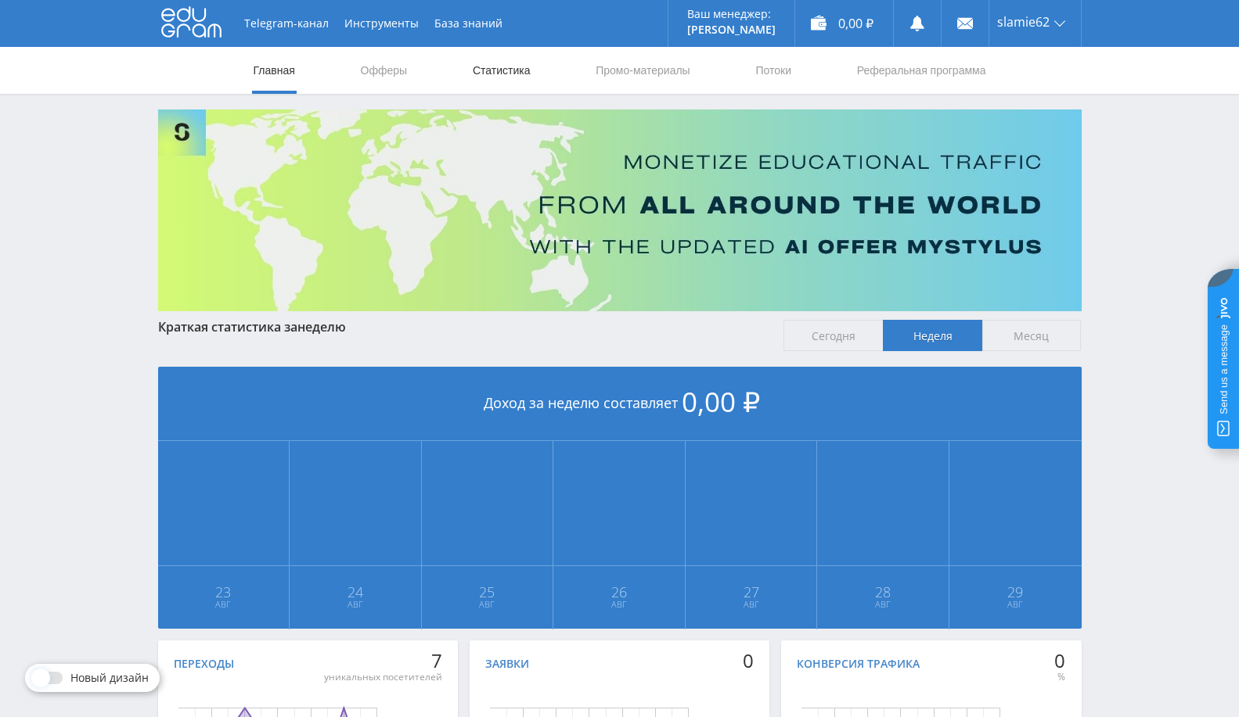
click at [509, 66] on link "Статистика" at bounding box center [501, 70] width 61 height 47
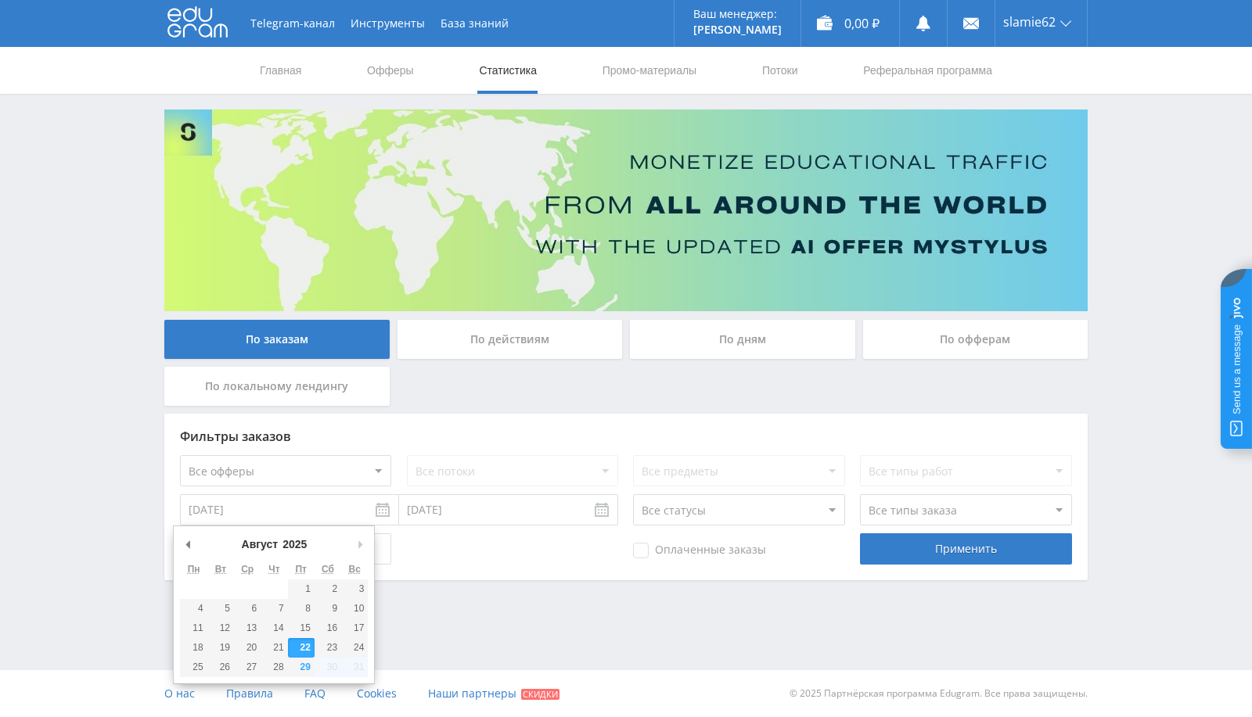
click at [313, 513] on input "[DATE]" at bounding box center [289, 509] width 219 height 31
click at [300, 551] on select "2017 2018 2019 2020 2021 2022 2023 2024 2025" at bounding box center [301, 545] width 42 height 16
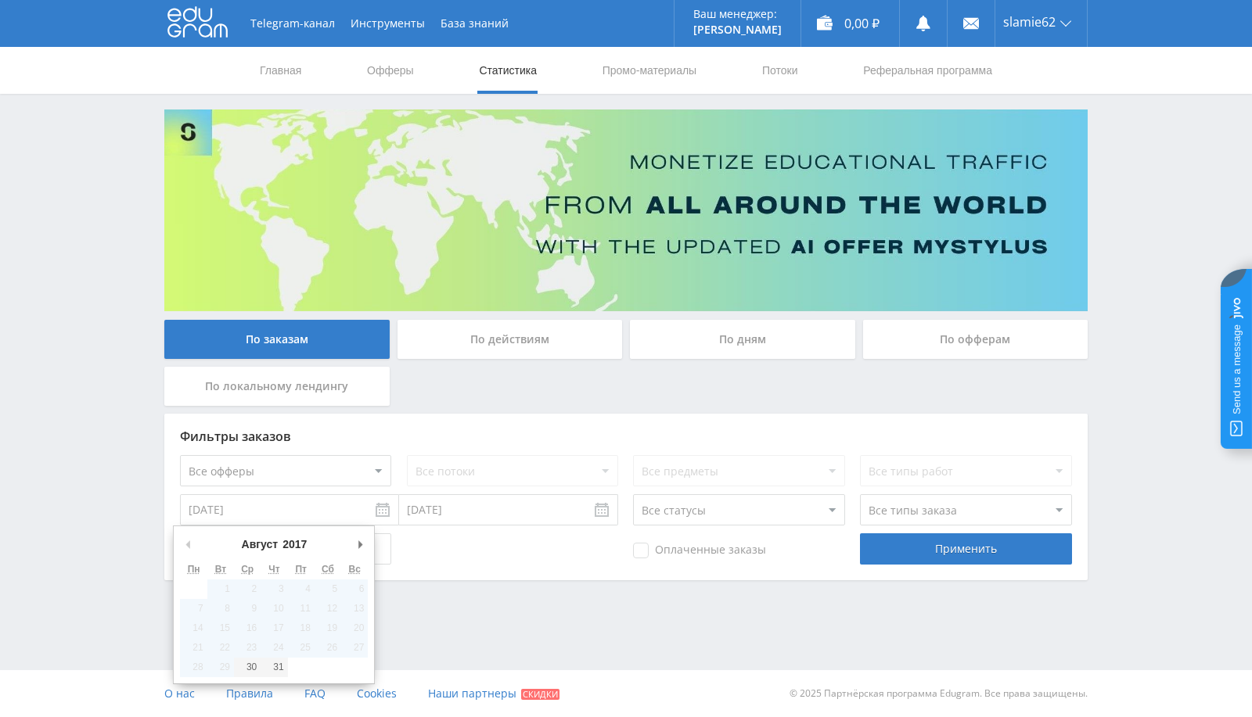
click at [512, 558] on div "Оплаченные заказы Применить" at bounding box center [626, 549] width 892 height 31
click at [390, 512] on input "[DATE]" at bounding box center [289, 509] width 219 height 31
type input "30.08.2017"
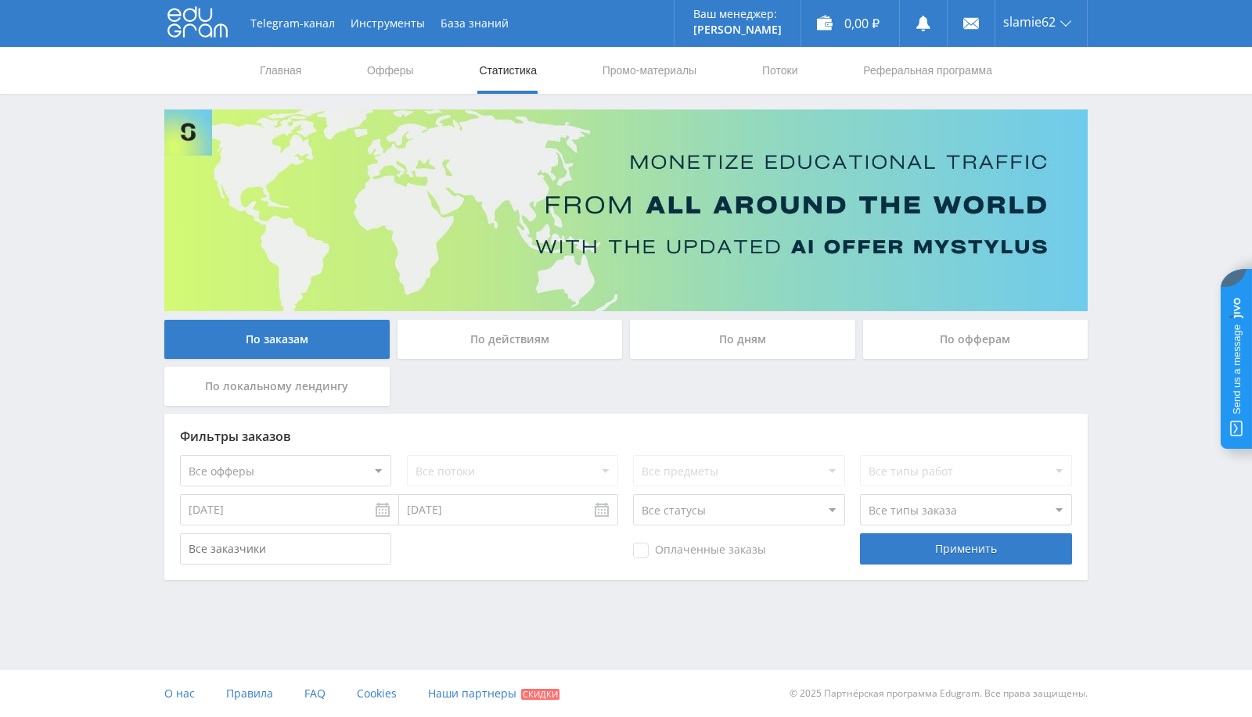
click at [610, 583] on div "Telegram-канал Инструменты База знаний Ваш менеджер: Alex Alex Online @edugram_…" at bounding box center [626, 333] width 1252 height 667
click at [943, 543] on div "Применить" at bounding box center [965, 549] width 211 height 31
click at [970, 356] on div "По офферам" at bounding box center [975, 339] width 225 height 39
click at [0, 0] on input "По офферам" at bounding box center [0, 0] width 0 height 0
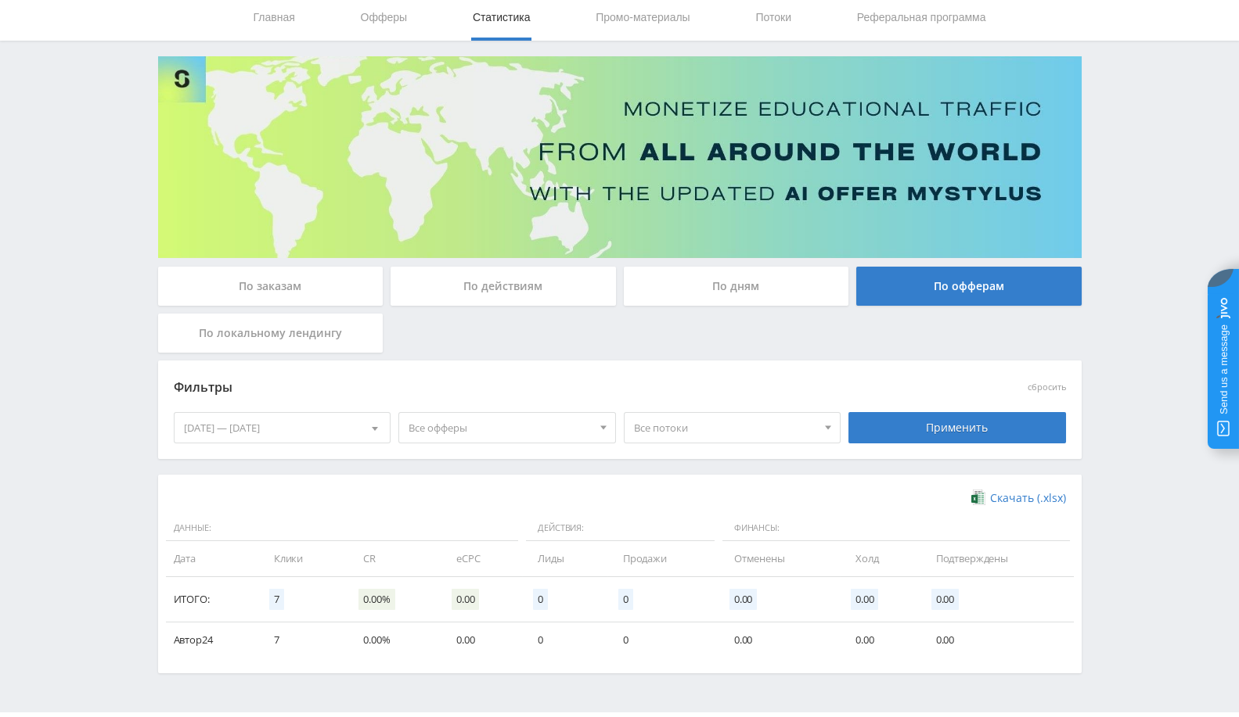
scroll to position [95, 0]
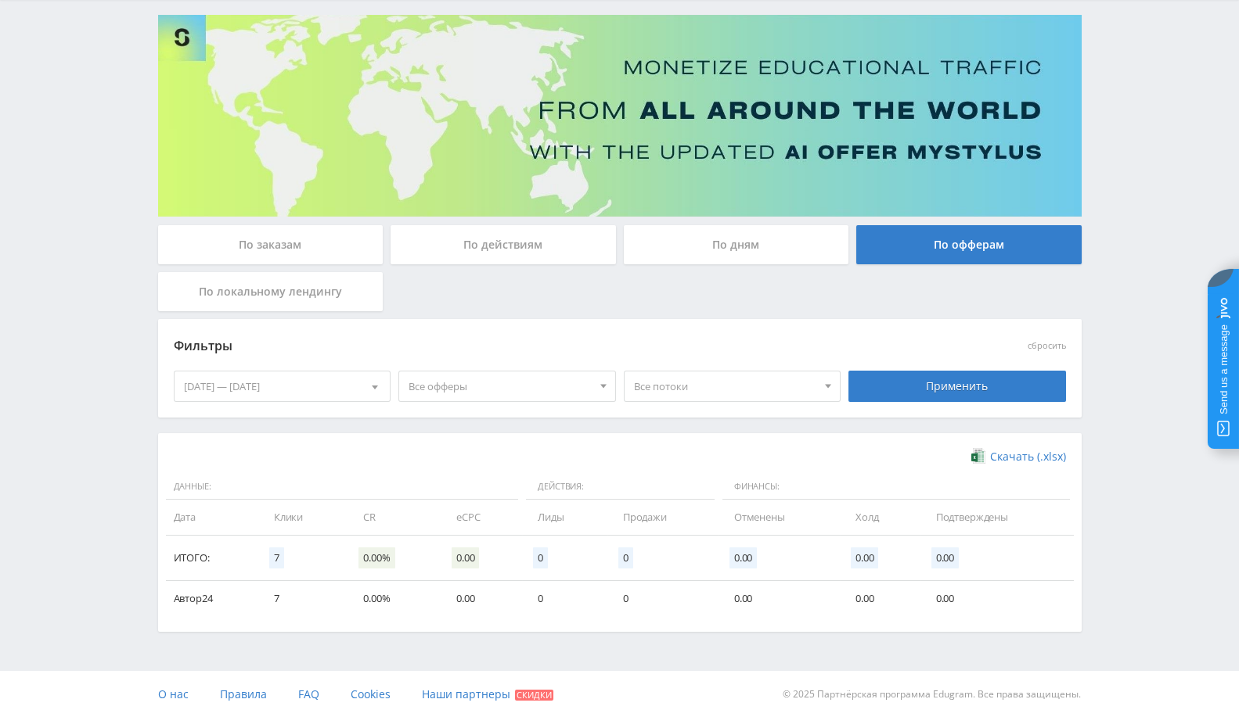
click at [285, 381] on div "23.08.2025 — 29.08.2025" at bounding box center [282, 387] width 216 height 30
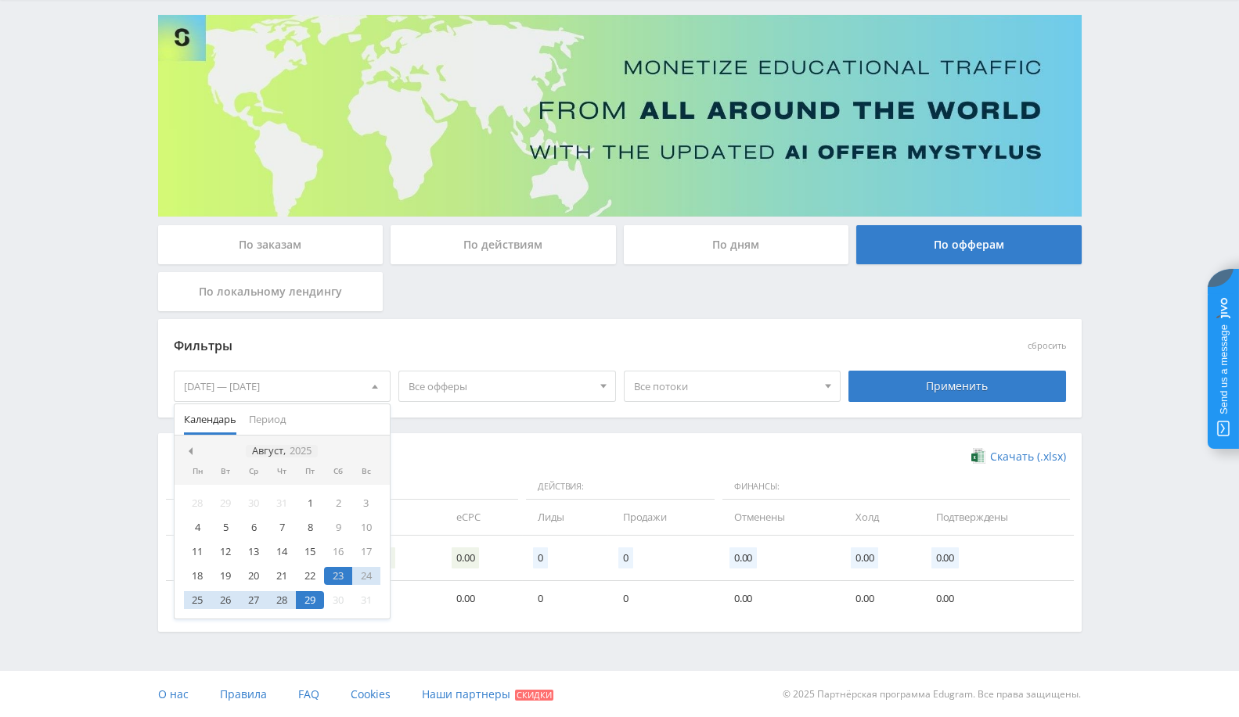
click at [310, 454] on icon "2025" at bounding box center [300, 451] width 22 height 12
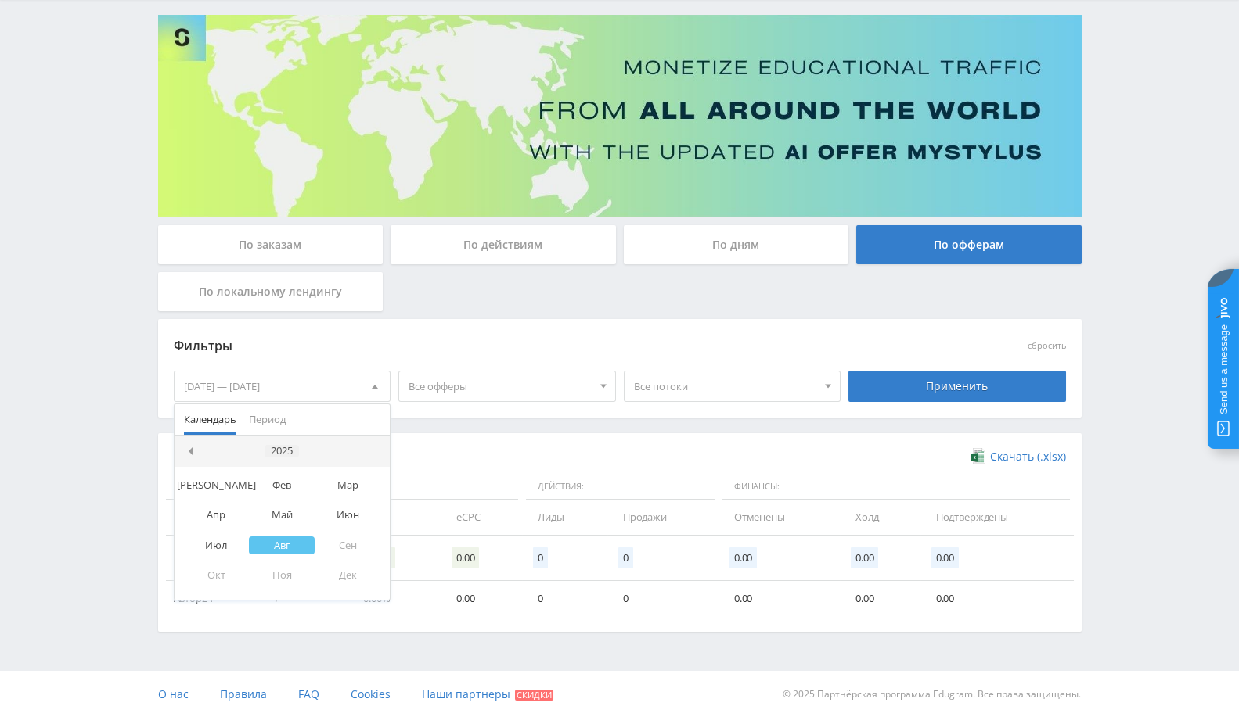
click at [286, 450] on div "2025" at bounding box center [281, 451] width 34 height 13
click at [261, 448] on div "2020 - 2029" at bounding box center [281, 451] width 81 height 13
click at [278, 454] on div "2020 - 2029" at bounding box center [281, 451] width 81 height 13
click at [252, 497] on div "2019 2020 2021 2022 2023 2024 2025 2026 2027 2028 2029 2030" at bounding box center [282, 533] width 216 height 133
click at [252, 481] on div "2020" at bounding box center [256, 485] width 49 height 18
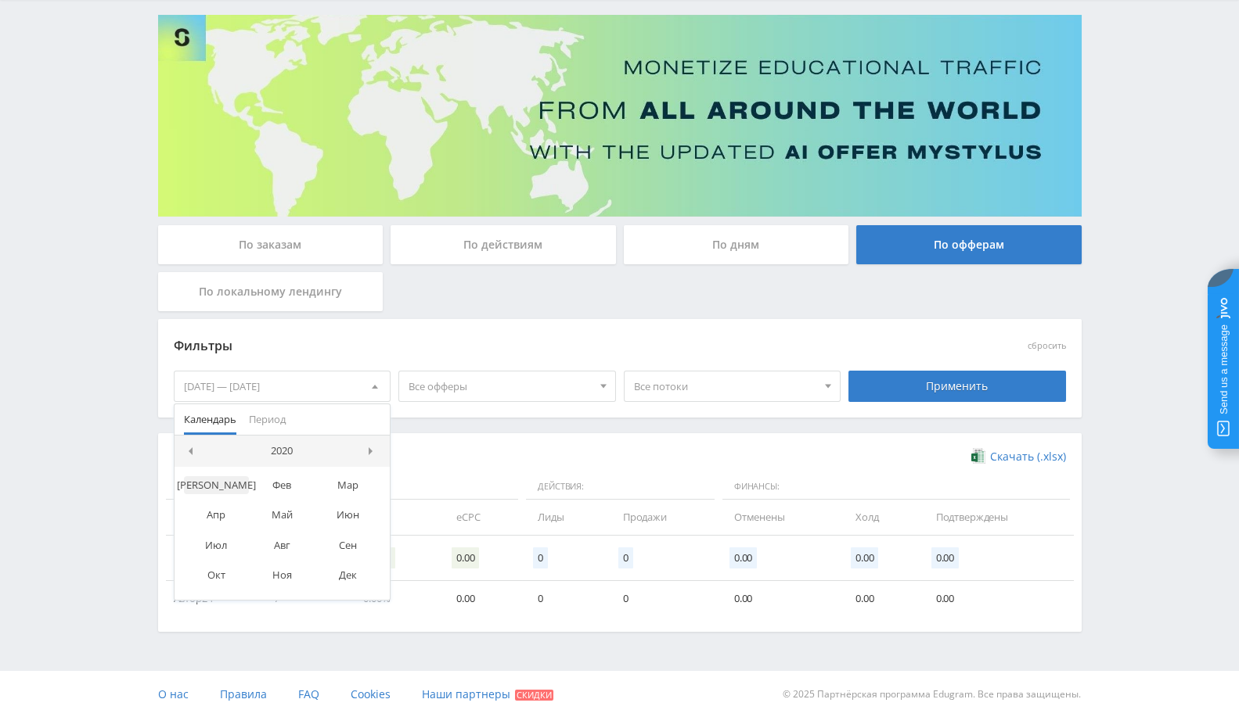
click at [211, 484] on div "Янв" at bounding box center [217, 485] width 66 height 18
click at [254, 509] on div "1" at bounding box center [253, 503] width 28 height 18
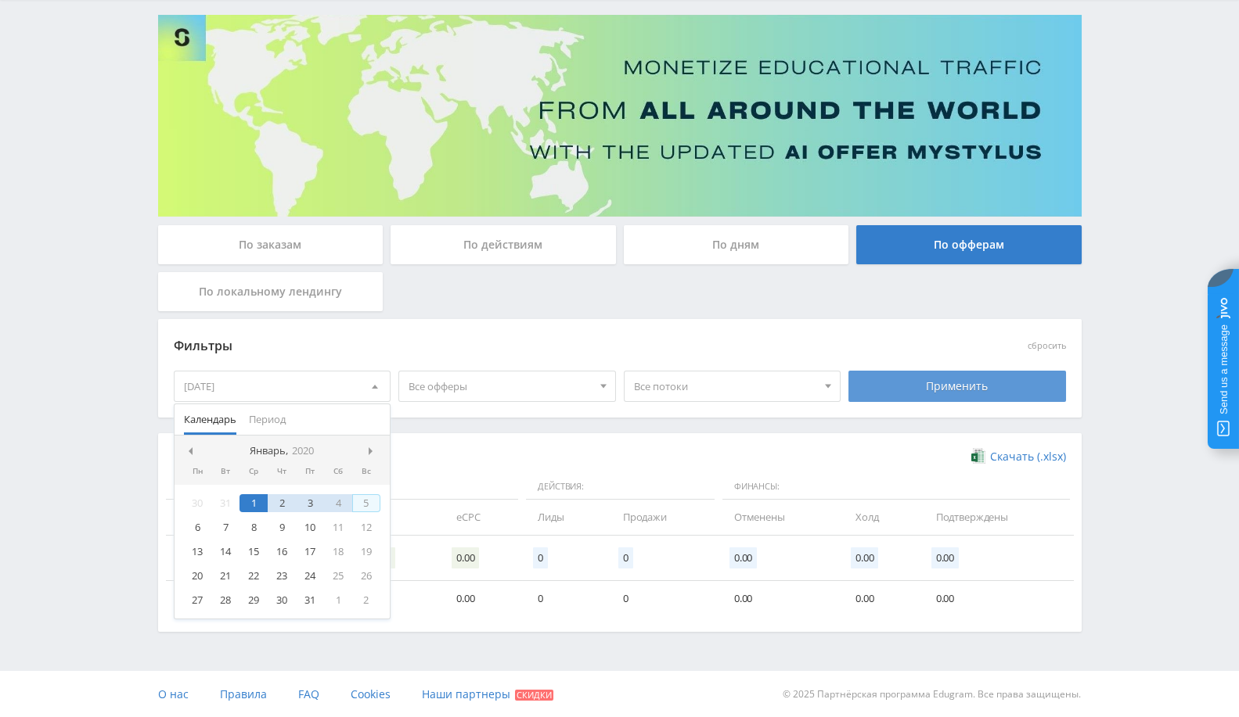
click at [909, 383] on div "Применить" at bounding box center [957, 386] width 218 height 31
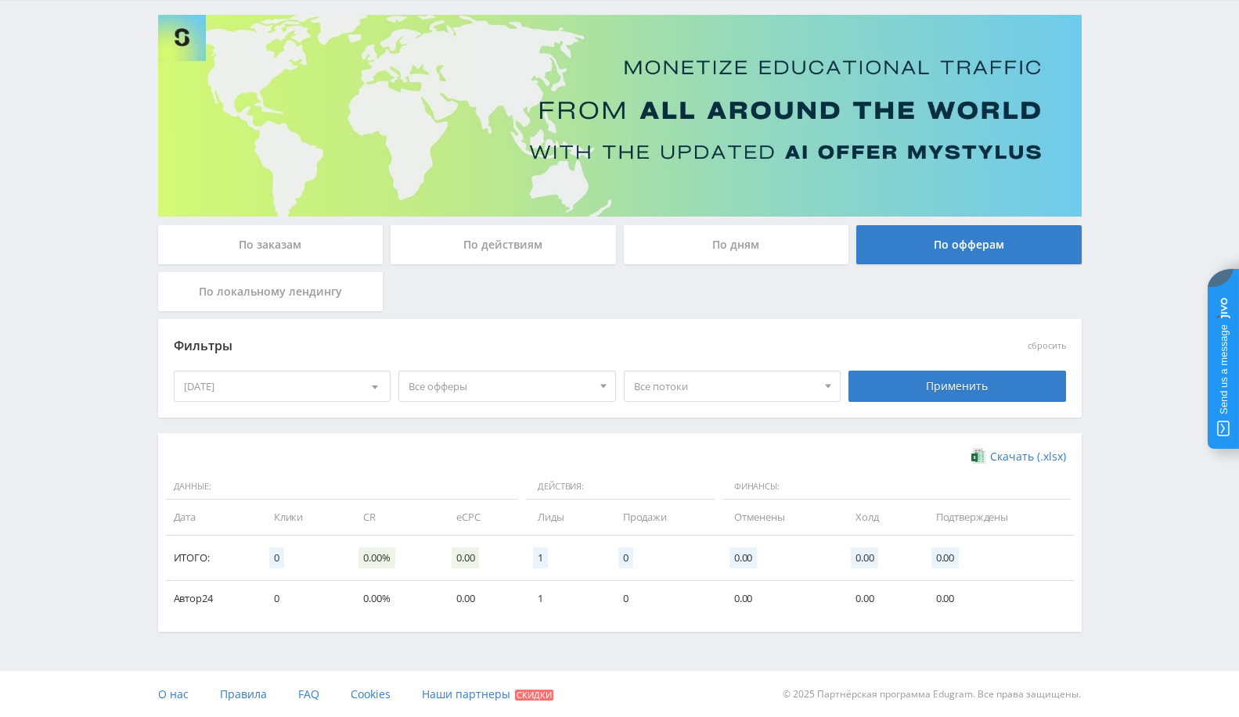
click at [372, 387] on span at bounding box center [375, 390] width 6 height 8
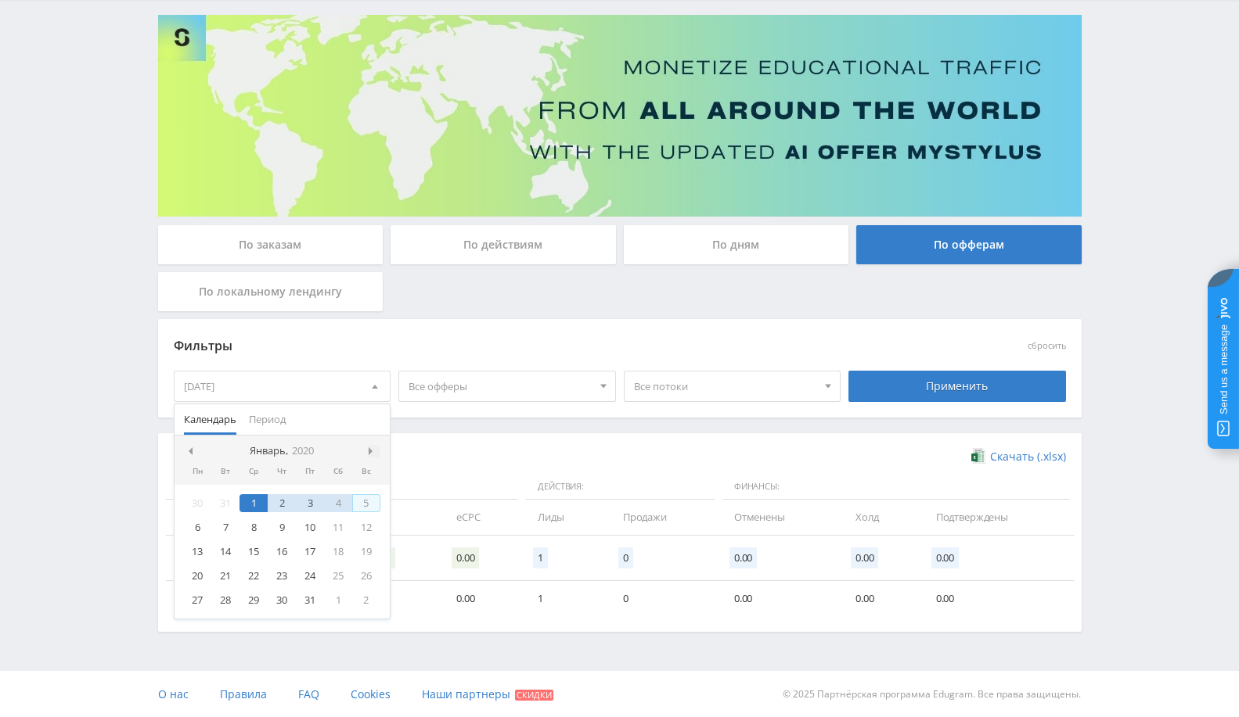
click at [369, 452] on span at bounding box center [373, 452] width 8 height 8
click at [367, 454] on nav "Февраль, 2020" at bounding box center [282, 451] width 216 height 31
click at [311, 456] on icon "2020" at bounding box center [306, 451] width 22 height 12
click at [282, 445] on div "2020" at bounding box center [281, 451] width 34 height 13
click at [308, 518] on div "2025" at bounding box center [306, 525] width 49 height 18
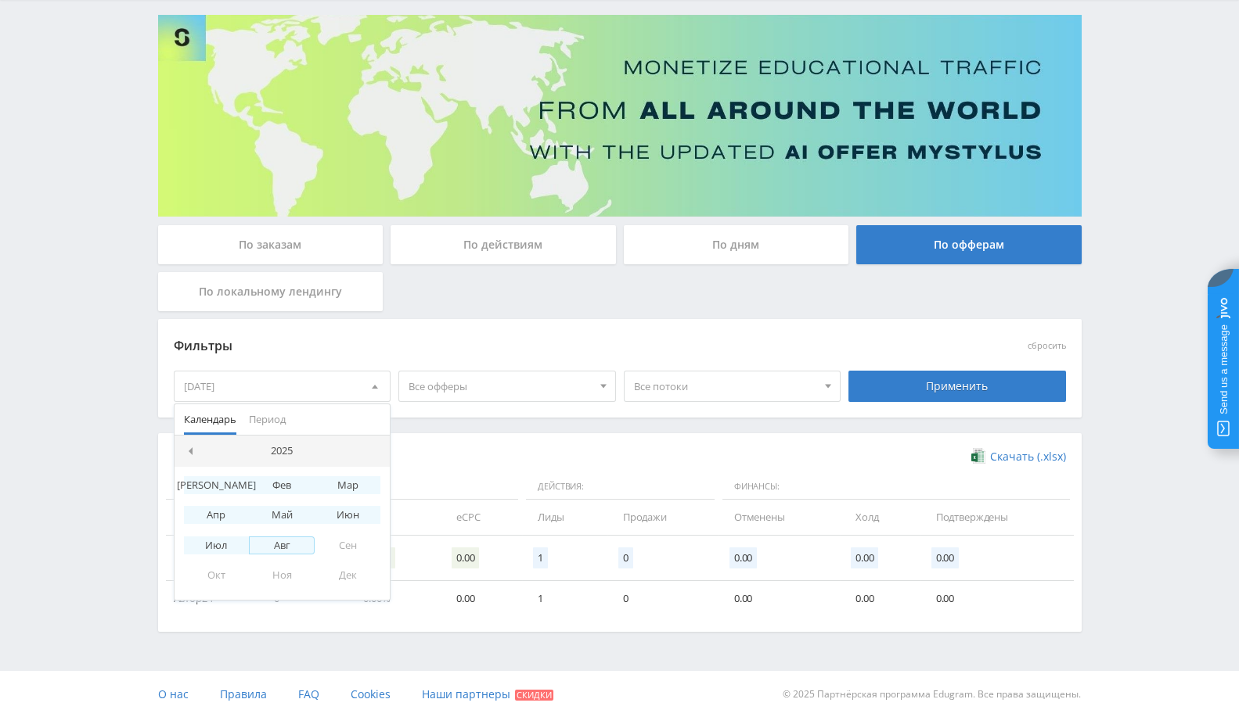
click at [289, 546] on div "Авг" at bounding box center [282, 546] width 66 height 18
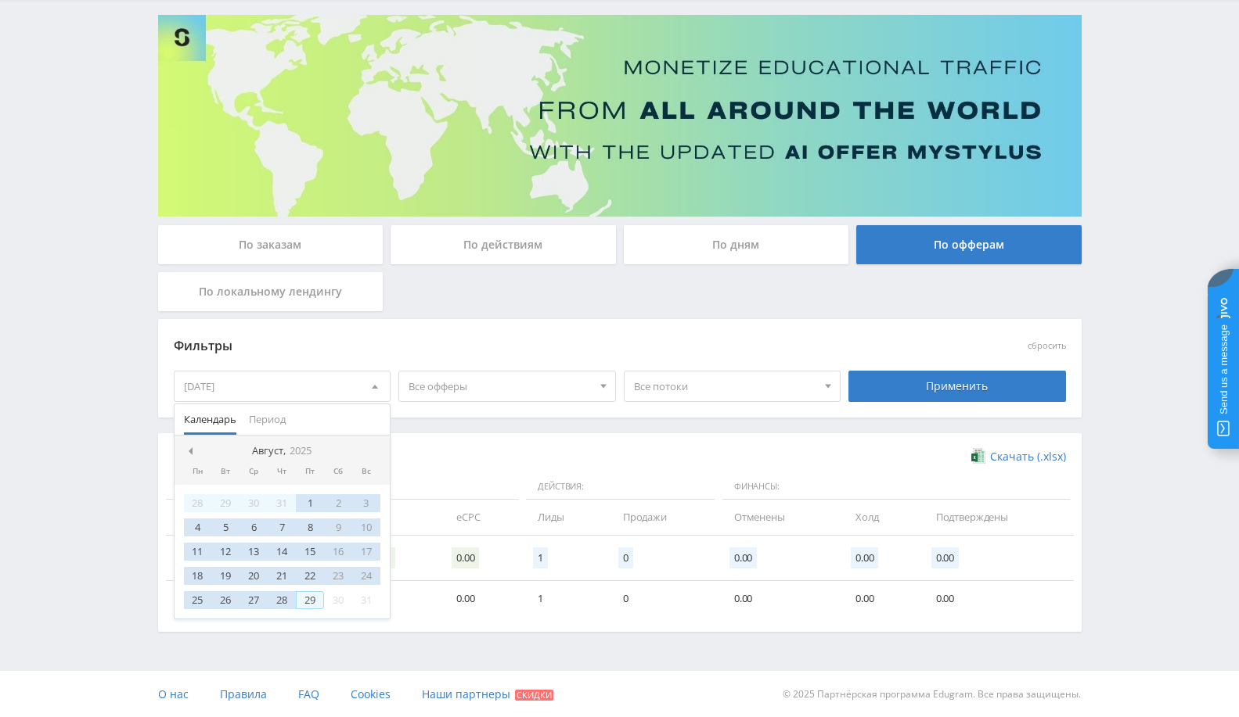
click at [312, 599] on div "29" at bounding box center [310, 601] width 28 height 18
click at [973, 391] on div "Применить" at bounding box center [957, 386] width 218 height 31
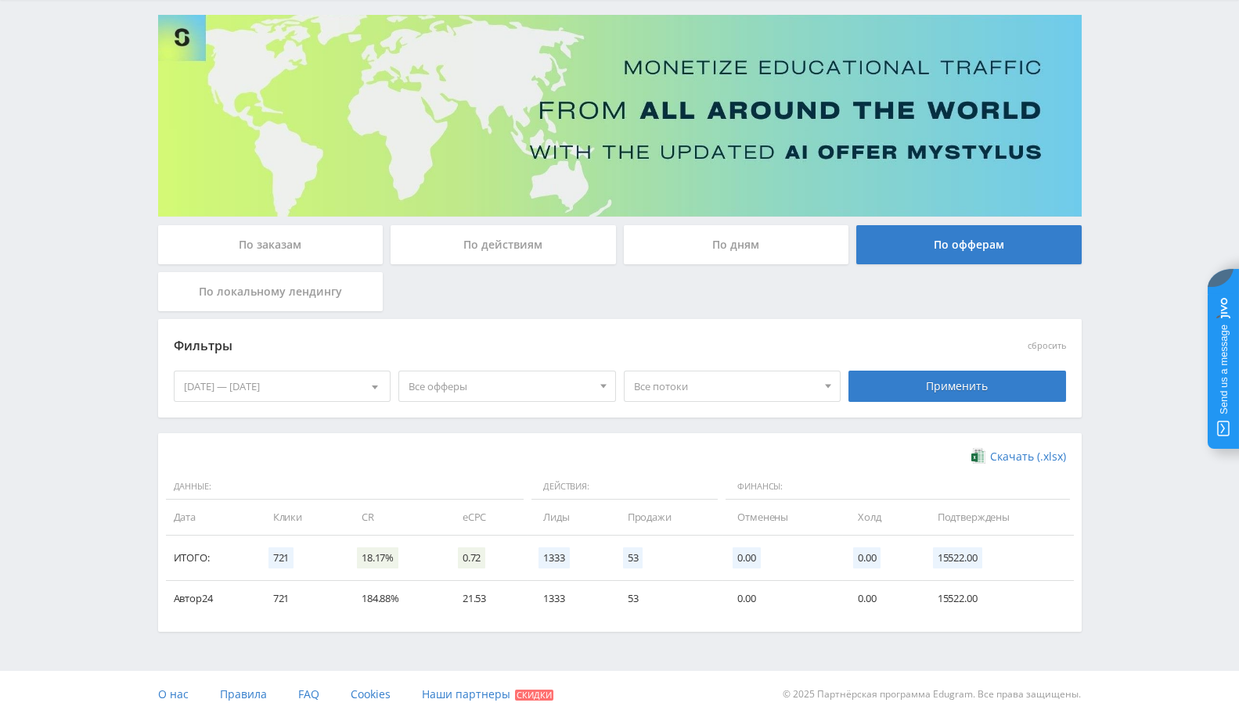
drag, startPoint x: 884, startPoint y: 638, endPoint x: 914, endPoint y: 622, distance: 33.6
click at [895, 635] on div "Telegram-канал Инструменты База знаний Ваш менеджер: Alex Alex Online @edugram_…" at bounding box center [619, 311] width 1239 height 813
drag, startPoint x: 937, startPoint y: 595, endPoint x: 992, endPoint y: 592, distance: 54.9
click at [992, 592] on td "15522.00" at bounding box center [998, 598] width 152 height 35
click at [355, 595] on td "184.88%" at bounding box center [396, 598] width 101 height 35
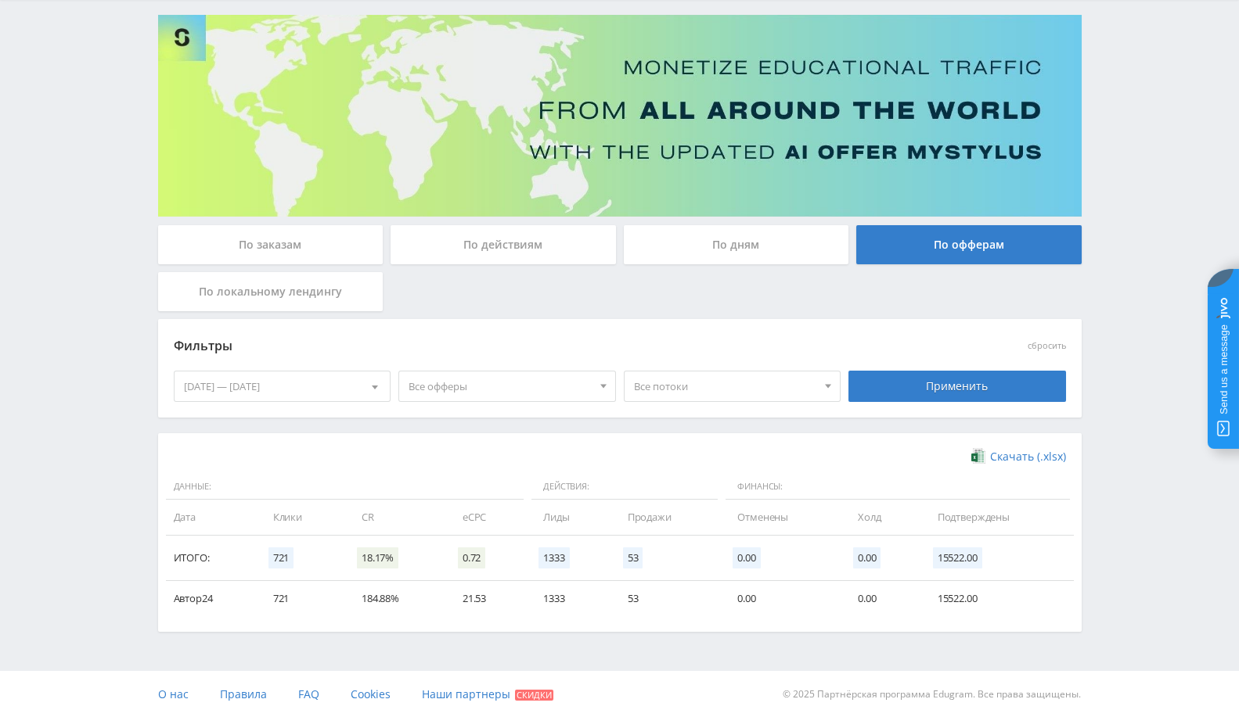
click at [221, 595] on td "Автор24" at bounding box center [212, 598] width 92 height 35
click at [214, 584] on td "Автор24" at bounding box center [212, 598] width 92 height 35
click at [1004, 451] on span "Скачать (.xlsx)" at bounding box center [1028, 457] width 76 height 13
click at [246, 254] on div "По заказам" at bounding box center [270, 244] width 225 height 39
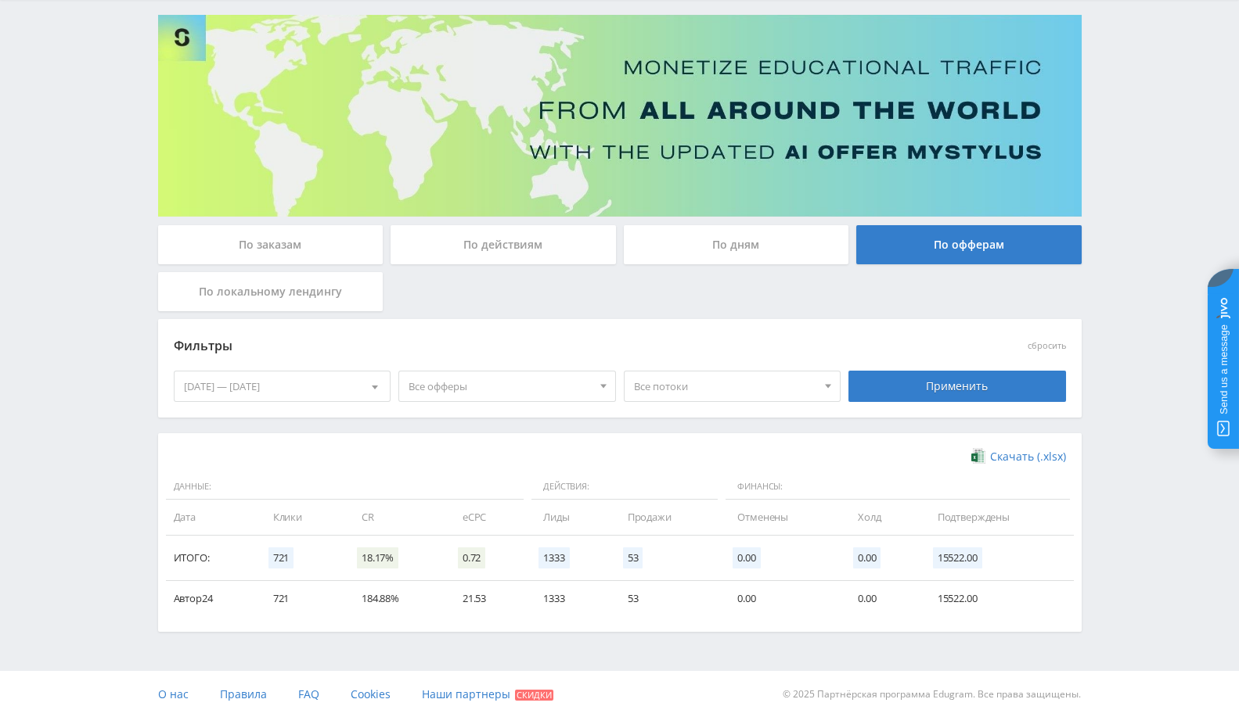
click at [0, 0] on input "По заказам" at bounding box center [0, 0] width 0 height 0
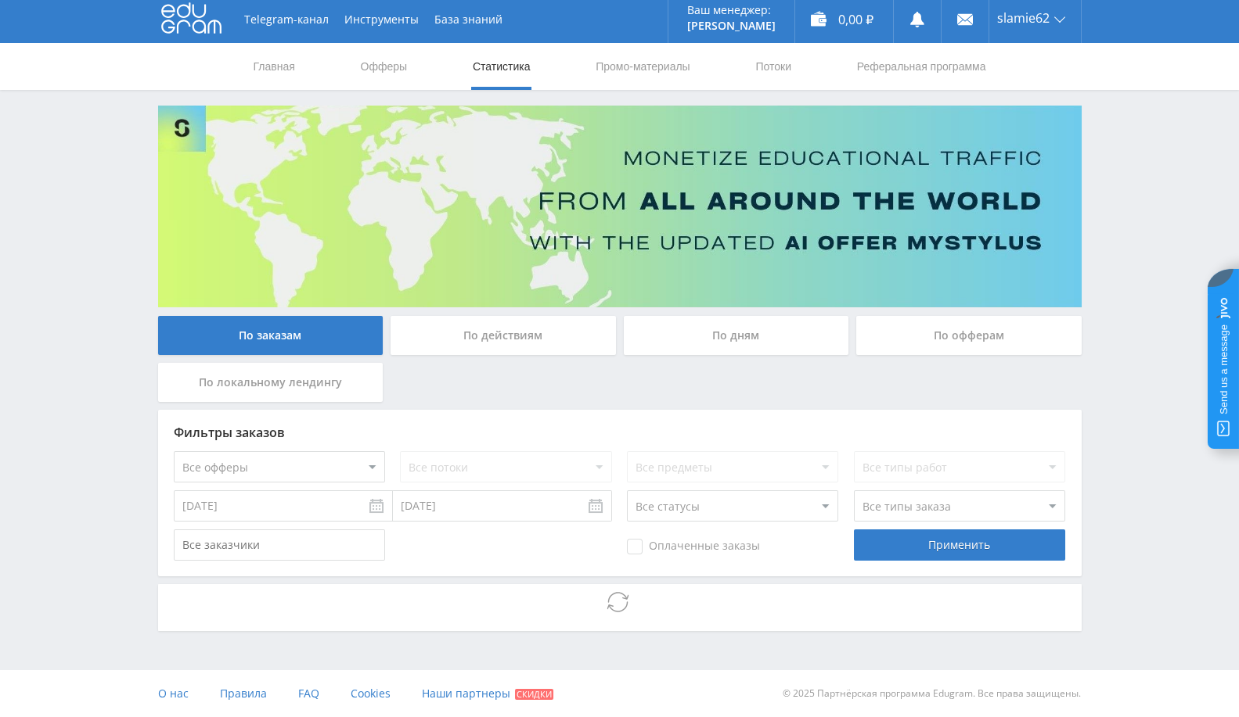
scroll to position [0, 0]
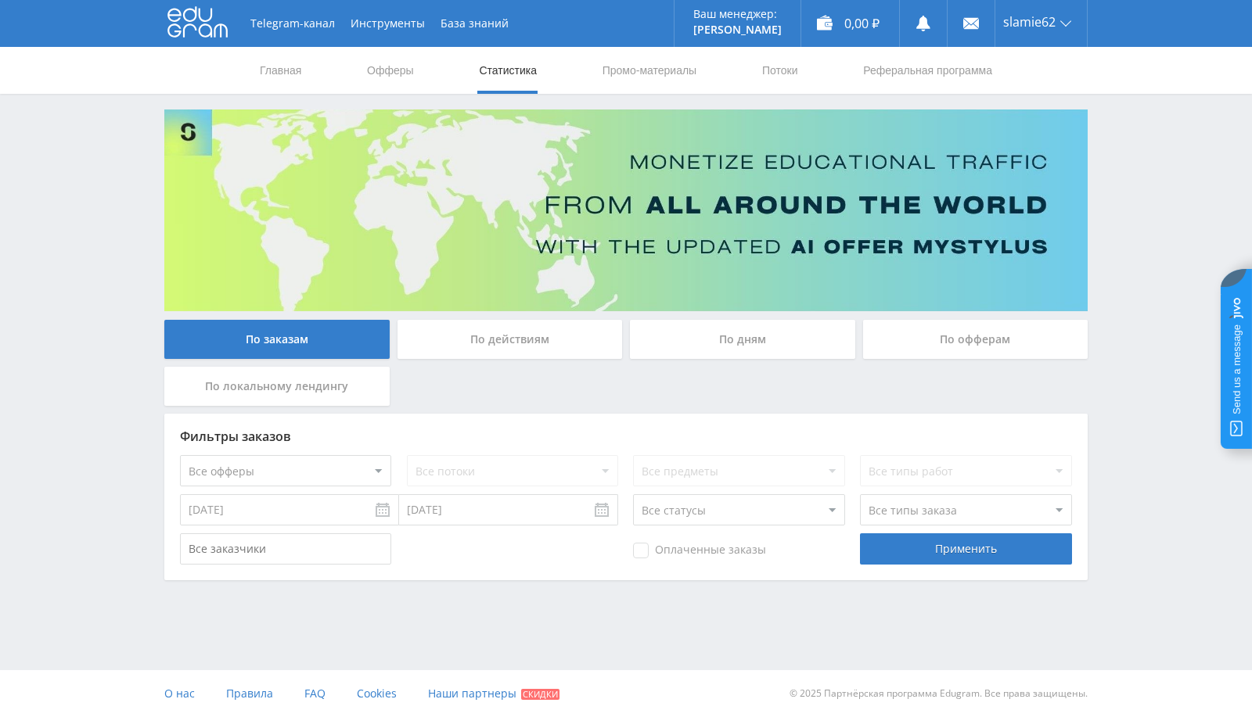
click at [386, 520] on input "[DATE]" at bounding box center [289, 509] width 219 height 31
click at [290, 535] on div "2025 2017 2018 2019 2020 2021 2022 2023 2024 2025" at bounding box center [294, 544] width 29 height 23
click at [297, 545] on select "2017 2018 2019 2020 2021 2022 2023 2024 2025" at bounding box center [301, 545] width 42 height 16
type input "[DATE]"
click at [930, 538] on div "Применить" at bounding box center [965, 549] width 211 height 31
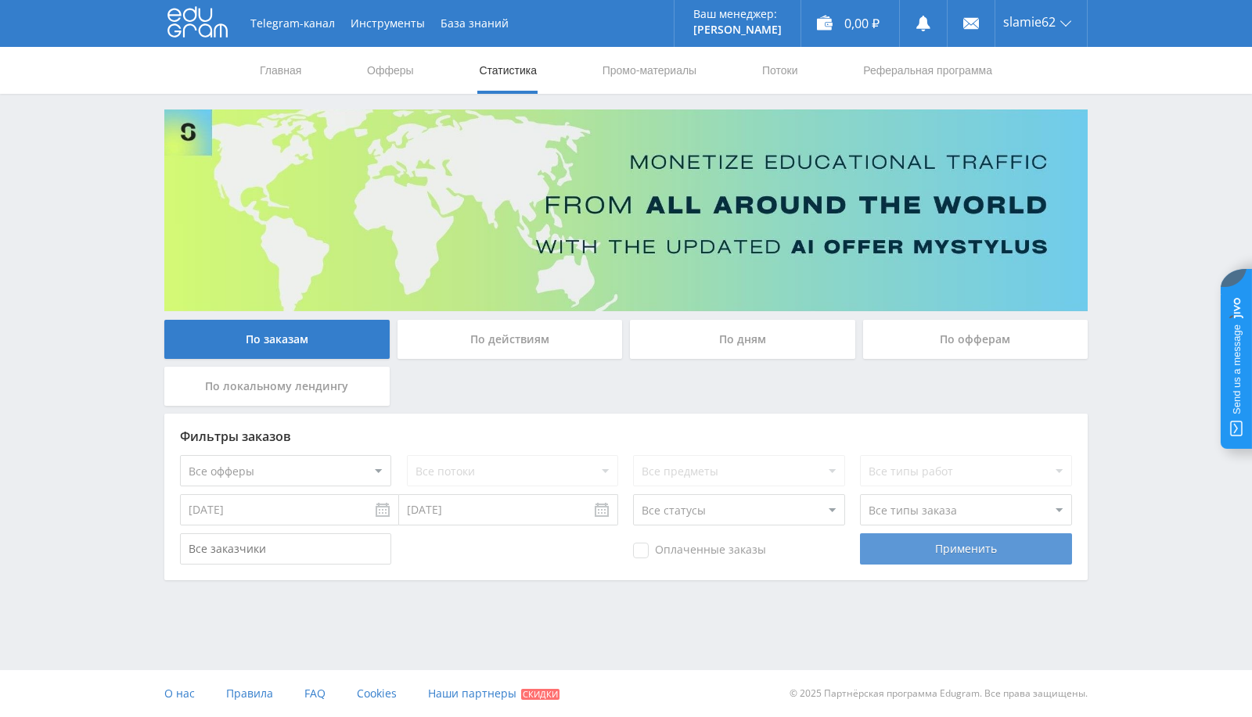
click at [955, 552] on div "Применить" at bounding box center [965, 549] width 211 height 31
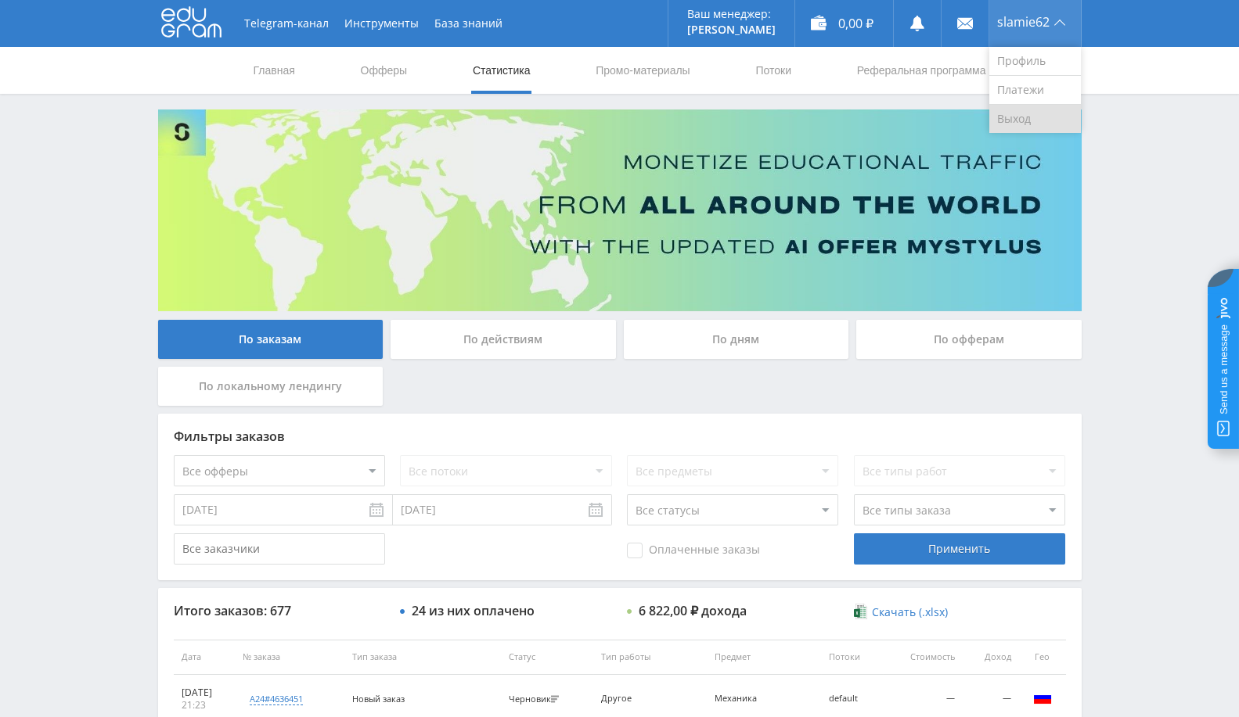
click at [1017, 115] on link "Выход" at bounding box center [1035, 119] width 92 height 28
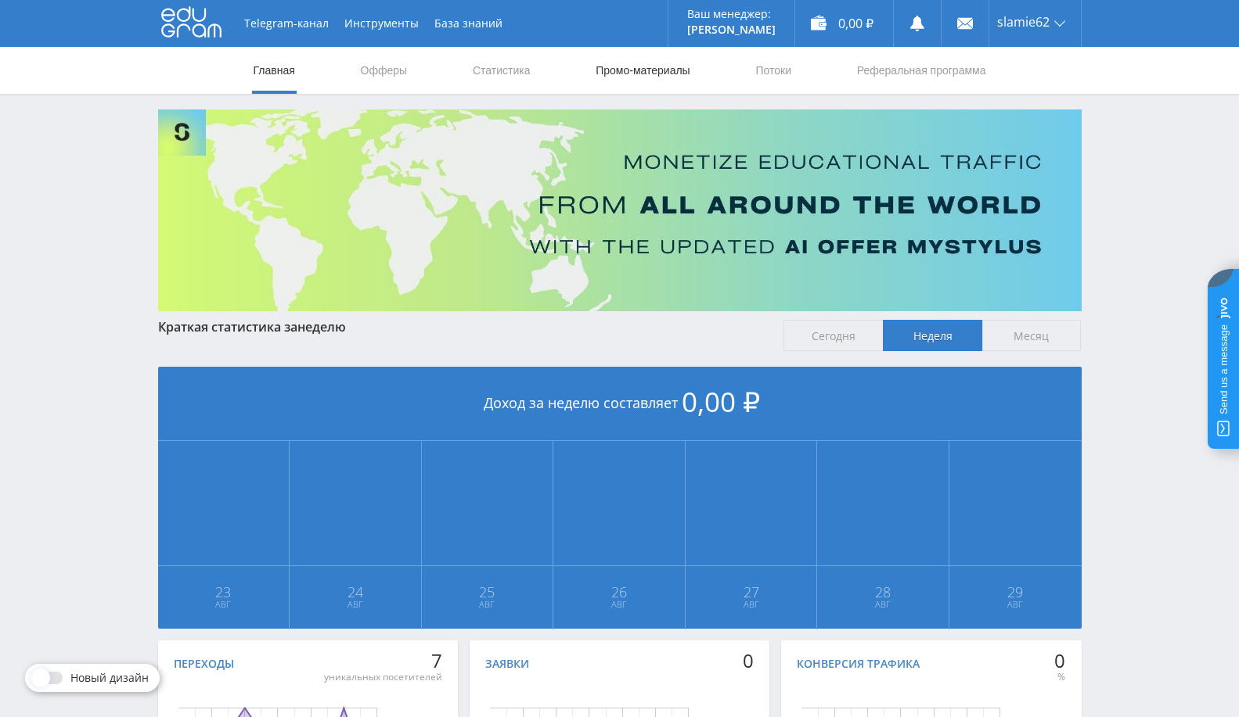
click at [656, 80] on link "Промо-материалы" at bounding box center [642, 70] width 97 height 47
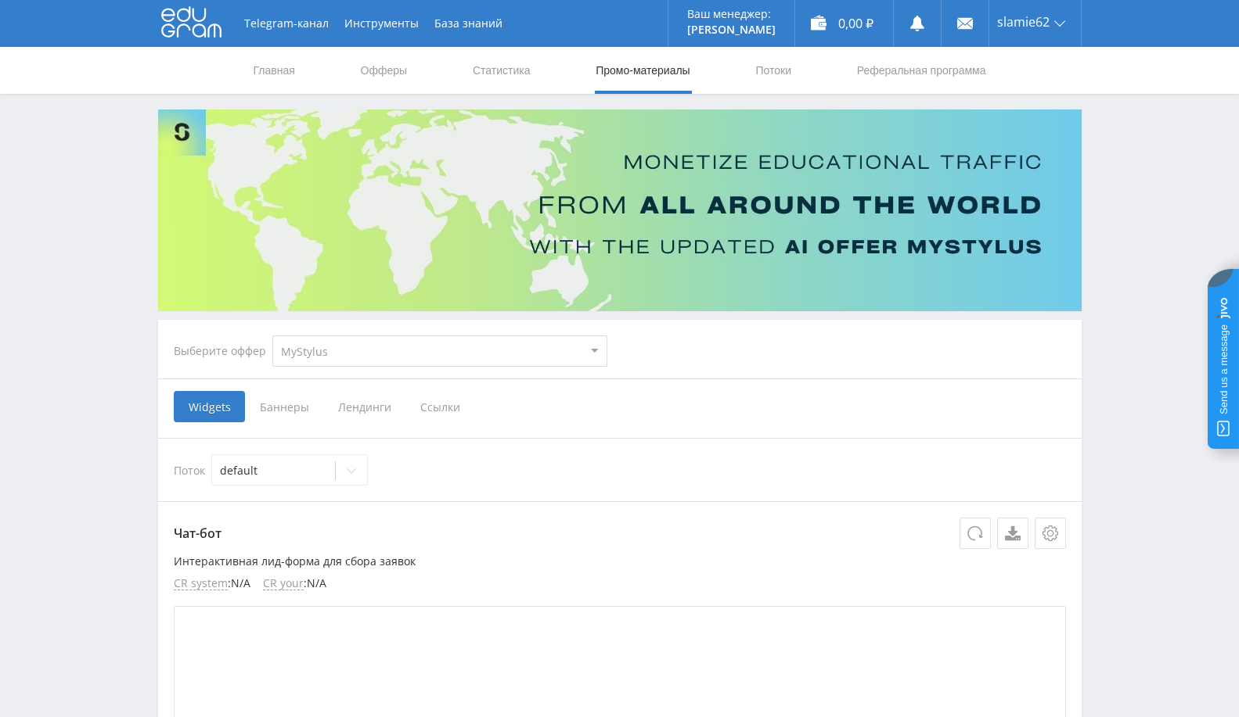
click at [364, 354] on select "MyStylus MyStylus - Revshare Кампус AI Studybay Автор24 Studybay [GEOGRAPHIC_DA…" at bounding box center [439, 351] width 335 height 31
select select "1"
click at [272, 336] on select "MyStylus MyStylus - Revshare Кампус AI Studybay Автор24 Studybay [GEOGRAPHIC_DA…" at bounding box center [439, 351] width 335 height 31
select select "1"
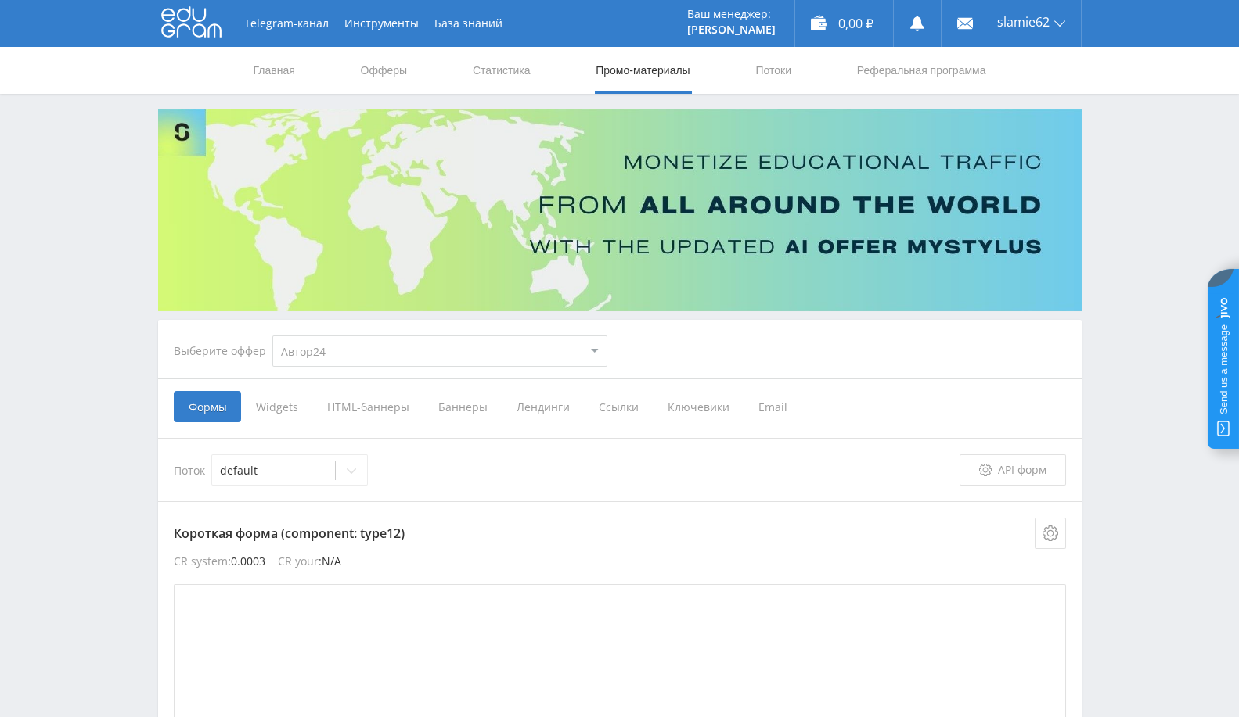
click at [282, 400] on span "Widgets" at bounding box center [276, 406] width 71 height 31
click at [0, 0] on input "Widgets" at bounding box center [0, 0] width 0 height 0
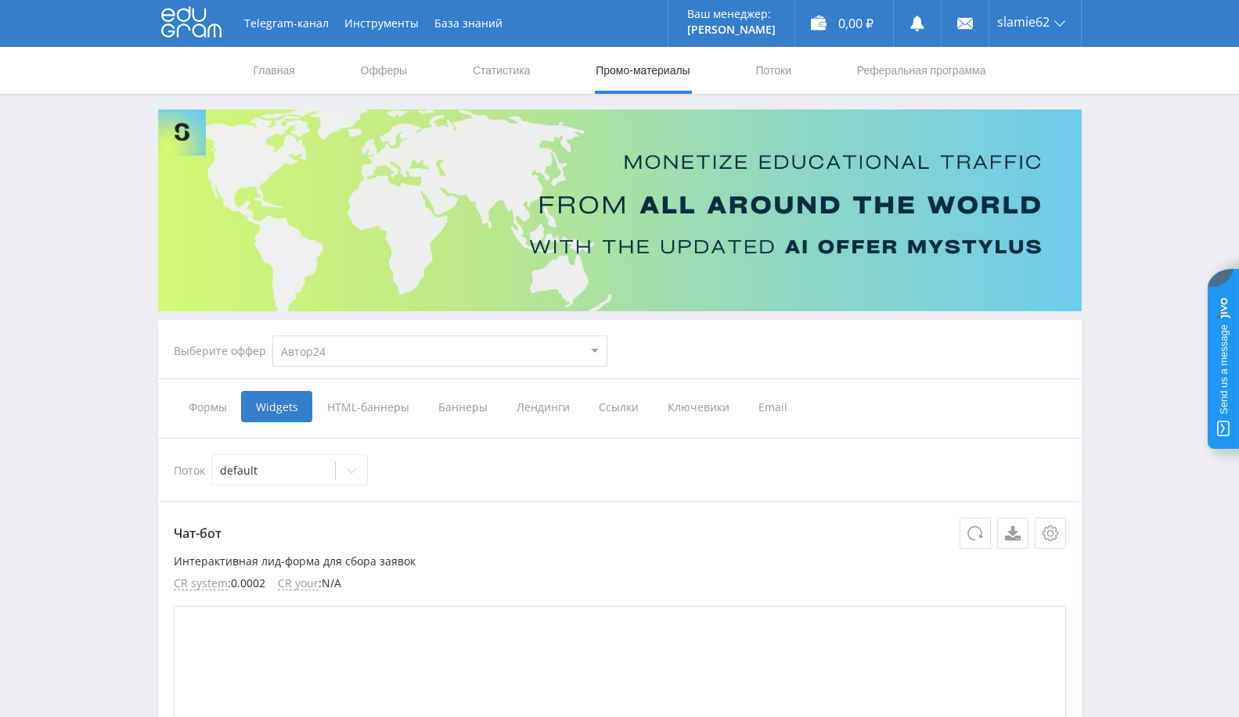
click at [378, 417] on span "HTML-баннеры" at bounding box center [367, 406] width 111 height 31
click at [0, 0] on input "HTML-баннеры" at bounding box center [0, 0] width 0 height 0
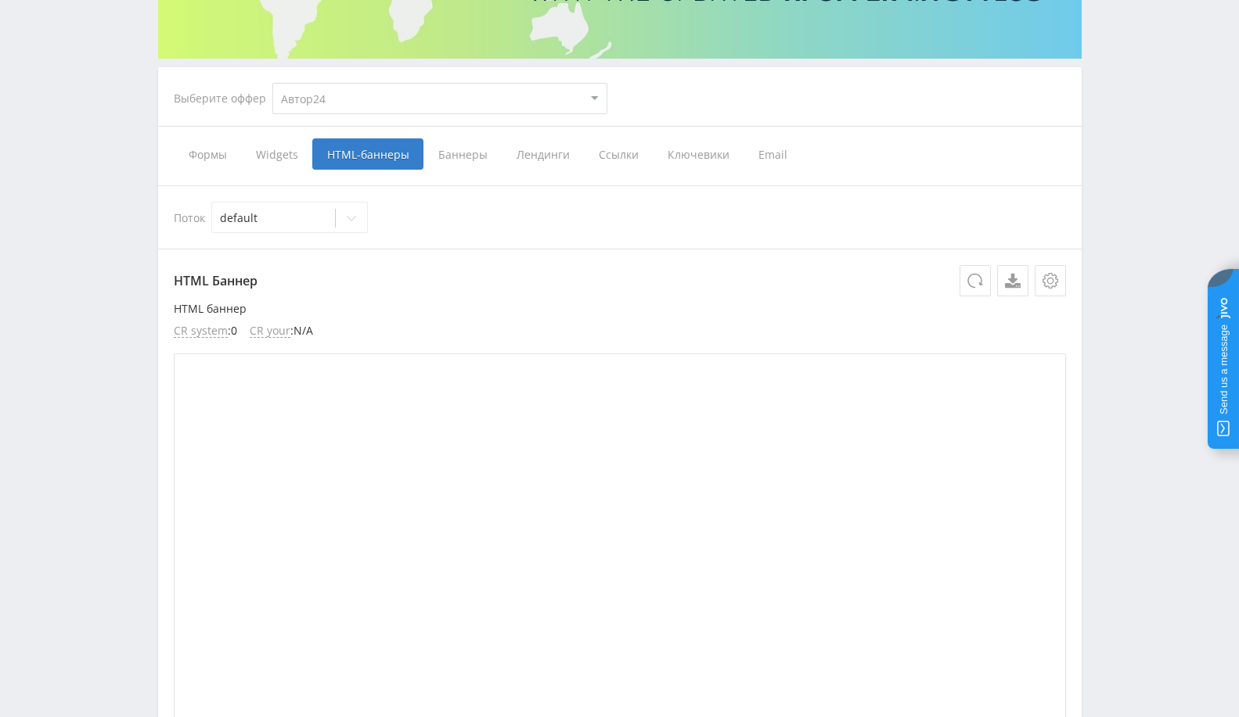
scroll to position [261, 0]
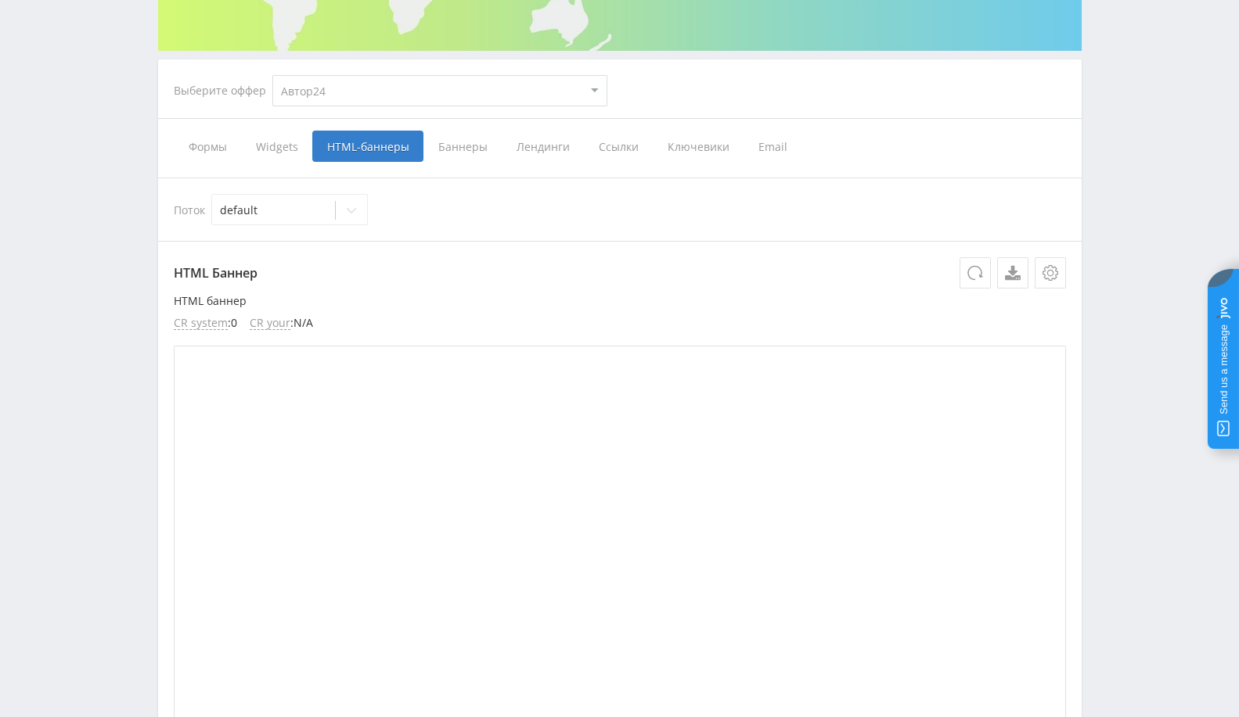
click at [468, 149] on span "Баннеры" at bounding box center [462, 146] width 78 height 31
click at [0, 0] on input "Баннеры" at bounding box center [0, 0] width 0 height 0
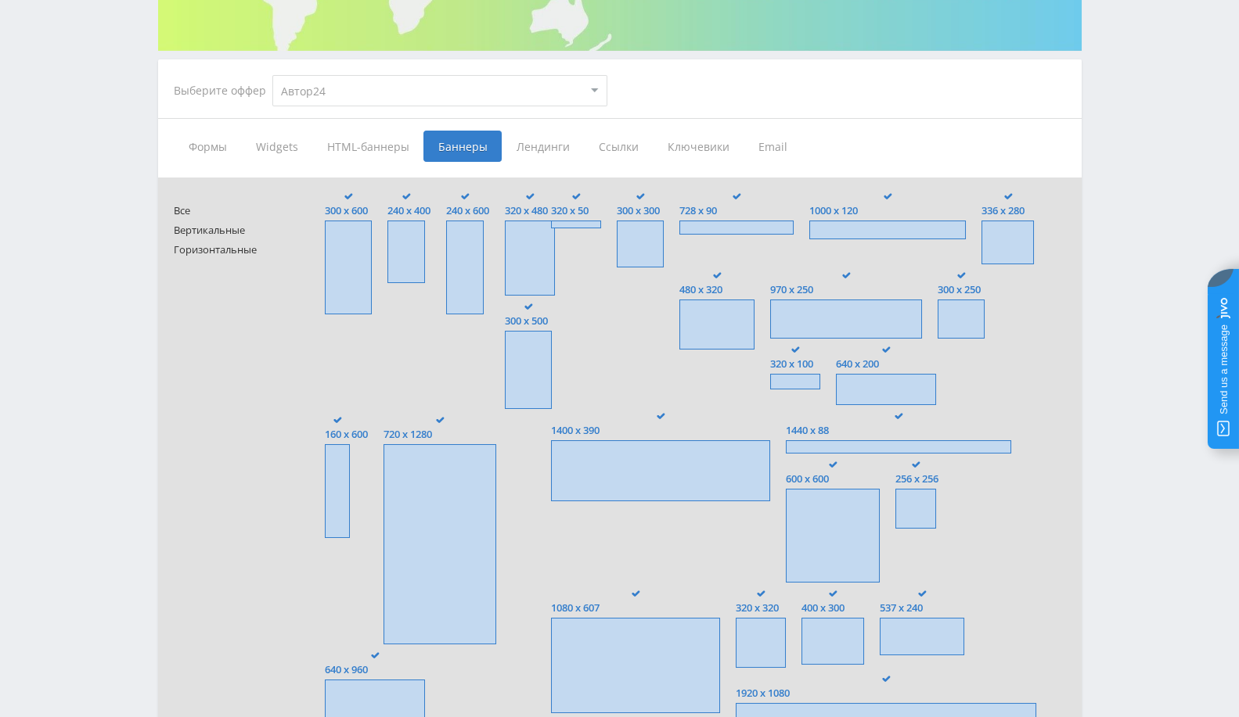
click at [516, 146] on span "Лендинги" at bounding box center [543, 146] width 82 height 31
click at [0, 0] on input "Лендинги" at bounding box center [0, 0] width 0 height 0
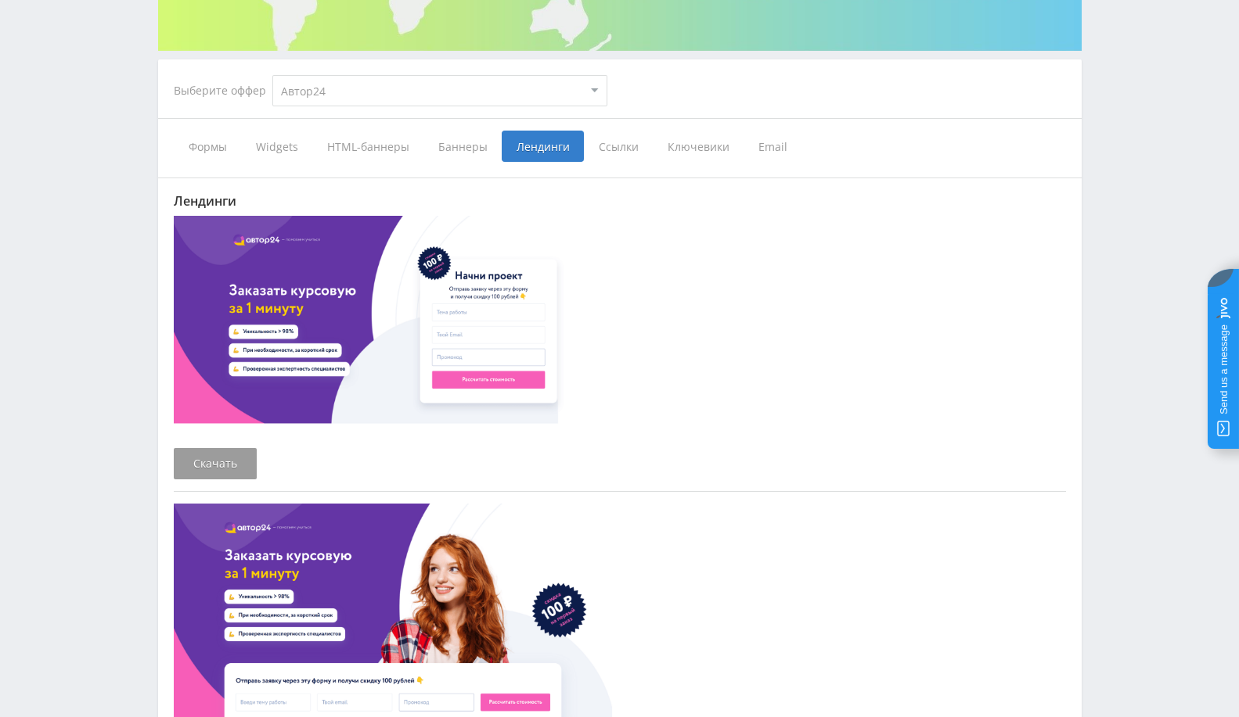
click at [626, 132] on span "Ссылки" at bounding box center [618, 146] width 69 height 31
click at [0, 0] on input "Ссылки" at bounding box center [0, 0] width 0 height 0
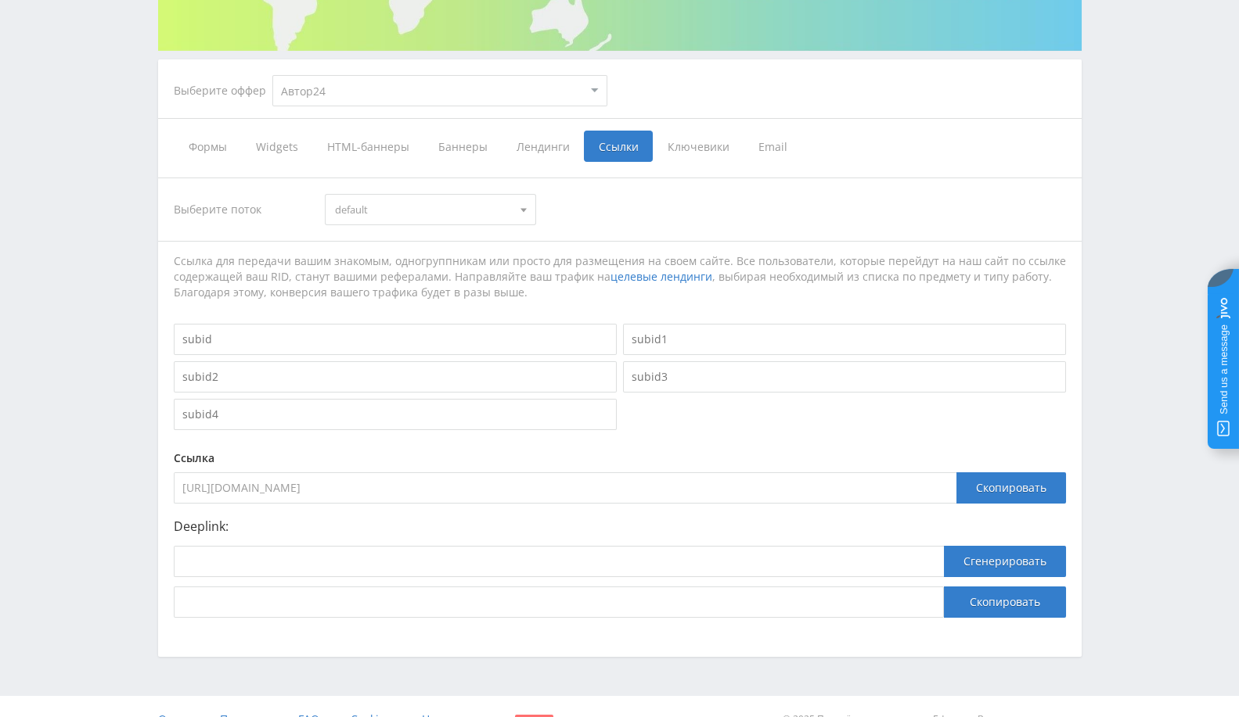
click at [689, 146] on span "Ключевики" at bounding box center [698, 146] width 91 height 31
click at [0, 0] on input "Ключевики" at bounding box center [0, 0] width 0 height 0
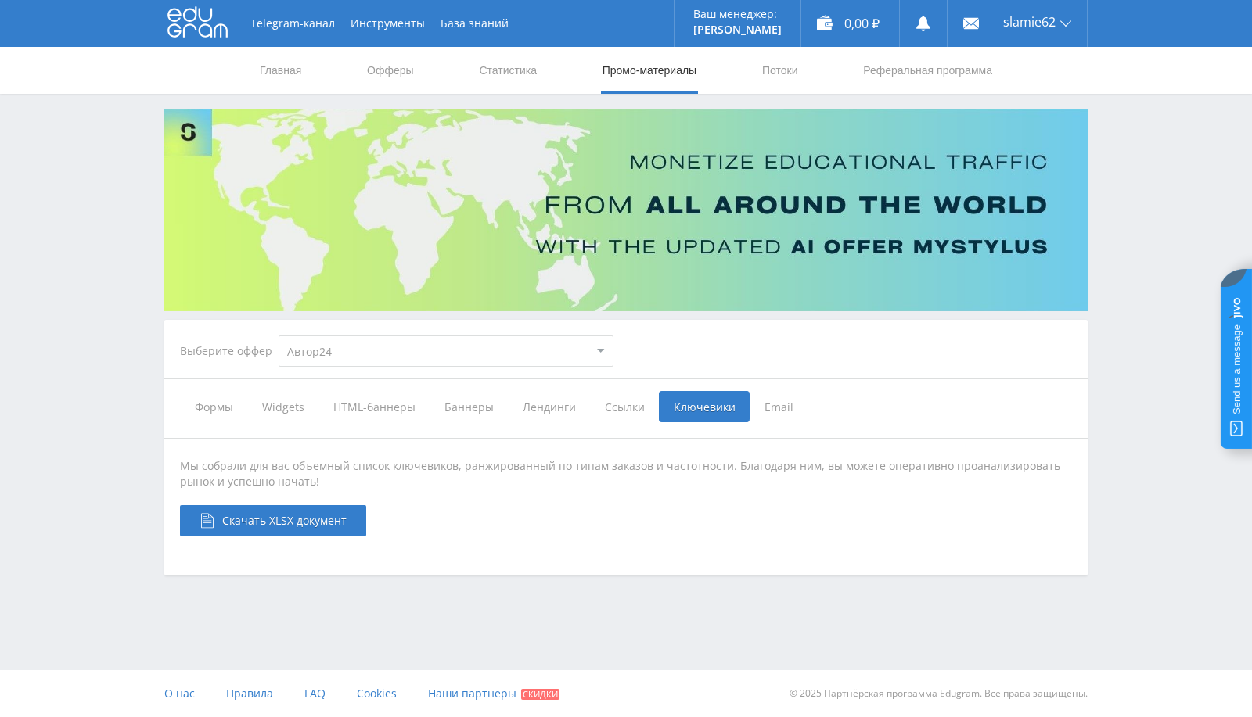
click at [775, 409] on span "Email" at bounding box center [779, 406] width 59 height 31
click at [0, 0] on input "Email" at bounding box center [0, 0] width 0 height 0
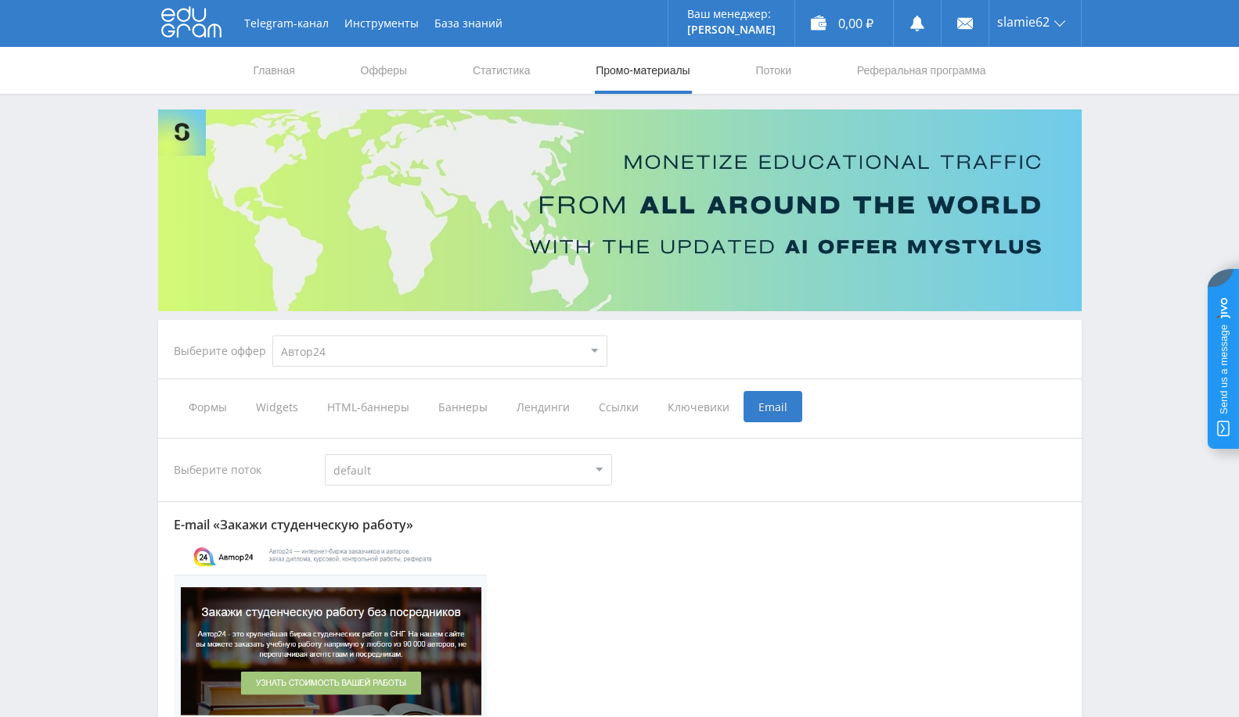
click at [461, 405] on span "Баннеры" at bounding box center [462, 406] width 78 height 31
click at [0, 0] on input "Баннеры" at bounding box center [0, 0] width 0 height 0
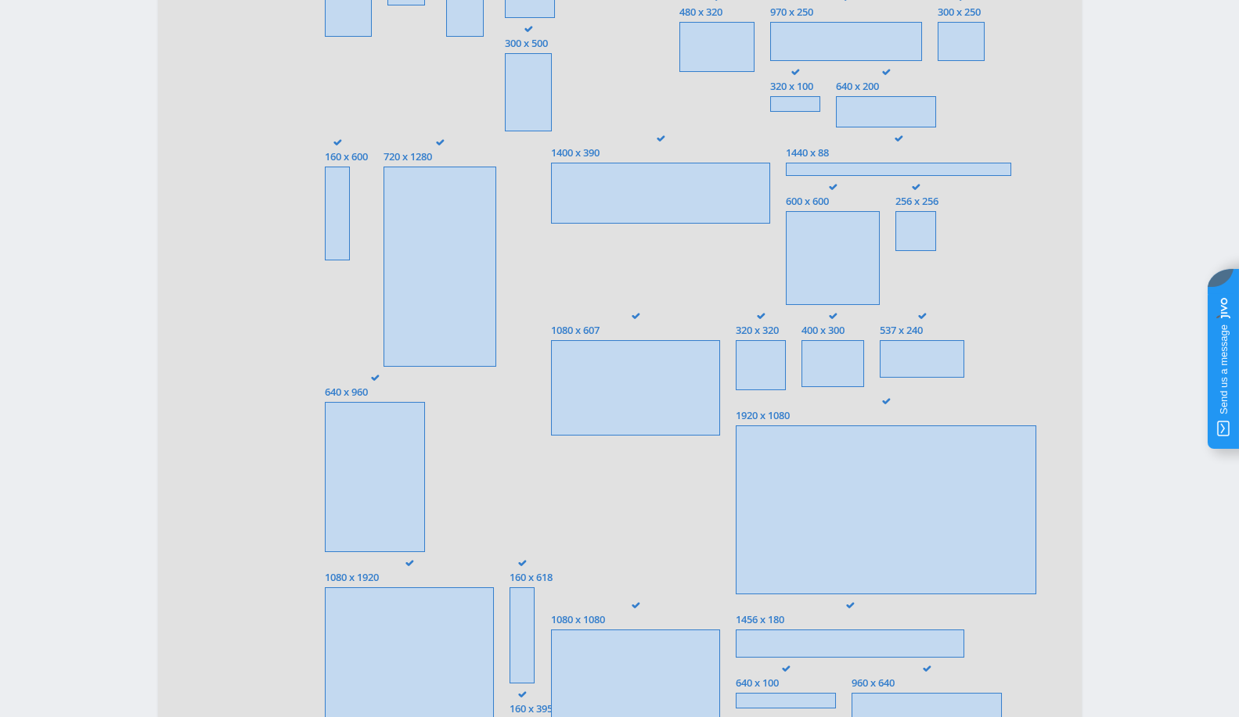
scroll to position [521, 0]
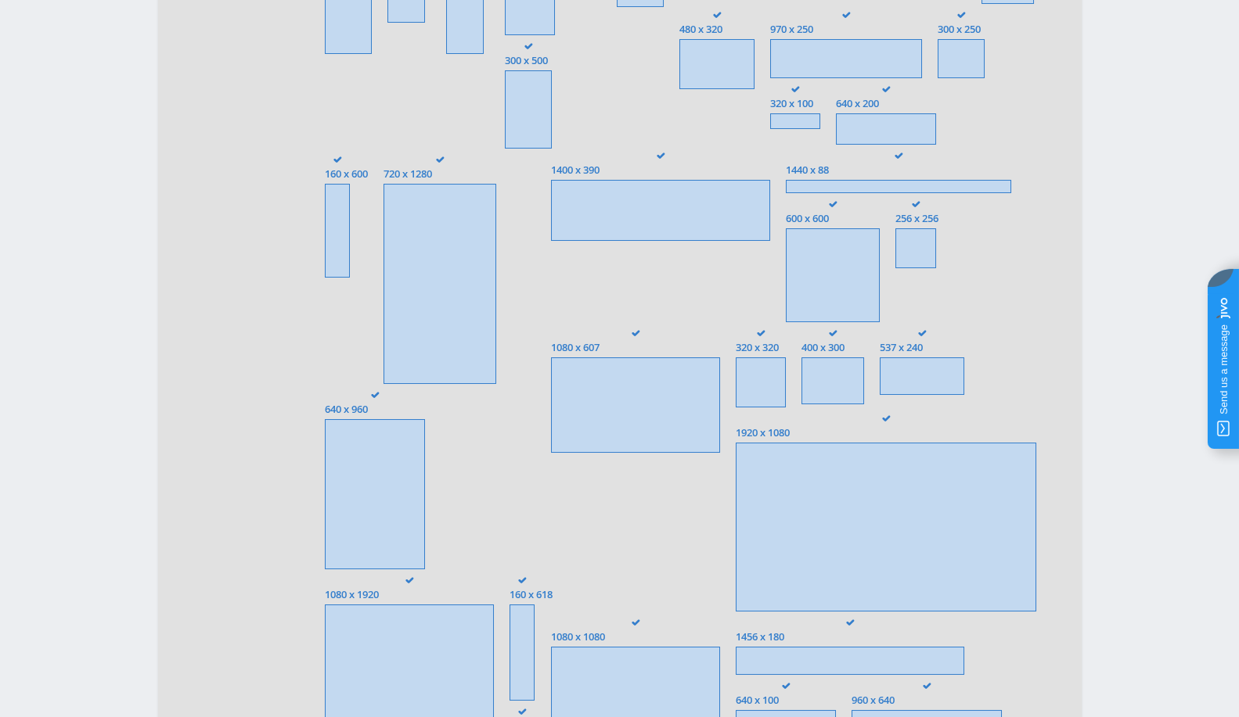
click at [611, 223] on span at bounding box center [660, 210] width 219 height 61
click at [0, 0] on input "1400 x 390" at bounding box center [0, 0] width 0 height 0
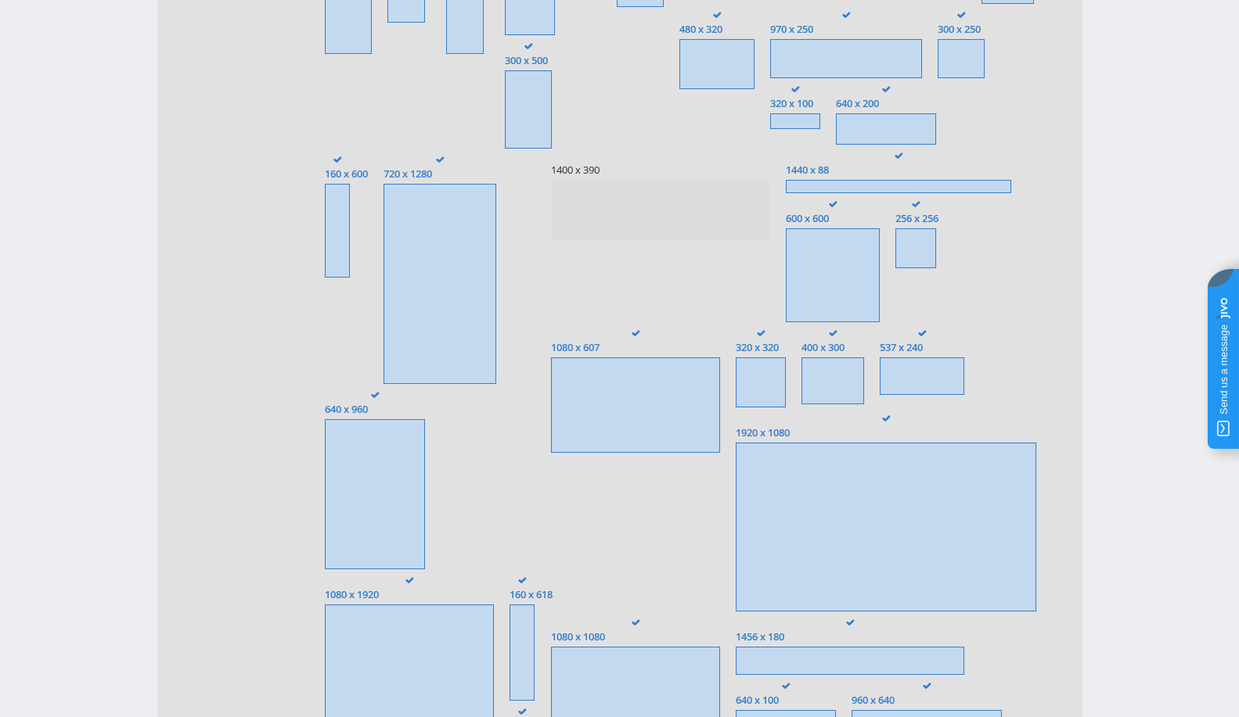
click at [639, 204] on span at bounding box center [660, 210] width 219 height 61
click at [0, 0] on input "1400 x 390" at bounding box center [0, 0] width 0 height 0
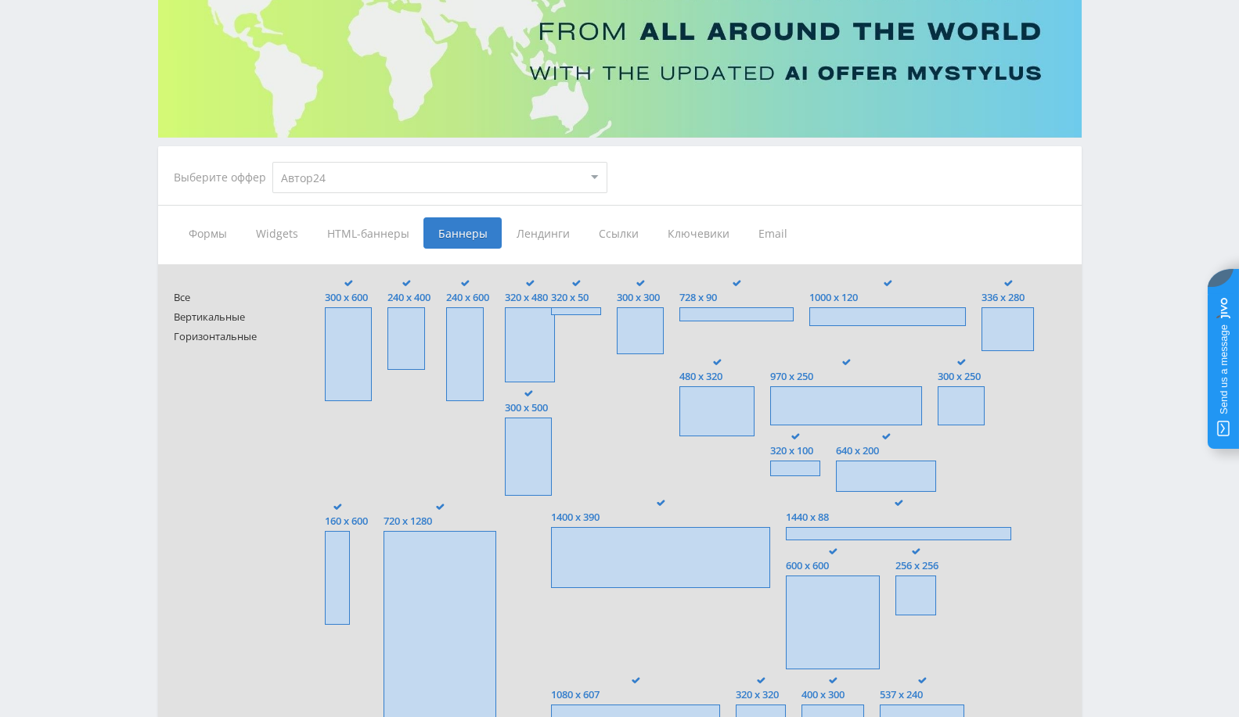
scroll to position [0, 0]
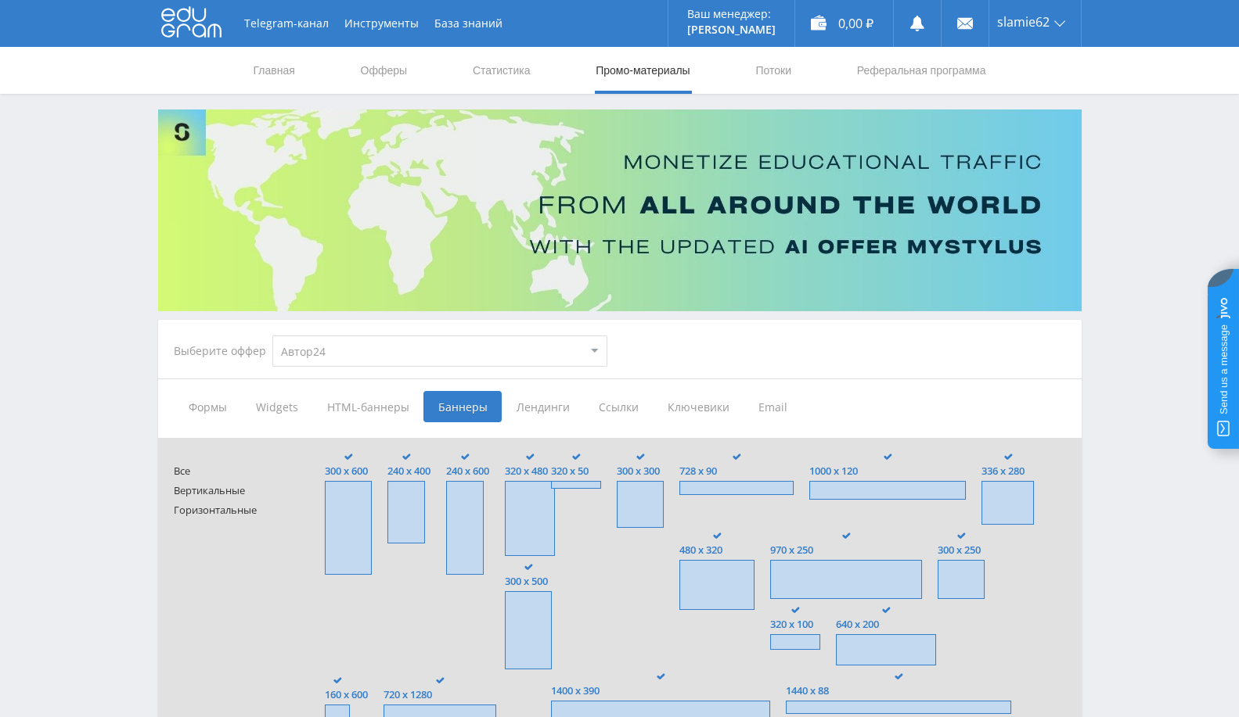
click at [548, 412] on span "Лендинги" at bounding box center [543, 406] width 82 height 31
click at [0, 0] on input "Лендинги" at bounding box center [0, 0] width 0 height 0
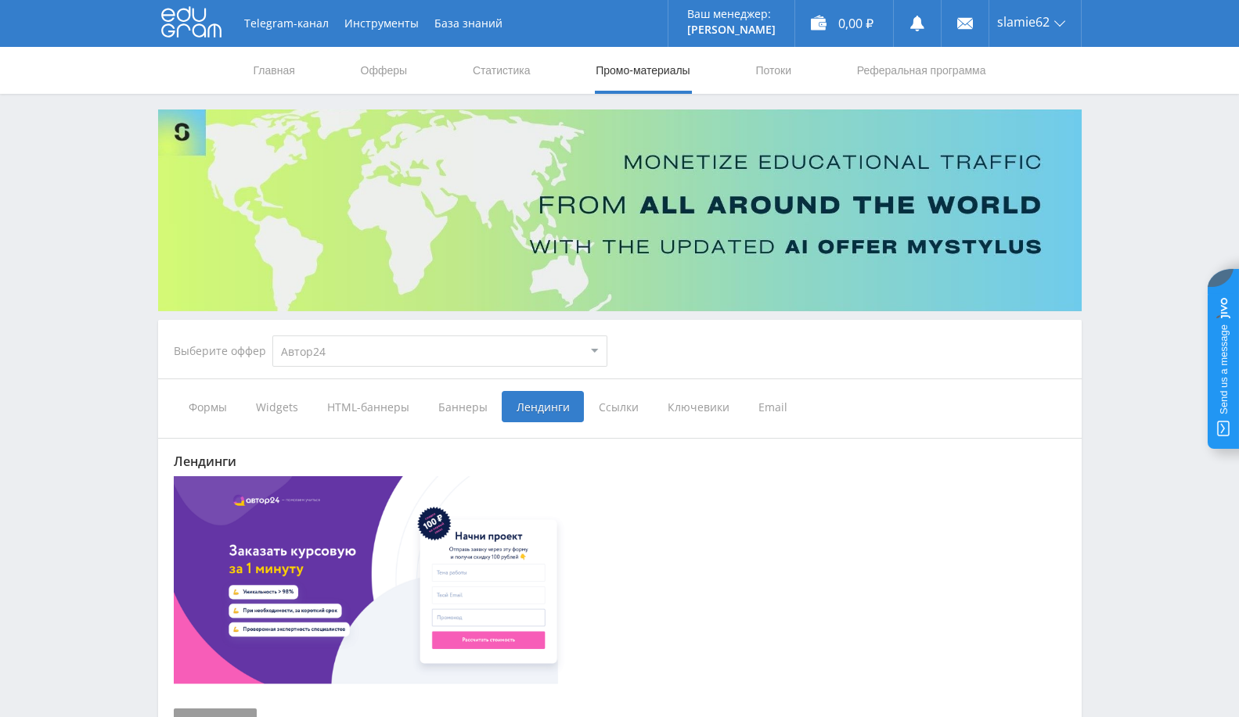
click at [603, 421] on span "Ссылки" at bounding box center [618, 406] width 69 height 31
click at [0, 0] on input "Ссылки" at bounding box center [0, 0] width 0 height 0
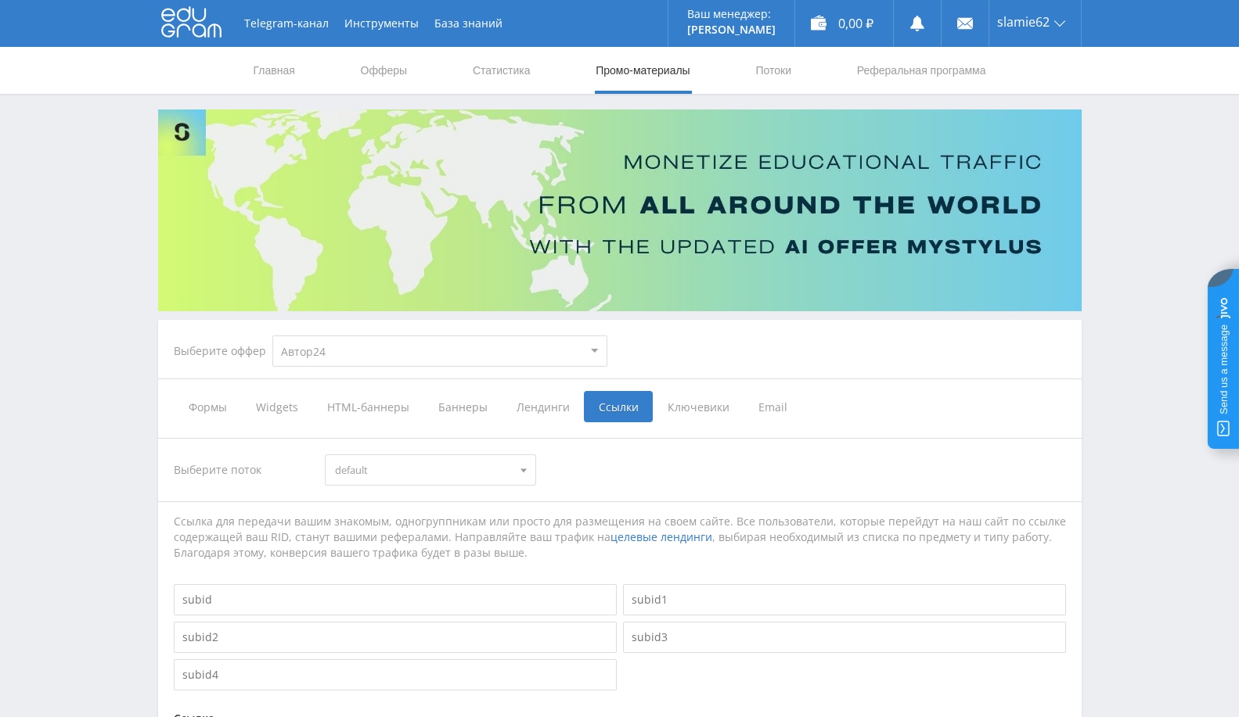
click at [705, 412] on span "Ключевики" at bounding box center [698, 406] width 91 height 31
click at [0, 0] on input "Ключевики" at bounding box center [0, 0] width 0 height 0
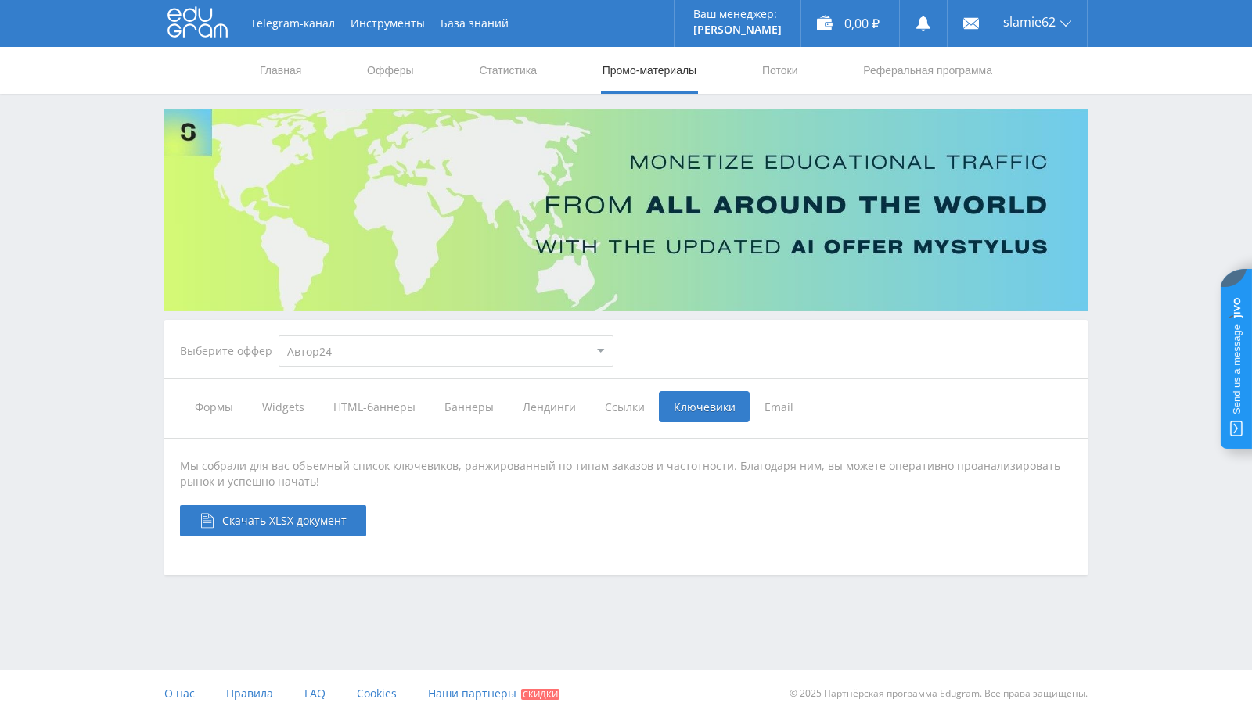
click at [246, 426] on div "Мы собрали для вас объемный список ключевиков, ранжированный по типам заказов и…" at bounding box center [625, 488] width 923 height 130
click at [283, 405] on span "Widgets" at bounding box center [282, 406] width 71 height 31
click at [0, 0] on input "Widgets" at bounding box center [0, 0] width 0 height 0
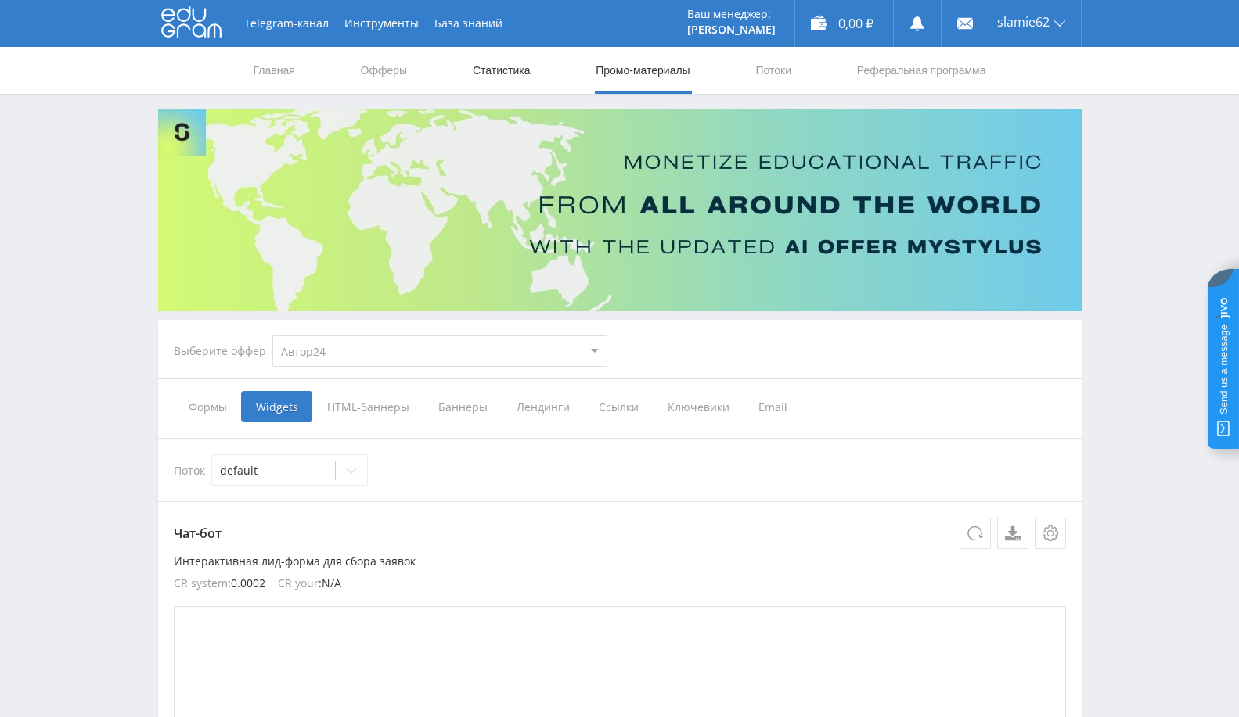
click at [487, 57] on link "Статистика" at bounding box center [501, 70] width 61 height 47
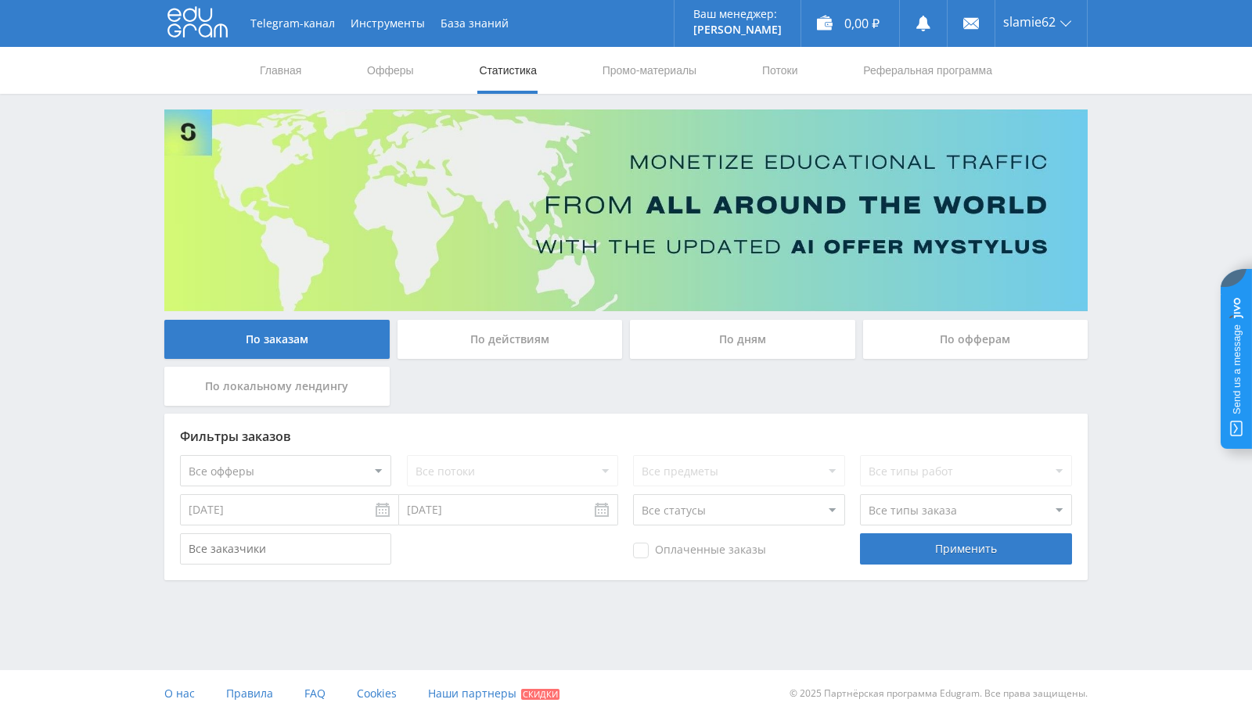
click at [334, 514] on input "[DATE]" at bounding box center [289, 509] width 219 height 31
click at [297, 540] on select "2017 2018 2019 2020 2021 2022 2023 2024 2025" at bounding box center [301, 545] width 42 height 16
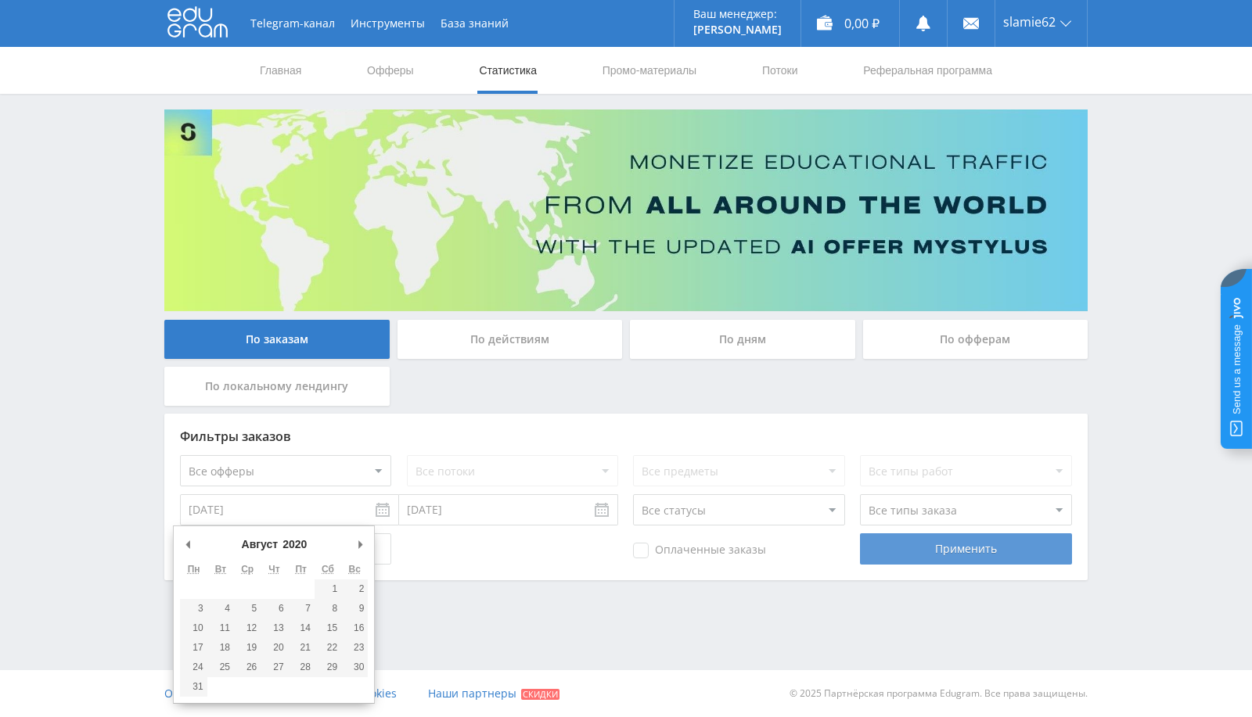
click at [1034, 558] on div "Применить" at bounding box center [965, 549] width 211 height 31
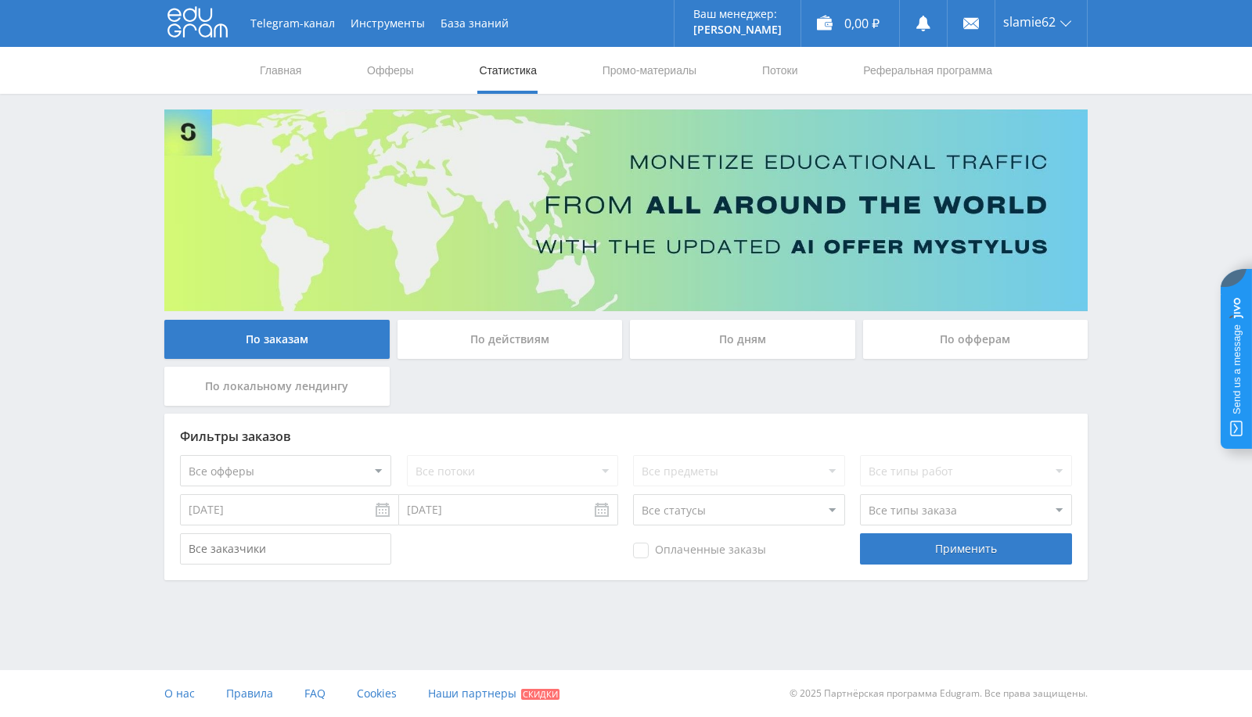
click at [385, 509] on input "[DATE]" at bounding box center [289, 509] width 219 height 31
type input "[DATE]"
click at [965, 551] on div "Применить" at bounding box center [965, 549] width 211 height 31
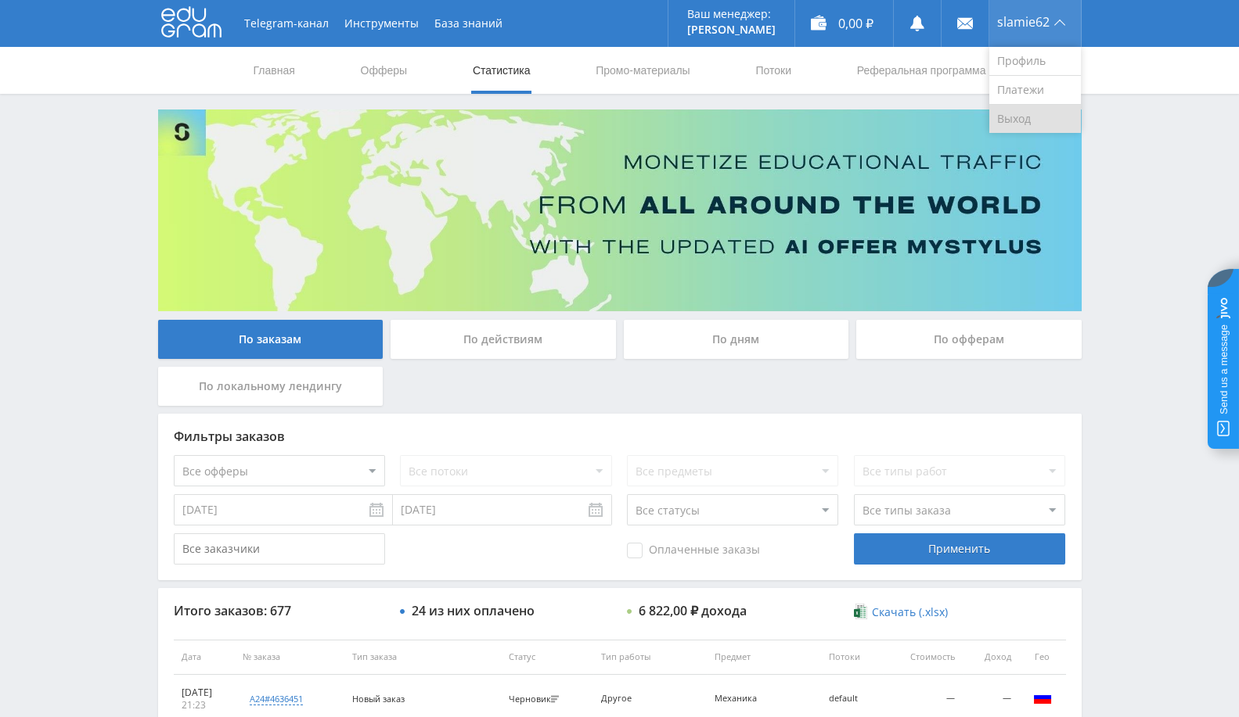
drag, startPoint x: 1012, startPoint y: 122, endPoint x: 1010, endPoint y: 106, distance: 16.6
click at [1012, 123] on link "Выход" at bounding box center [1035, 119] width 92 height 28
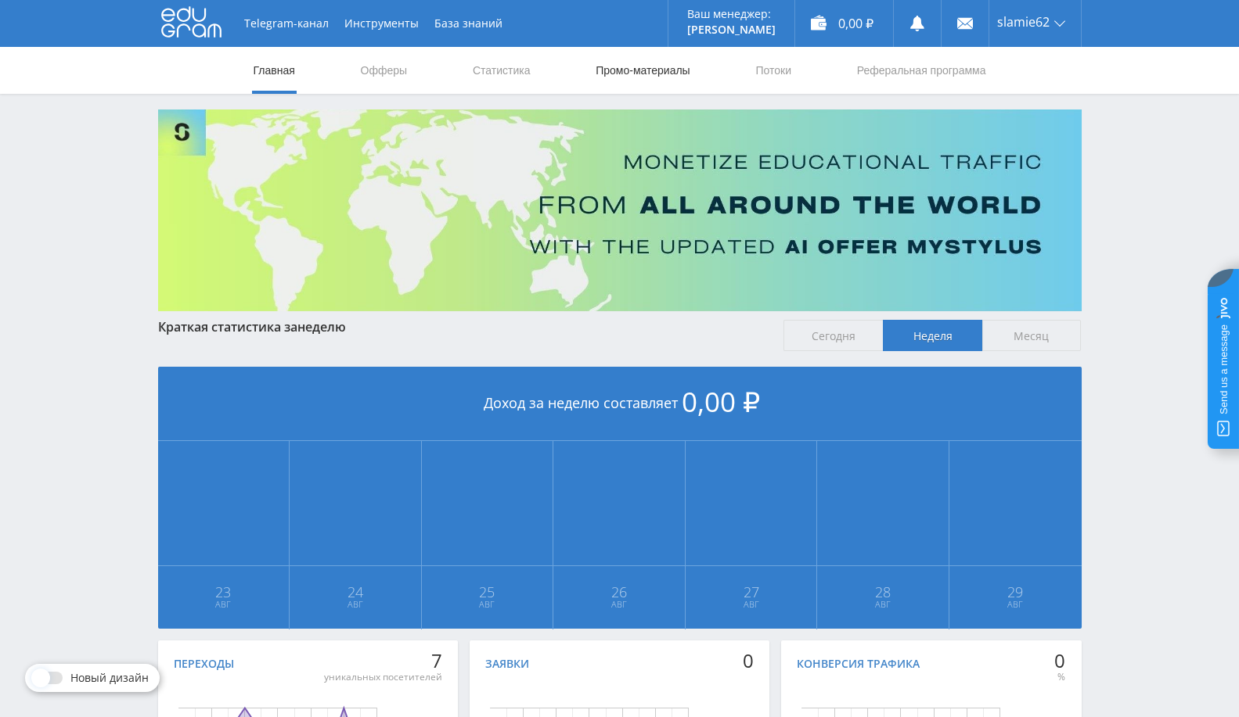
click at [621, 74] on link "Промо-материалы" at bounding box center [642, 70] width 97 height 47
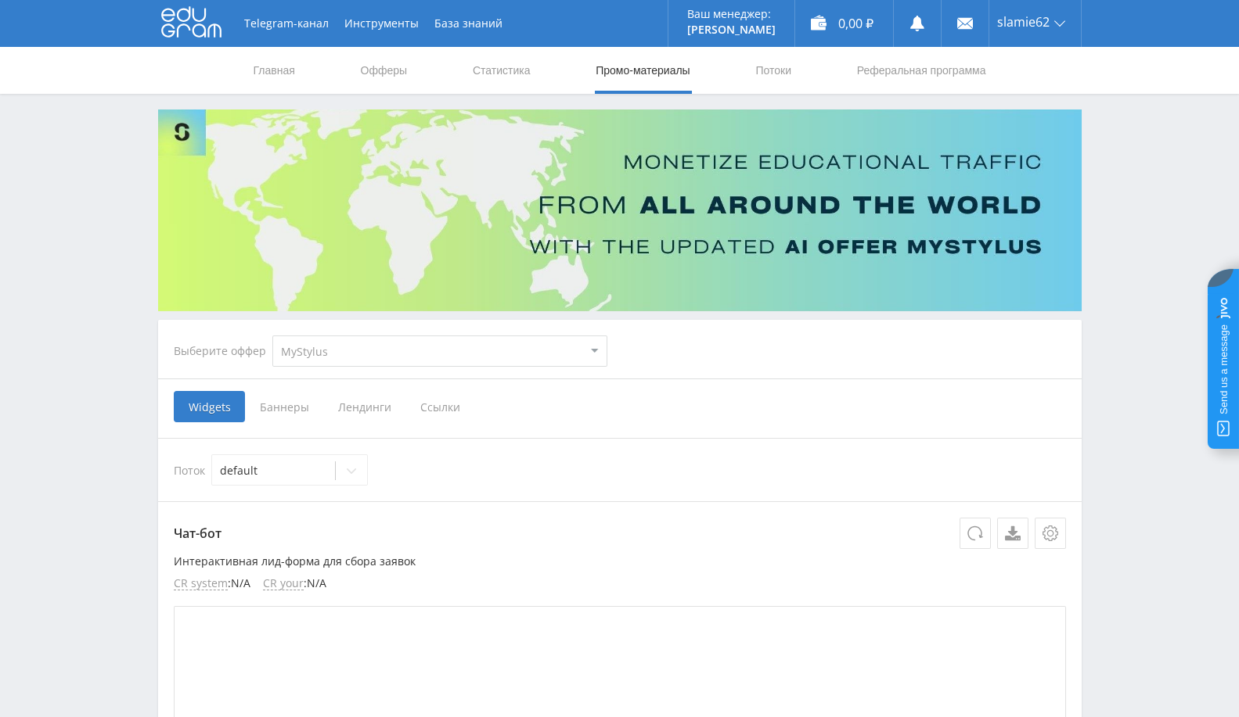
click at [422, 352] on select "MyStylus MyStylus - Revshare Кампус AI Studybay Автор24 Studybay [GEOGRAPHIC_DA…" at bounding box center [439, 351] width 335 height 31
select select "1"
click at [272, 336] on select "MyStylus MyStylus - Revshare Кампус AI Studybay Автор24 Studybay [GEOGRAPHIC_DA…" at bounding box center [439, 351] width 335 height 31
select select "1"
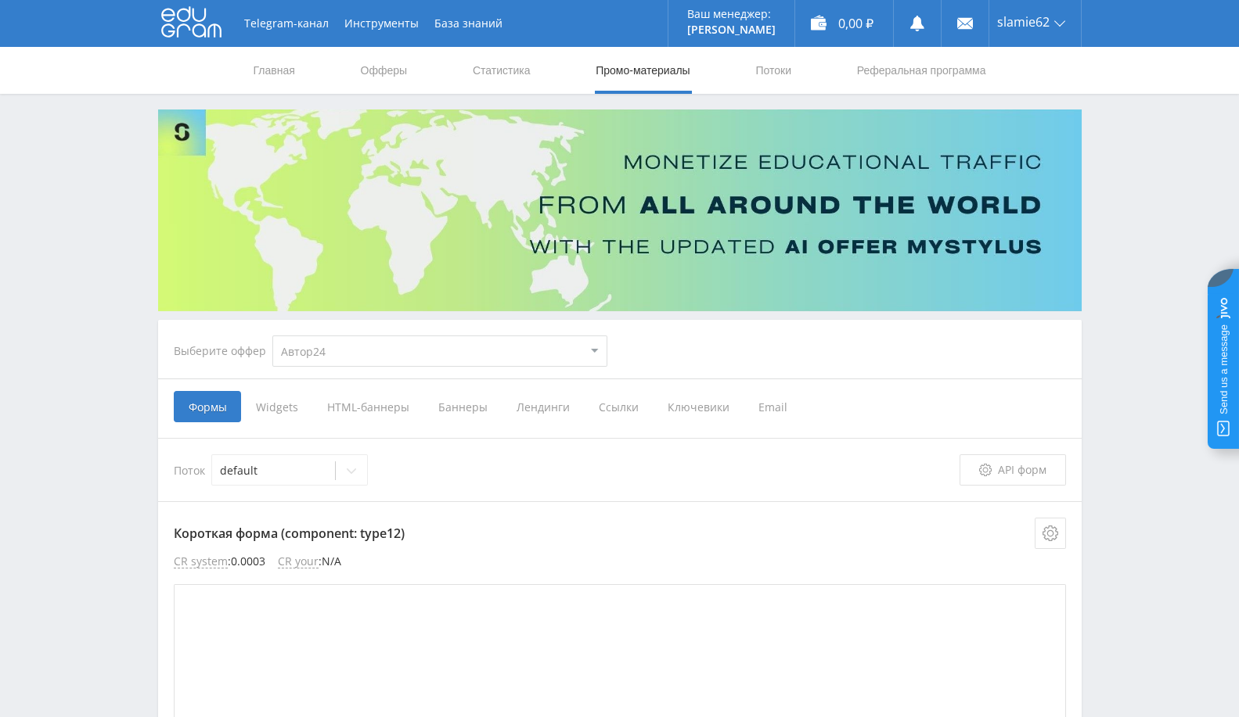
click at [469, 414] on span "Баннеры" at bounding box center [462, 406] width 78 height 31
click at [0, 0] on input "Баннеры" at bounding box center [0, 0] width 0 height 0
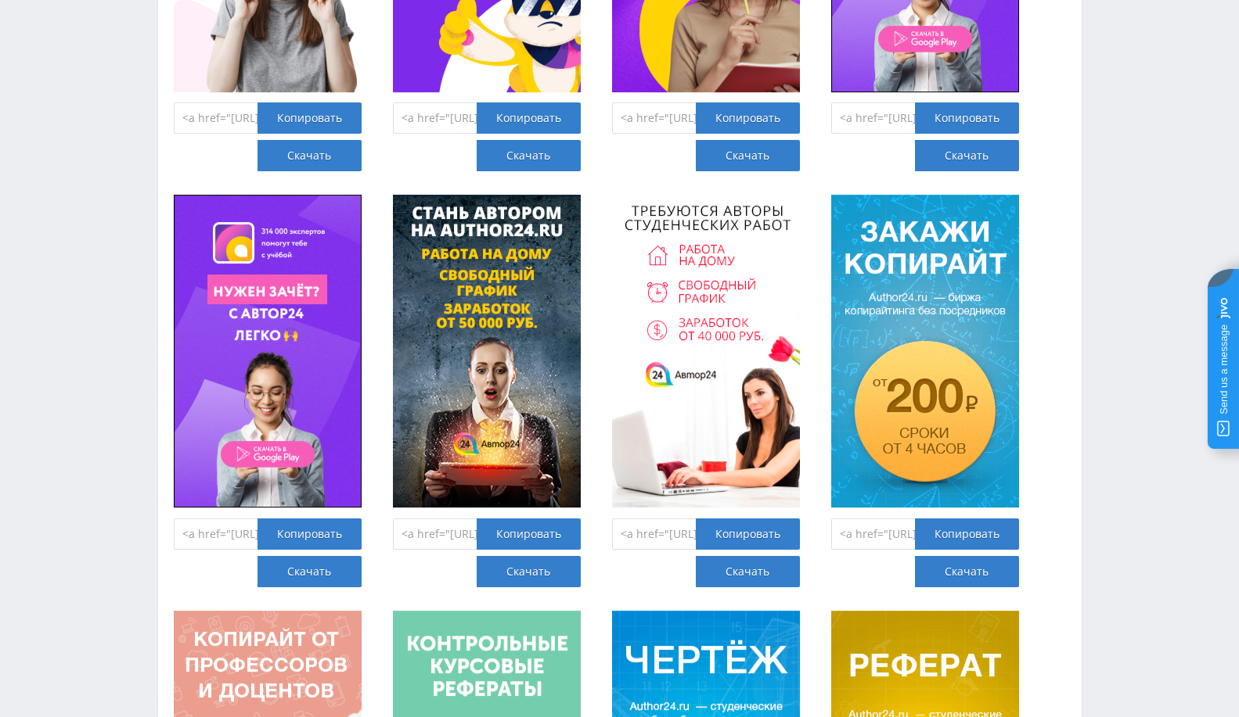
scroll to position [3824, 0]
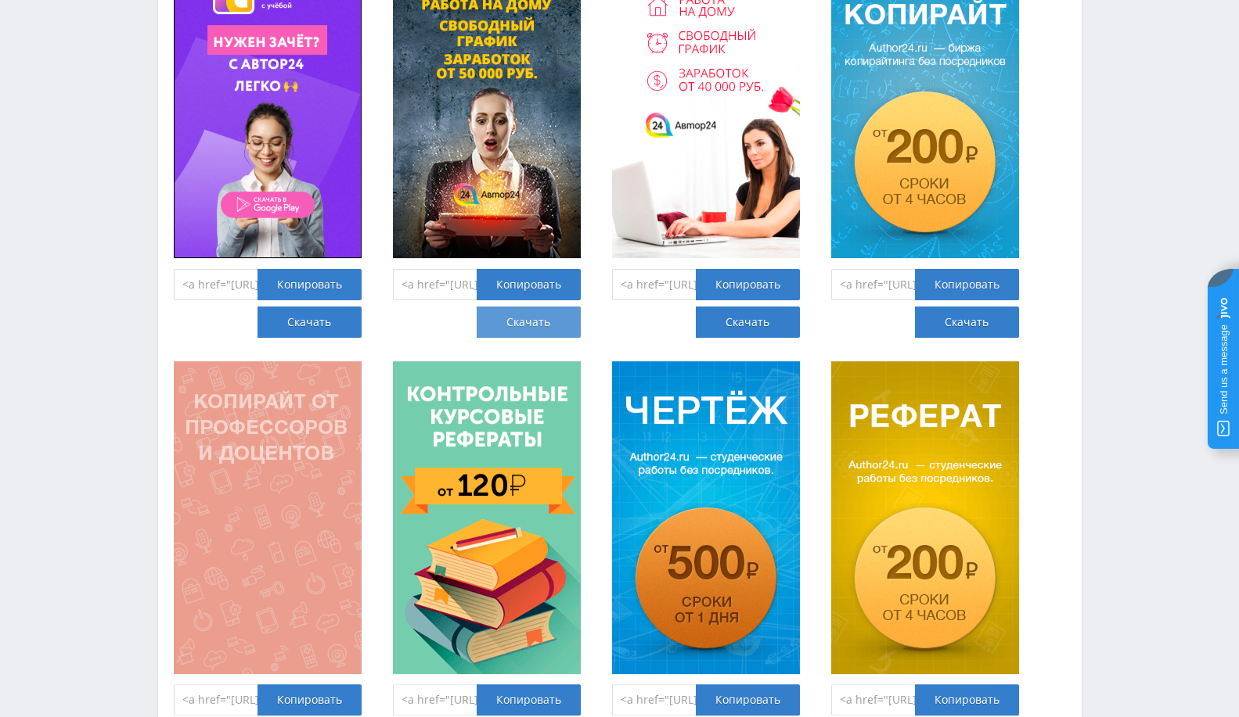
click at [543, 322] on link "Скачать" at bounding box center [528, 322] width 104 height 31
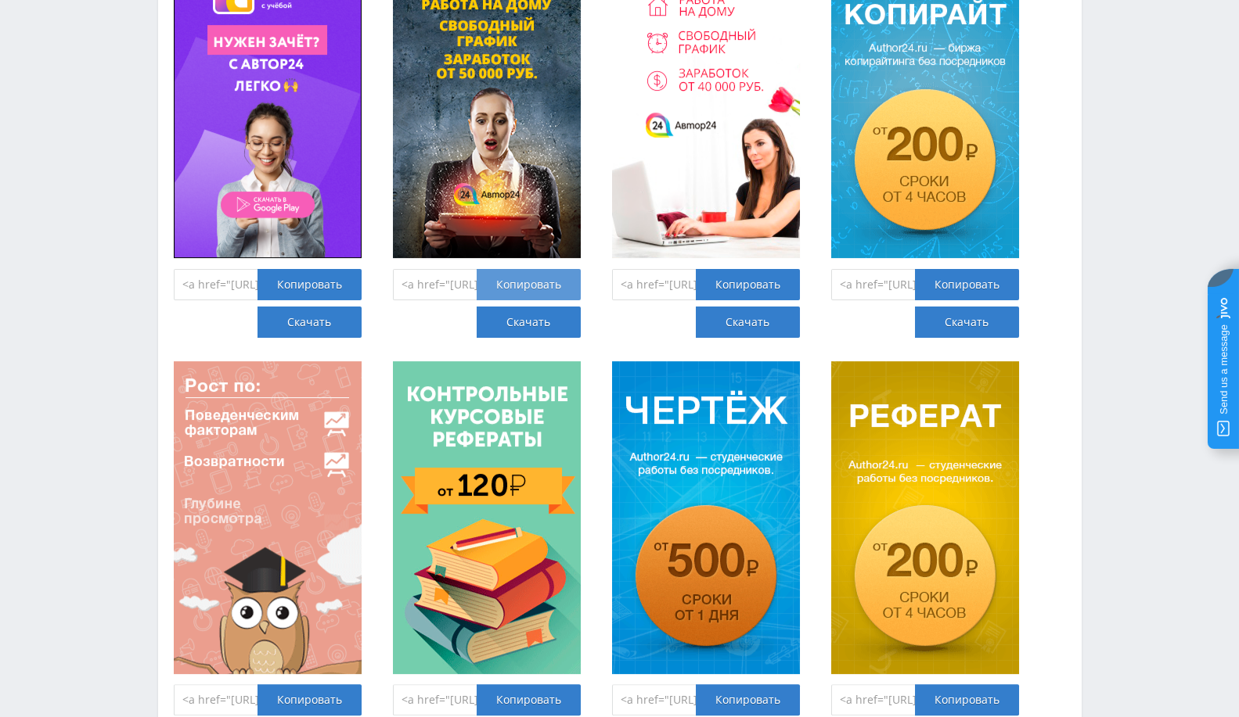
click at [542, 288] on div "Копировать" at bounding box center [528, 284] width 104 height 31
click at [740, 285] on div "Копировать" at bounding box center [748, 284] width 104 height 31
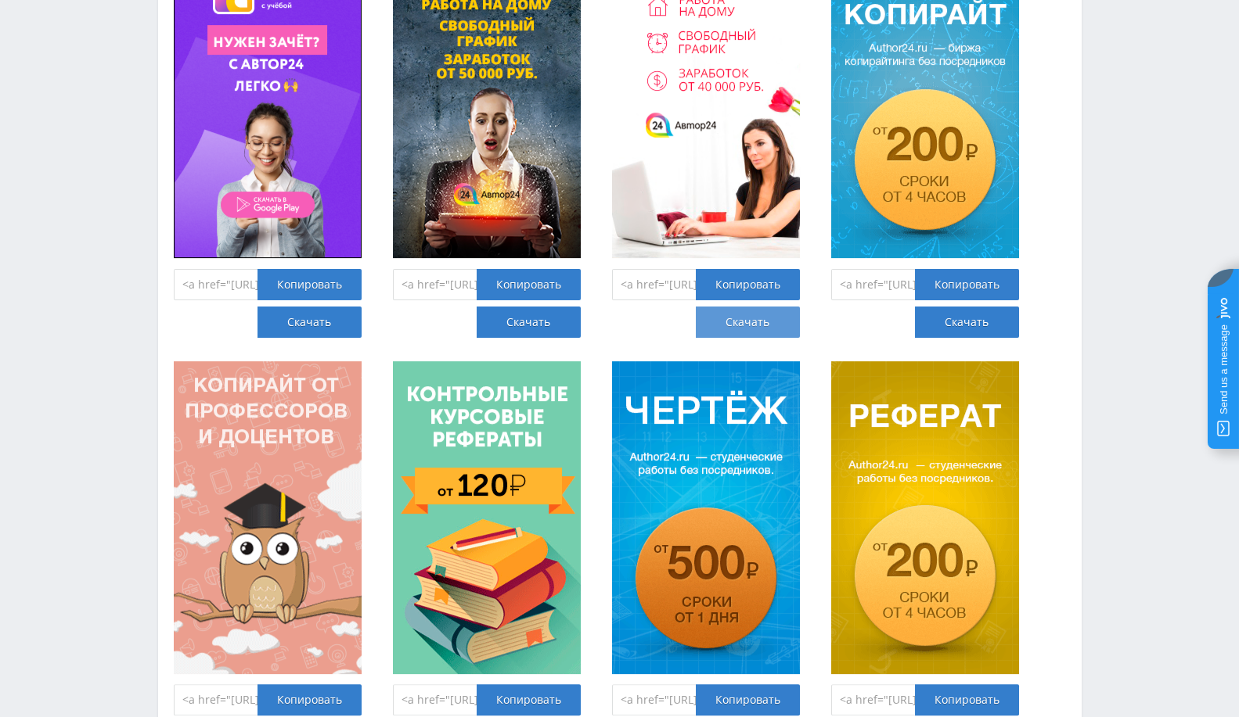
click at [760, 323] on link "Скачать" at bounding box center [748, 322] width 104 height 31
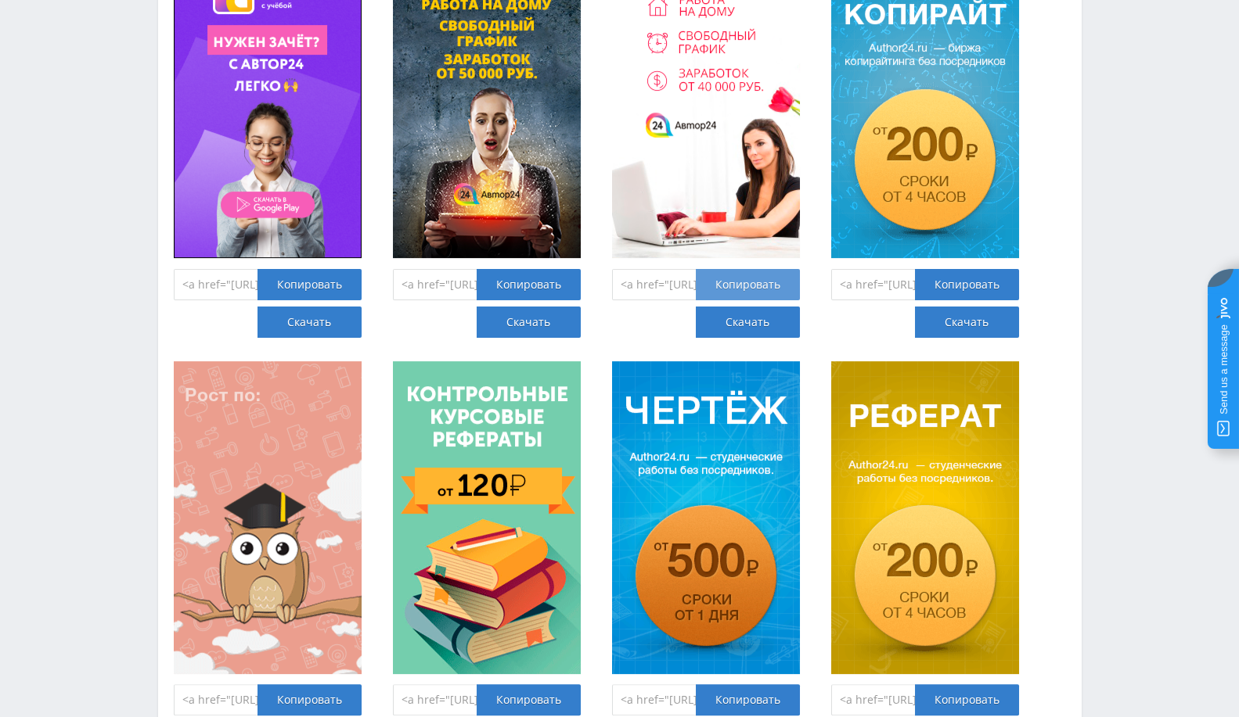
click at [761, 289] on div "Копировать" at bounding box center [748, 284] width 104 height 31
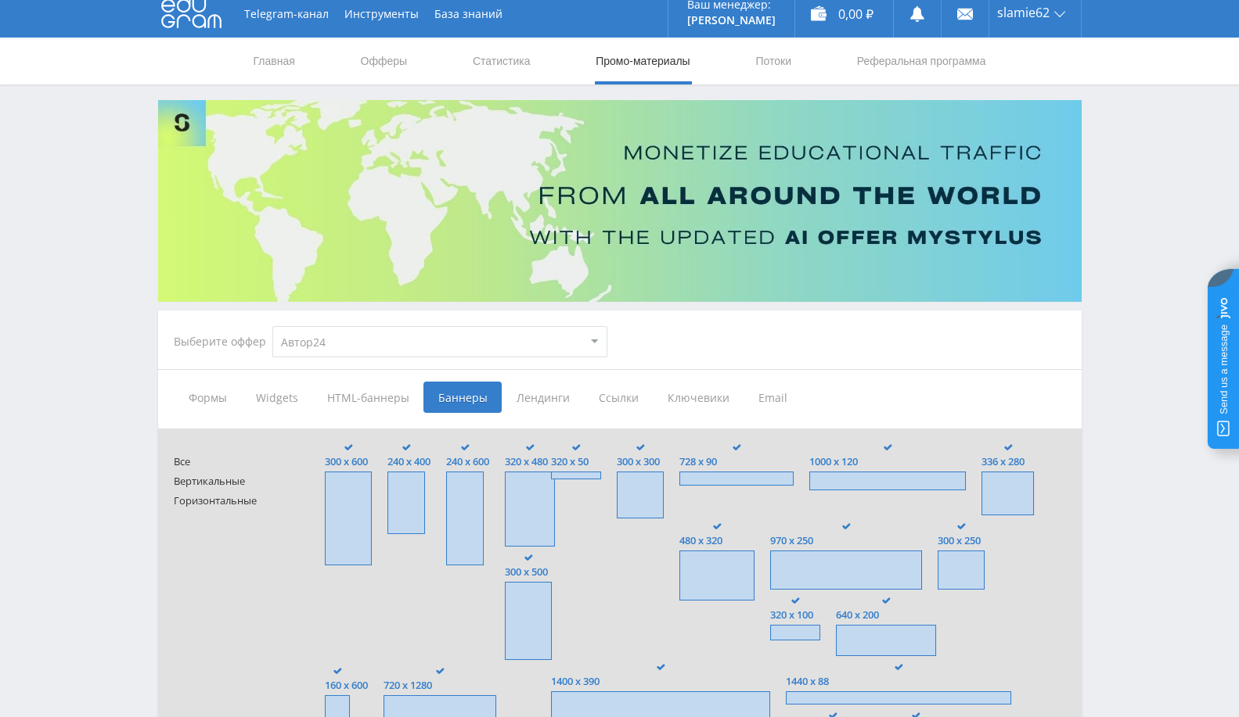
scroll to position [0, 0]
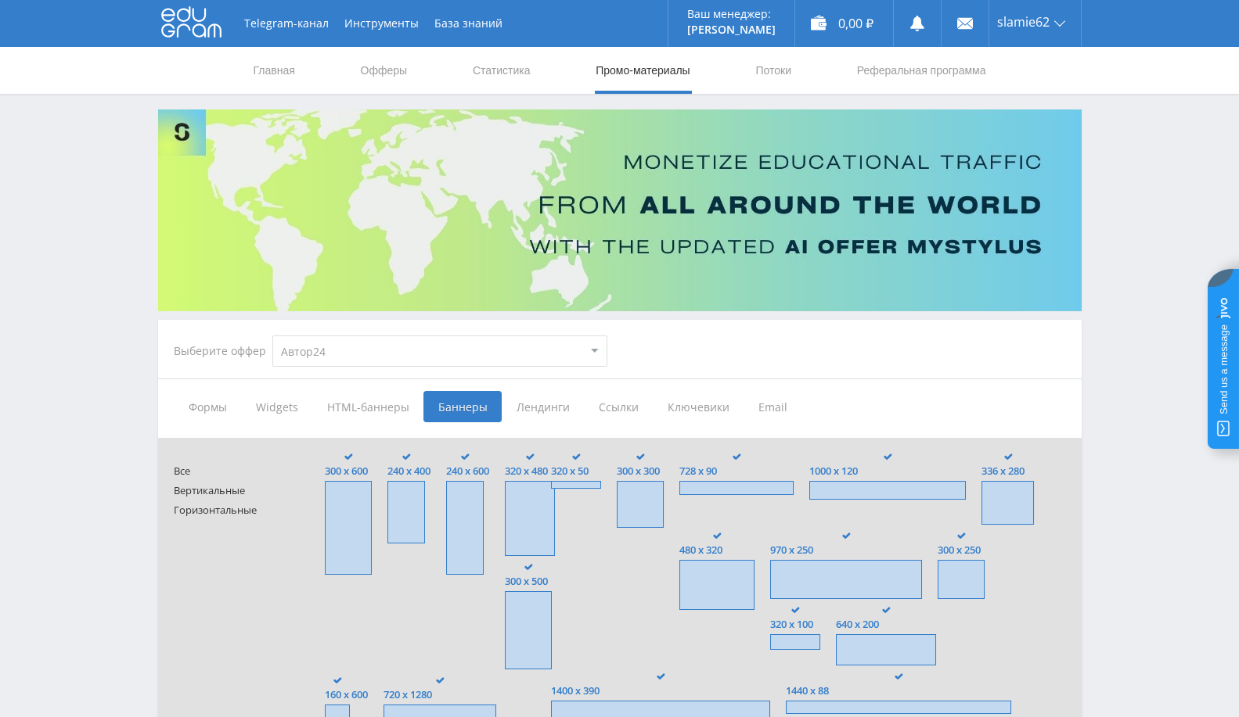
click at [279, 410] on span "Widgets" at bounding box center [276, 406] width 71 height 31
click at [0, 0] on input "Widgets" at bounding box center [0, 0] width 0 height 0
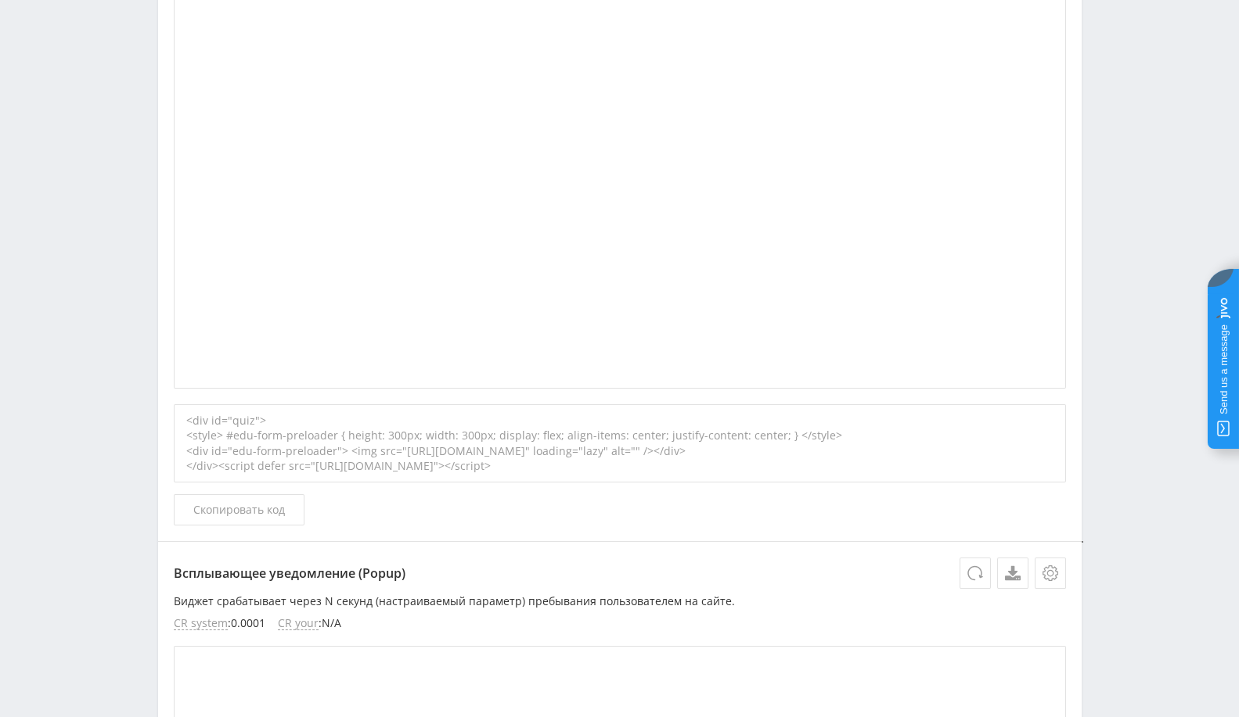
scroll to position [1739, 0]
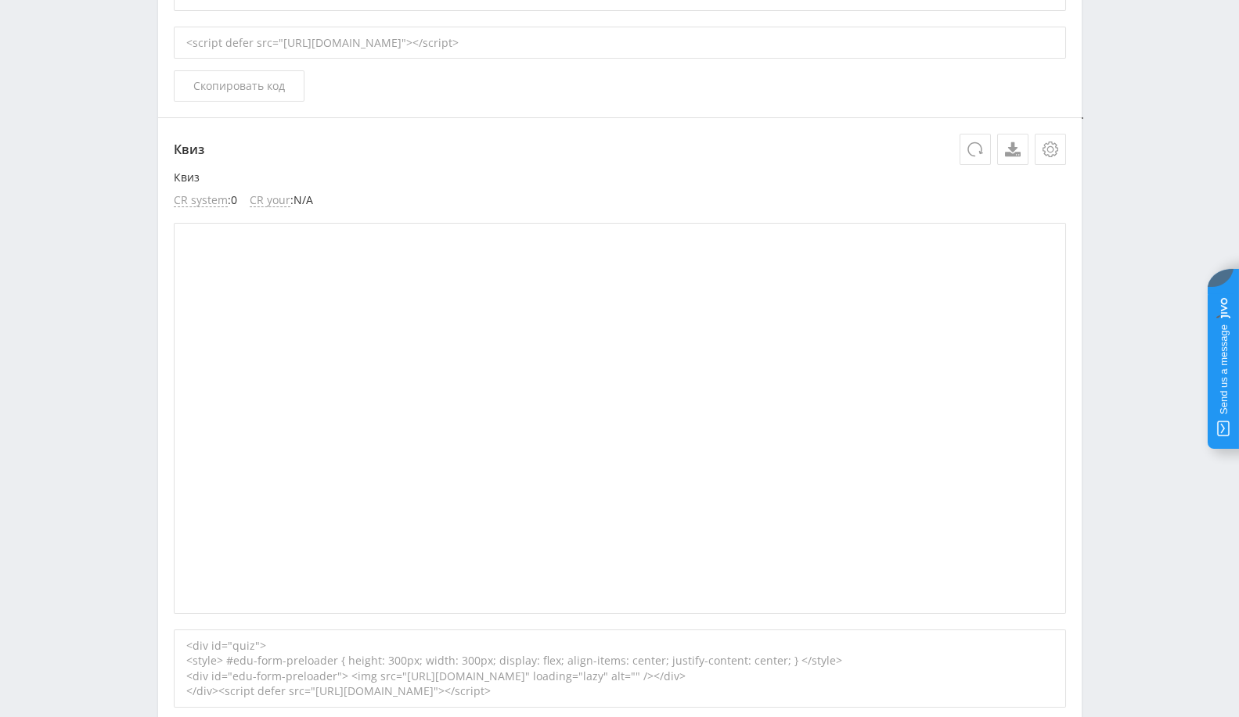
click at [1214, 322] on jdiv at bounding box center [1222, 359] width 31 height 180
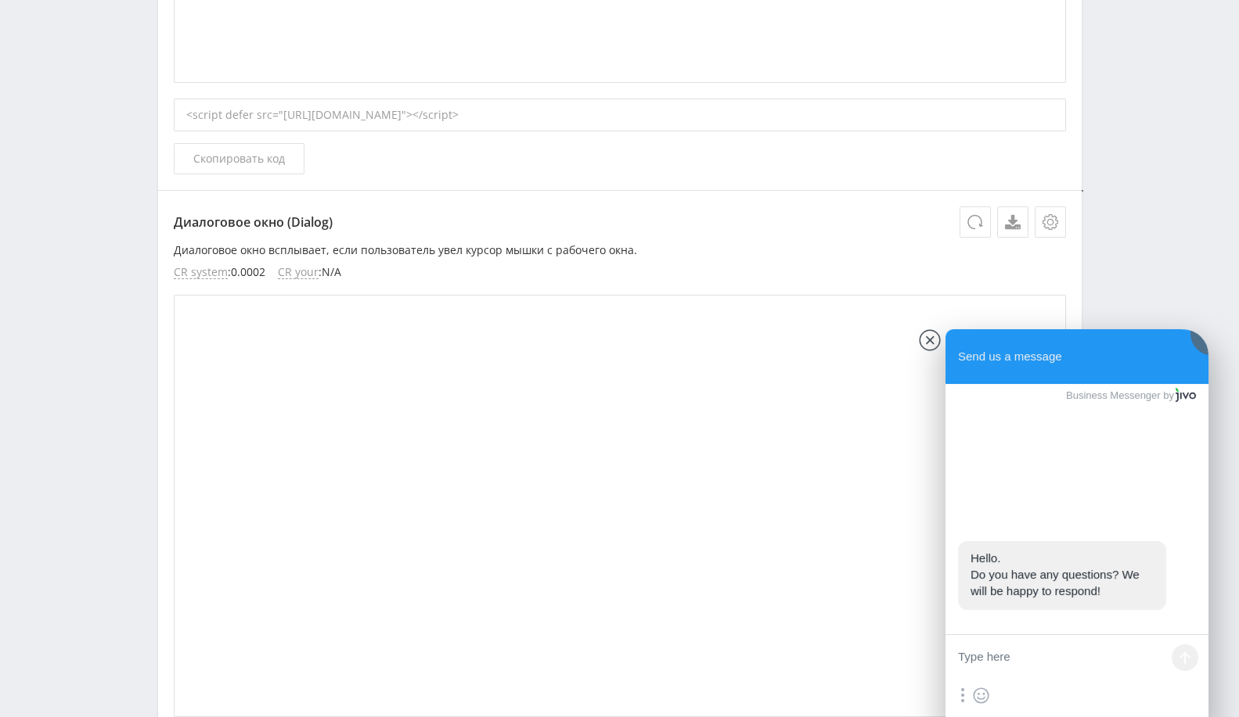
scroll to position [0, 0]
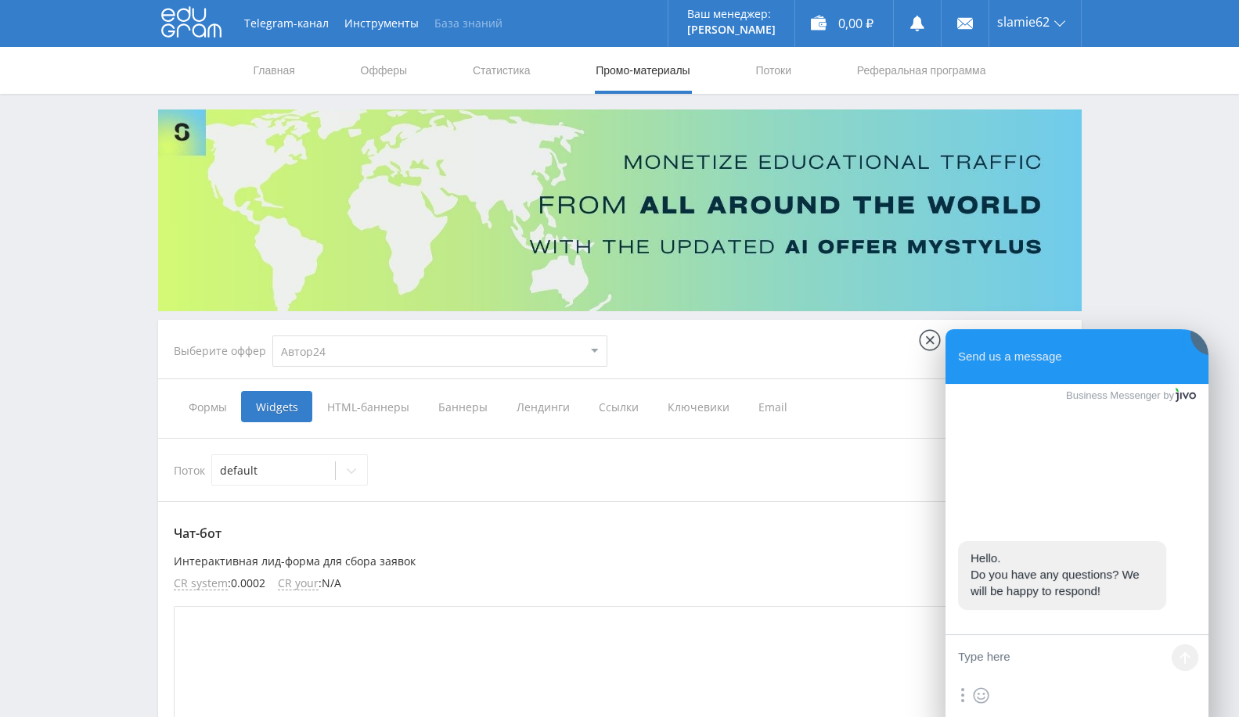
click at [480, 25] on link "База знаний" at bounding box center [468, 23] width 84 height 47
click at [926, 340] on jdiv at bounding box center [930, 340] width 22 height 22
